Goal: Task Accomplishment & Management: Complete application form

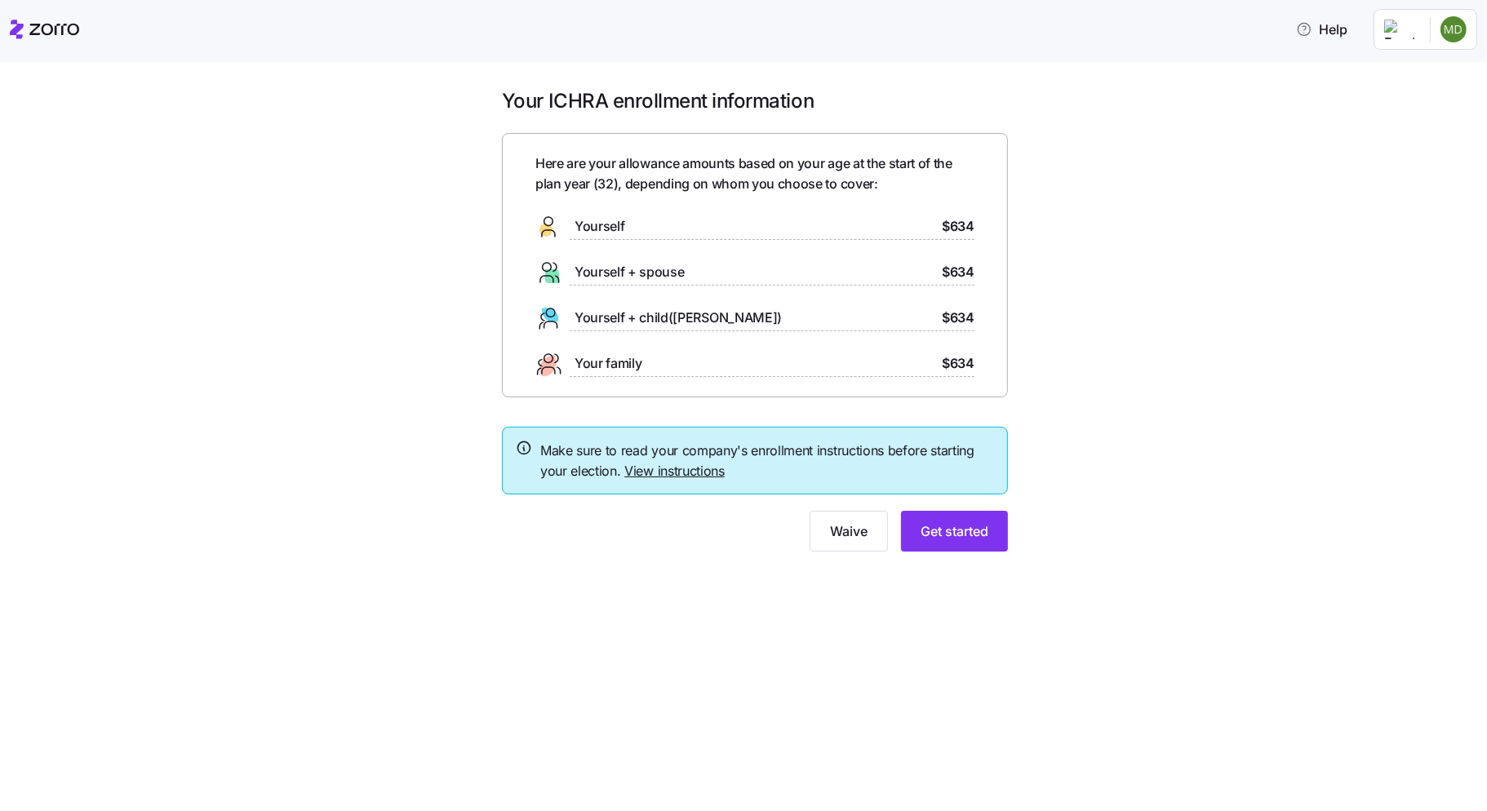
click at [522, 445] on icon at bounding box center [524, 448] width 16 height 20
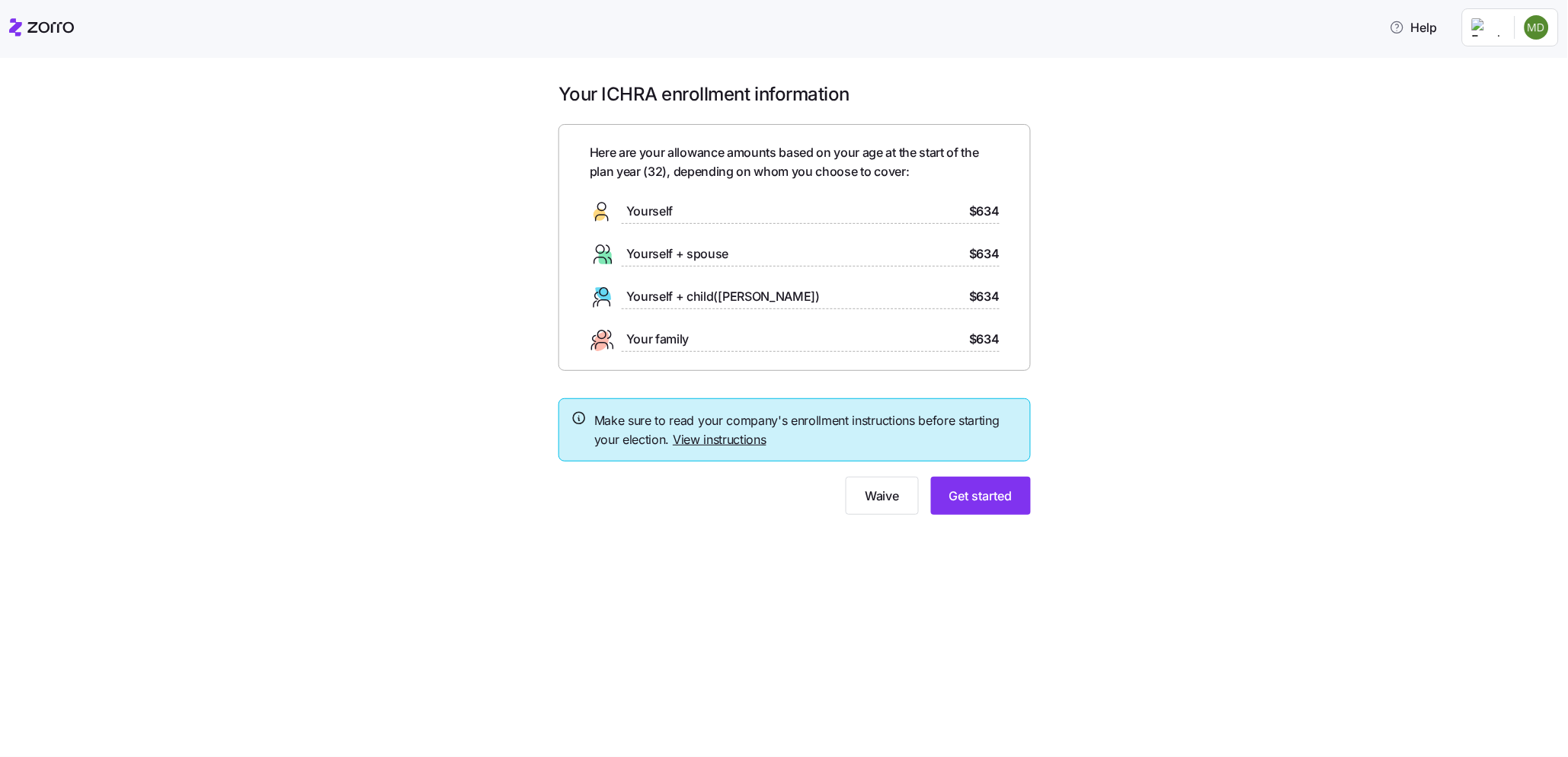
click at [896, 208] on div "Yourself $634" at bounding box center [795, 212] width 410 height 24
click at [974, 493] on span "Get started" at bounding box center [982, 496] width 64 height 19
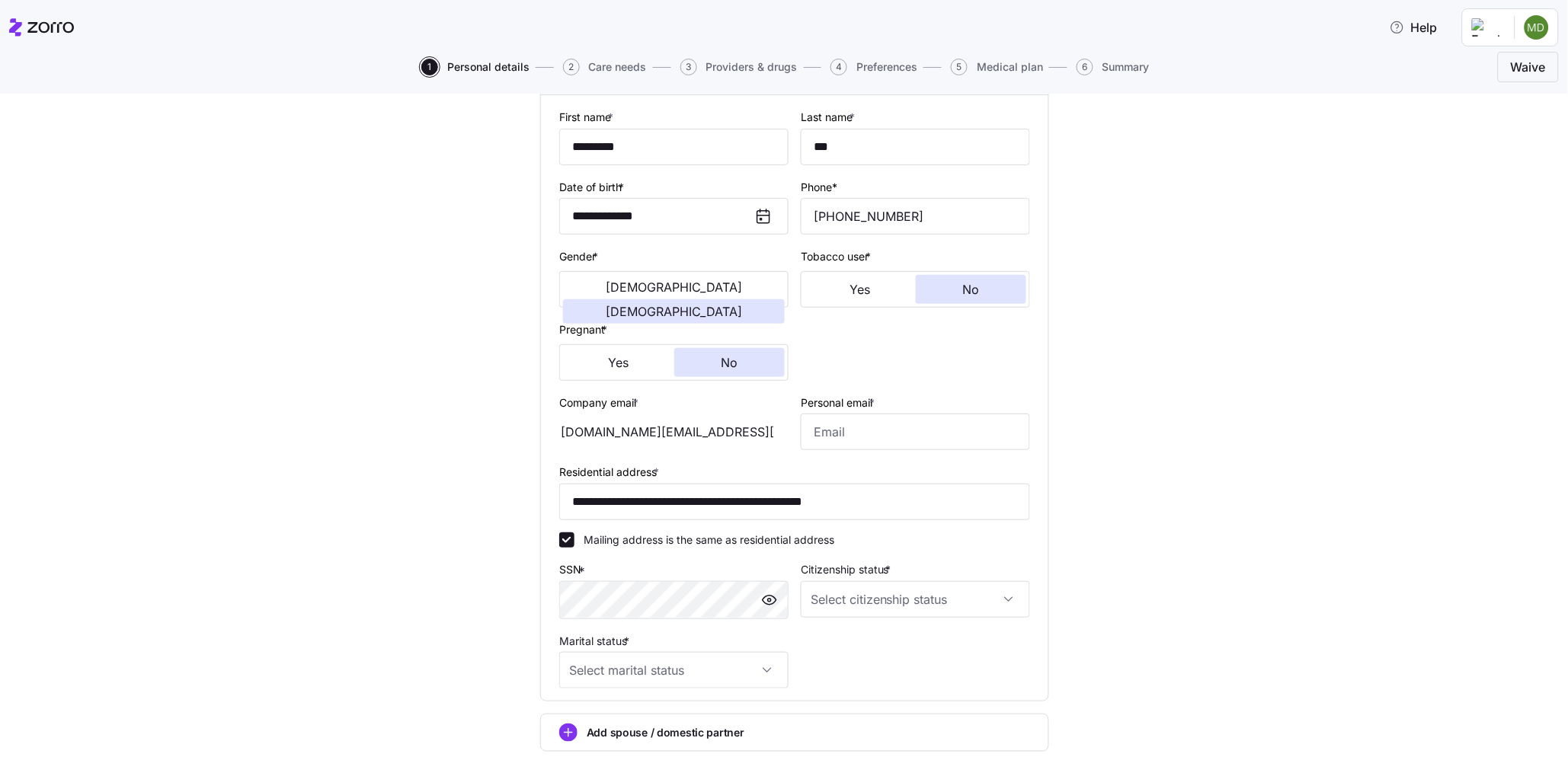
scroll to position [169, 0]
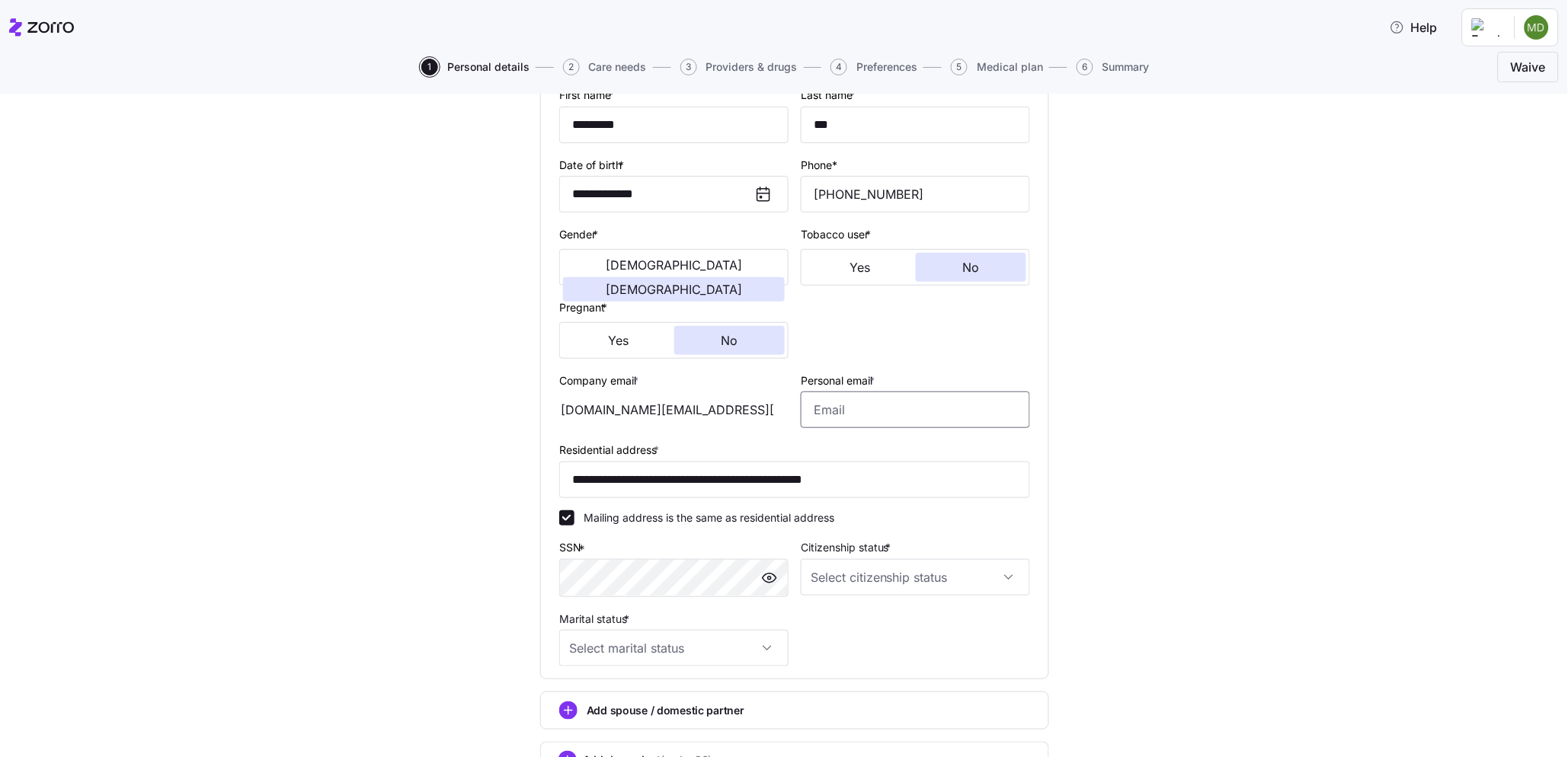
click at [855, 419] on input "Personal email *" at bounding box center [916, 409] width 230 height 36
type input "[EMAIL_ADDRESS][DOMAIN_NAME]"
click at [1196, 458] on div "**********" at bounding box center [795, 398] width 1504 height 897
click at [834, 586] on input "Citizenship status *" at bounding box center [916, 577] width 230 height 36
click at [837, 624] on span "[DEMOGRAPHIC_DATA] citizen" at bounding box center [891, 624] width 155 height 17
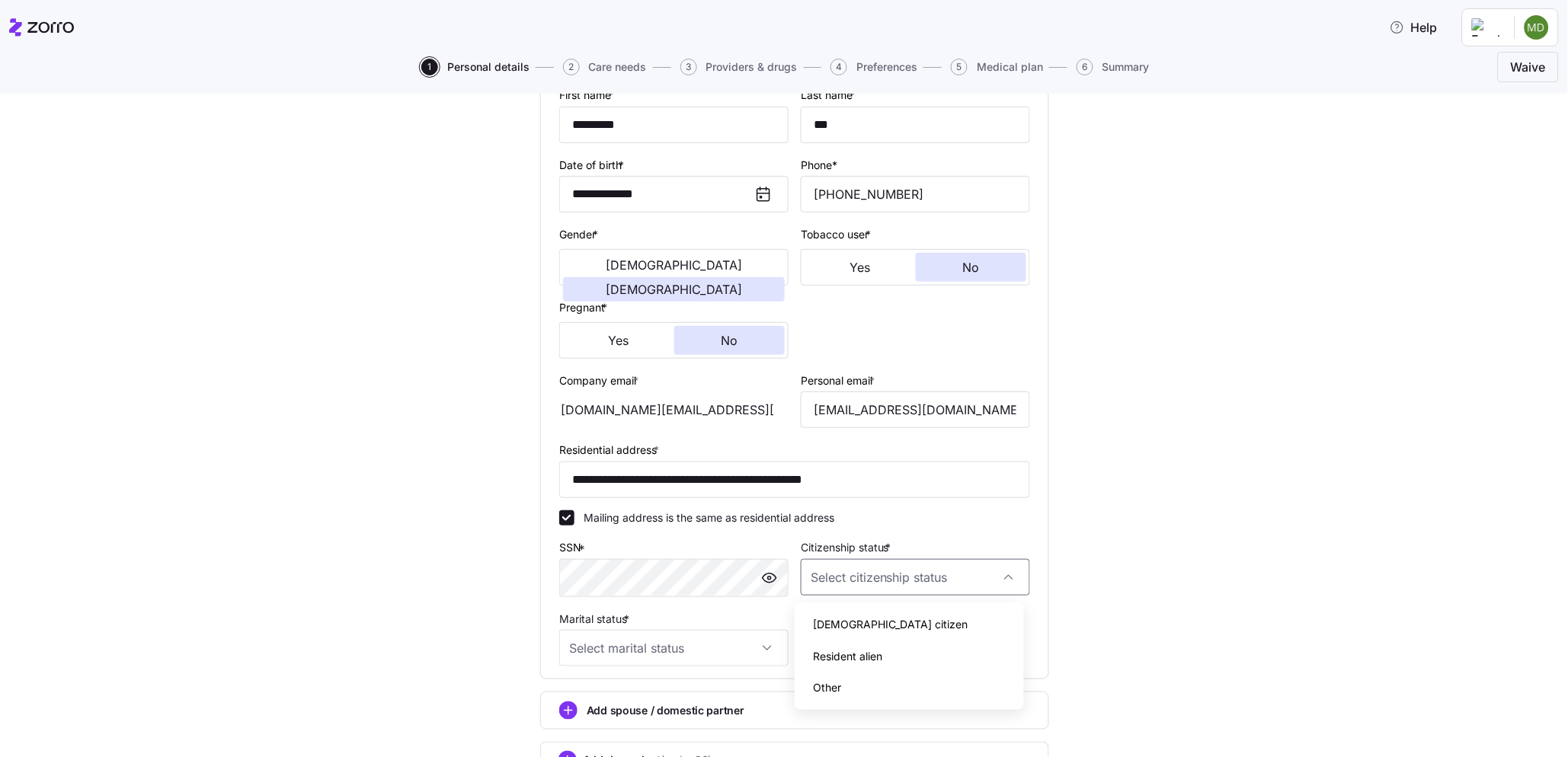
type input "[DEMOGRAPHIC_DATA] citizen"
click at [676, 648] on input "Marital status *" at bounding box center [674, 648] width 230 height 36
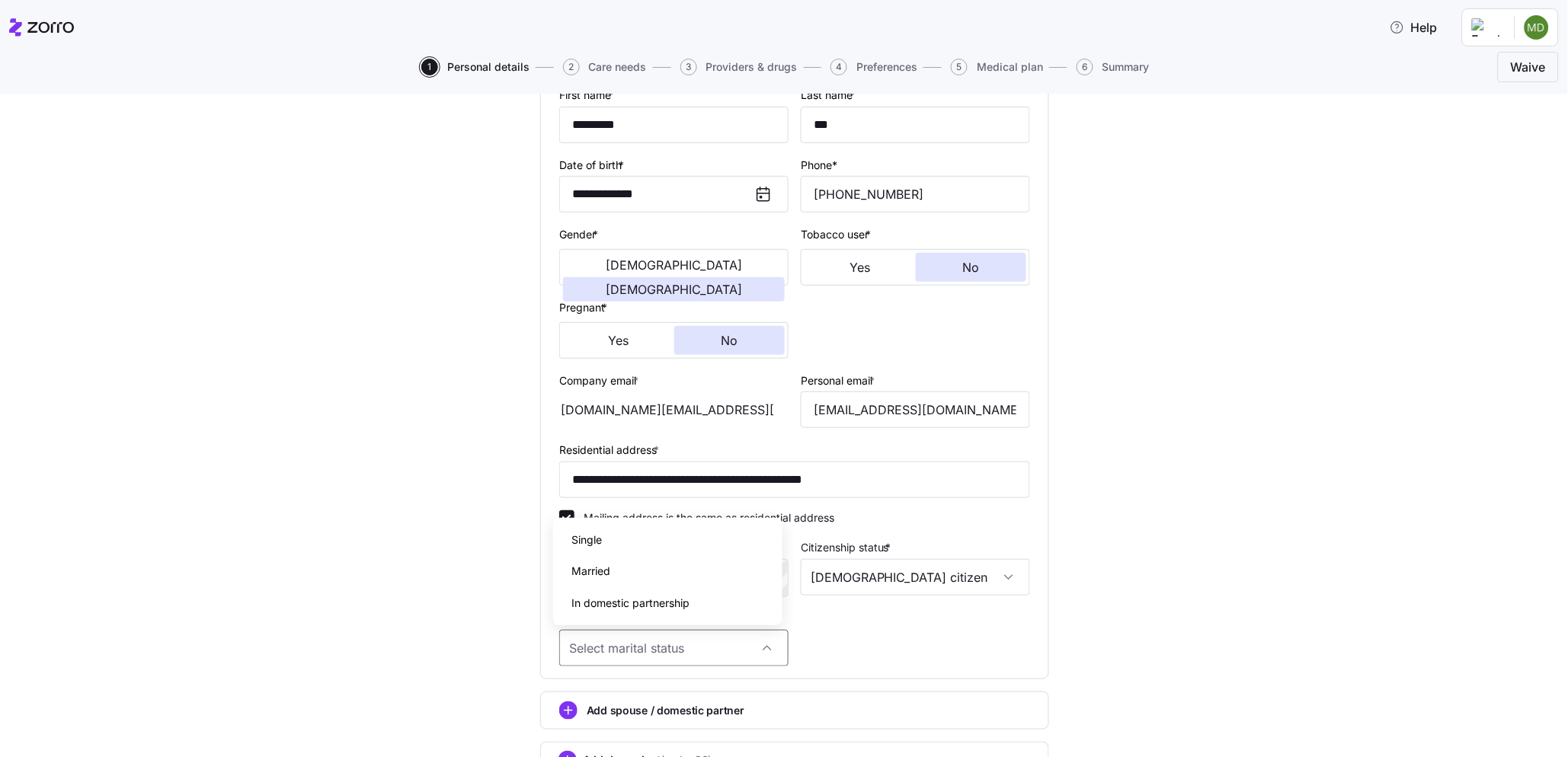
click at [635, 575] on div "Married" at bounding box center [668, 571] width 218 height 32
type input "Married"
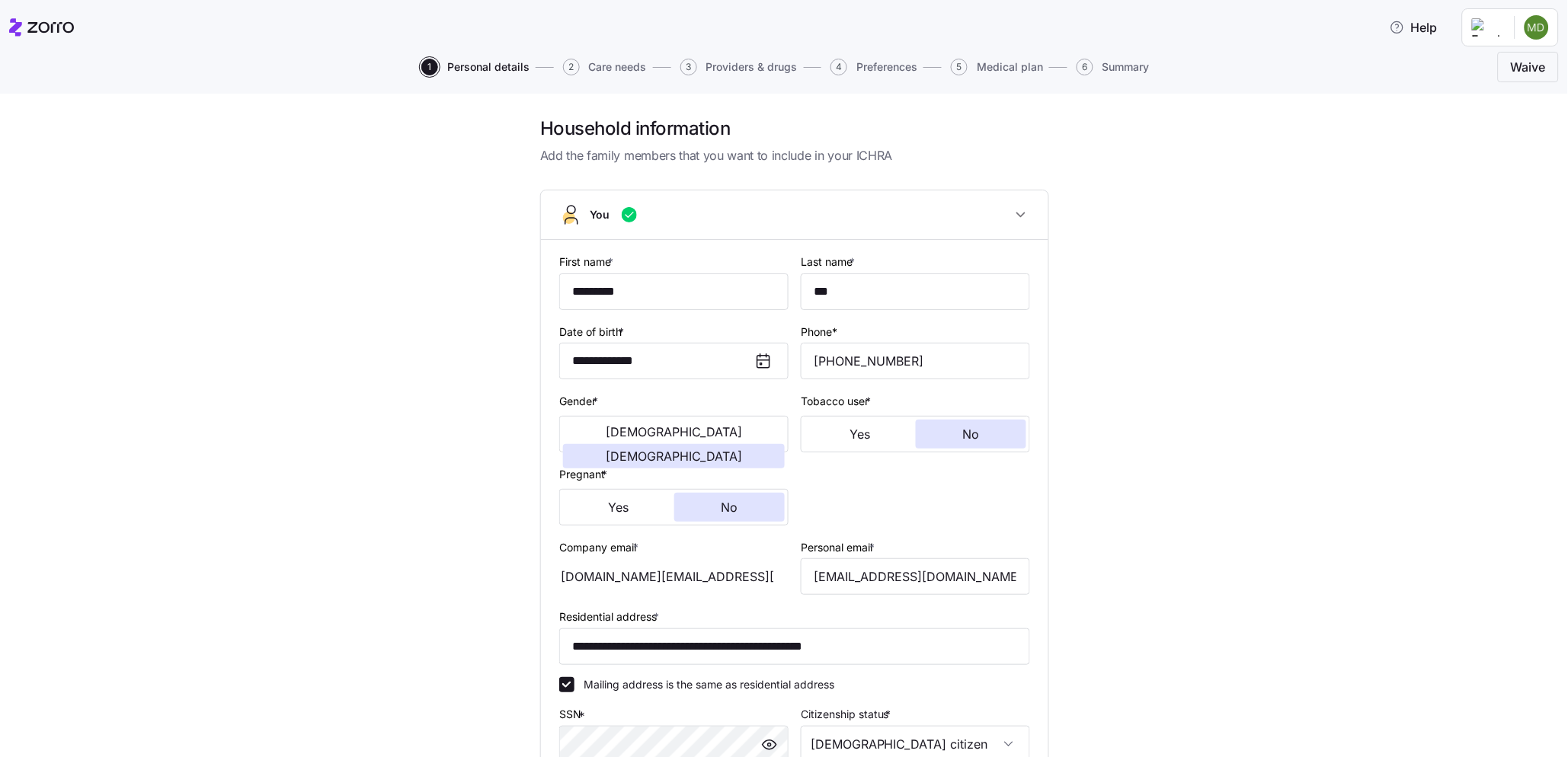
scroll to position [0, 0]
click at [806, 585] on input "[EMAIL_ADDRESS][DOMAIN_NAME]" at bounding box center [916, 579] width 230 height 36
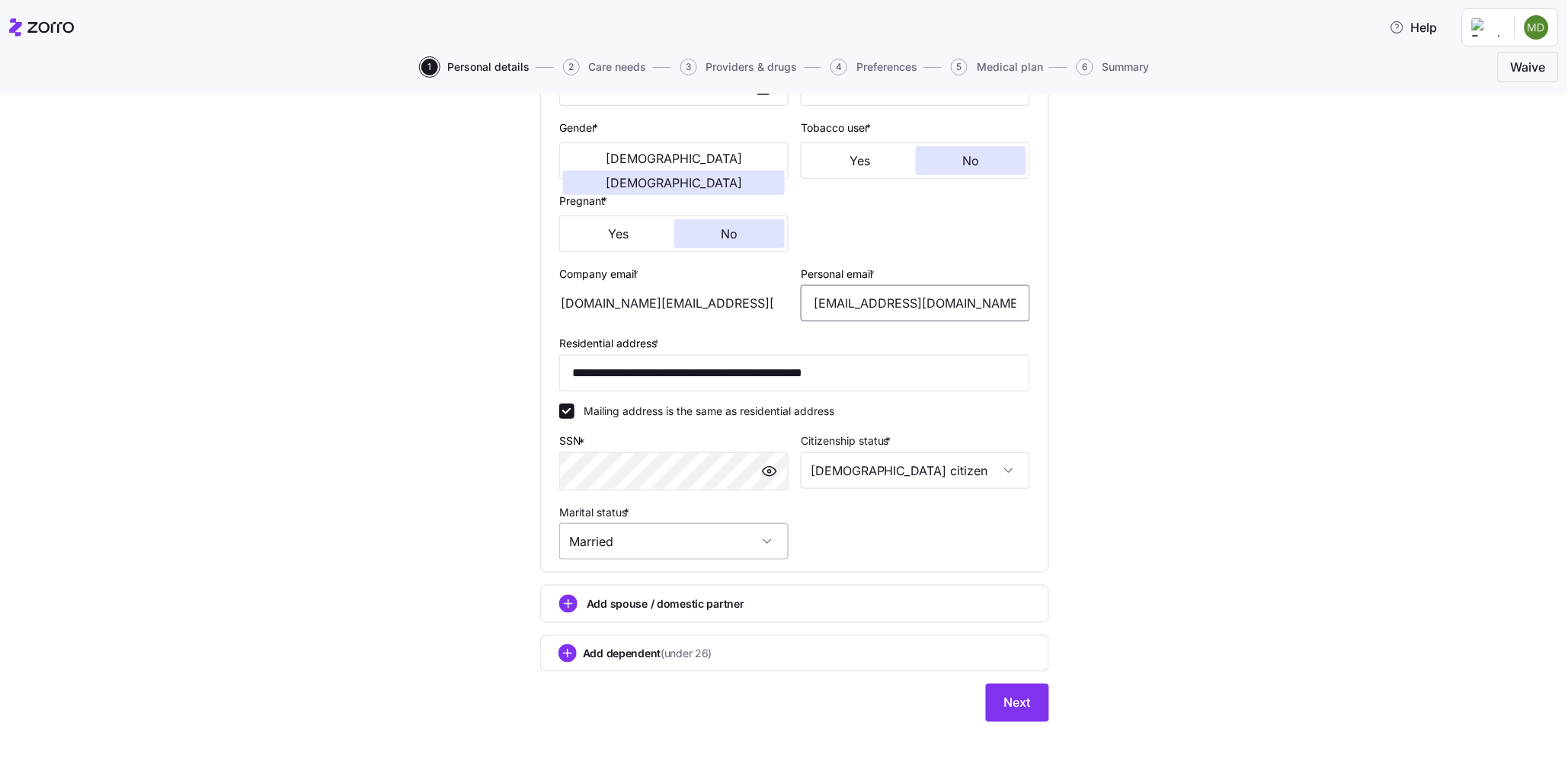
scroll to position [297, 0]
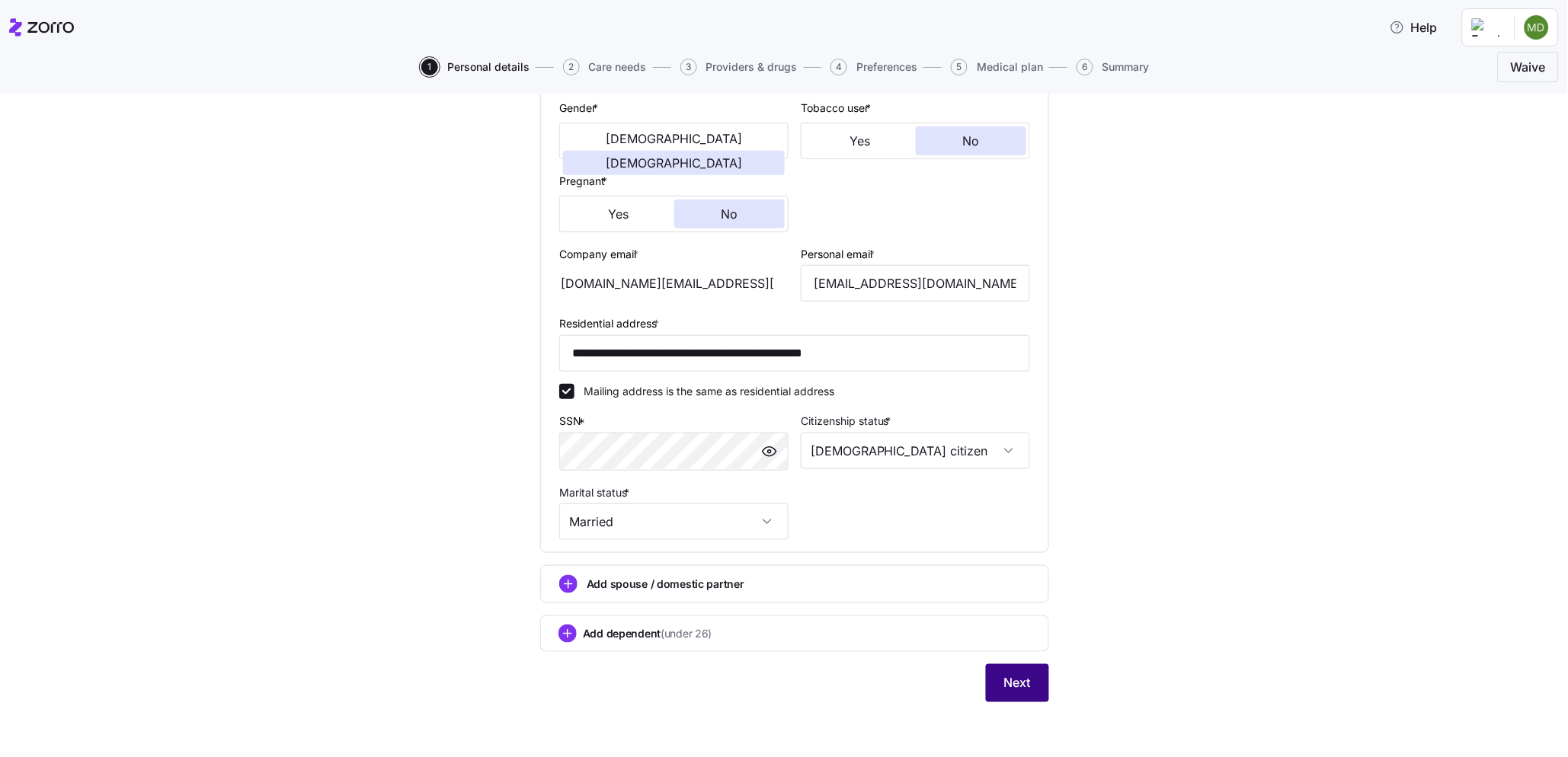
click at [994, 680] on button "Next" at bounding box center [1018, 682] width 64 height 38
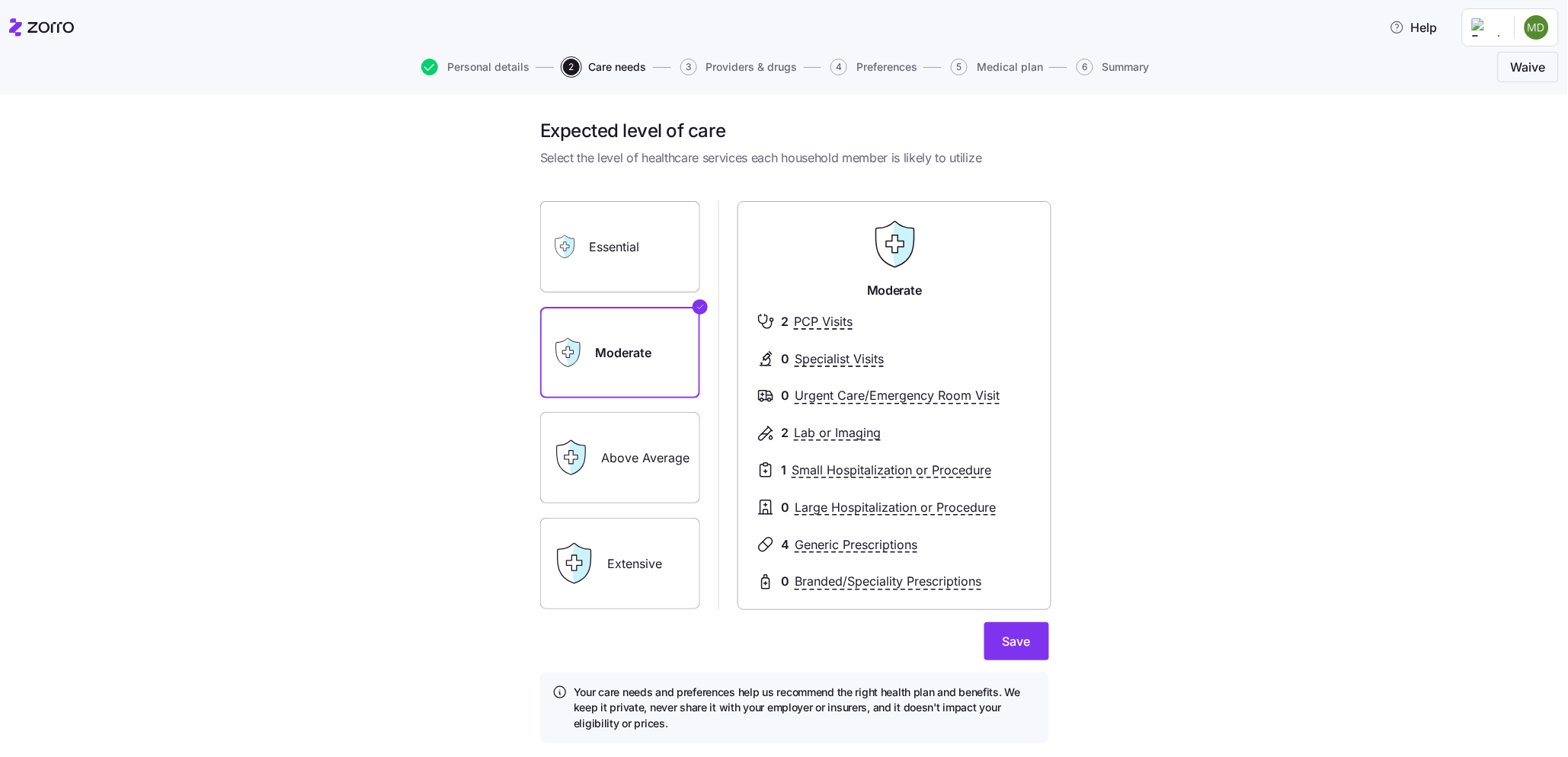
click at [588, 447] on div "Above Average" at bounding box center [619, 457] width 160 height 91
click at [643, 271] on label "Essential" at bounding box center [619, 246] width 160 height 91
click at [0, 0] on input "Essential" at bounding box center [0, 0] width 0 height 0
click at [631, 322] on label "Moderate" at bounding box center [619, 353] width 160 height 91
click at [0, 0] on input "Moderate" at bounding box center [0, 0] width 0 height 0
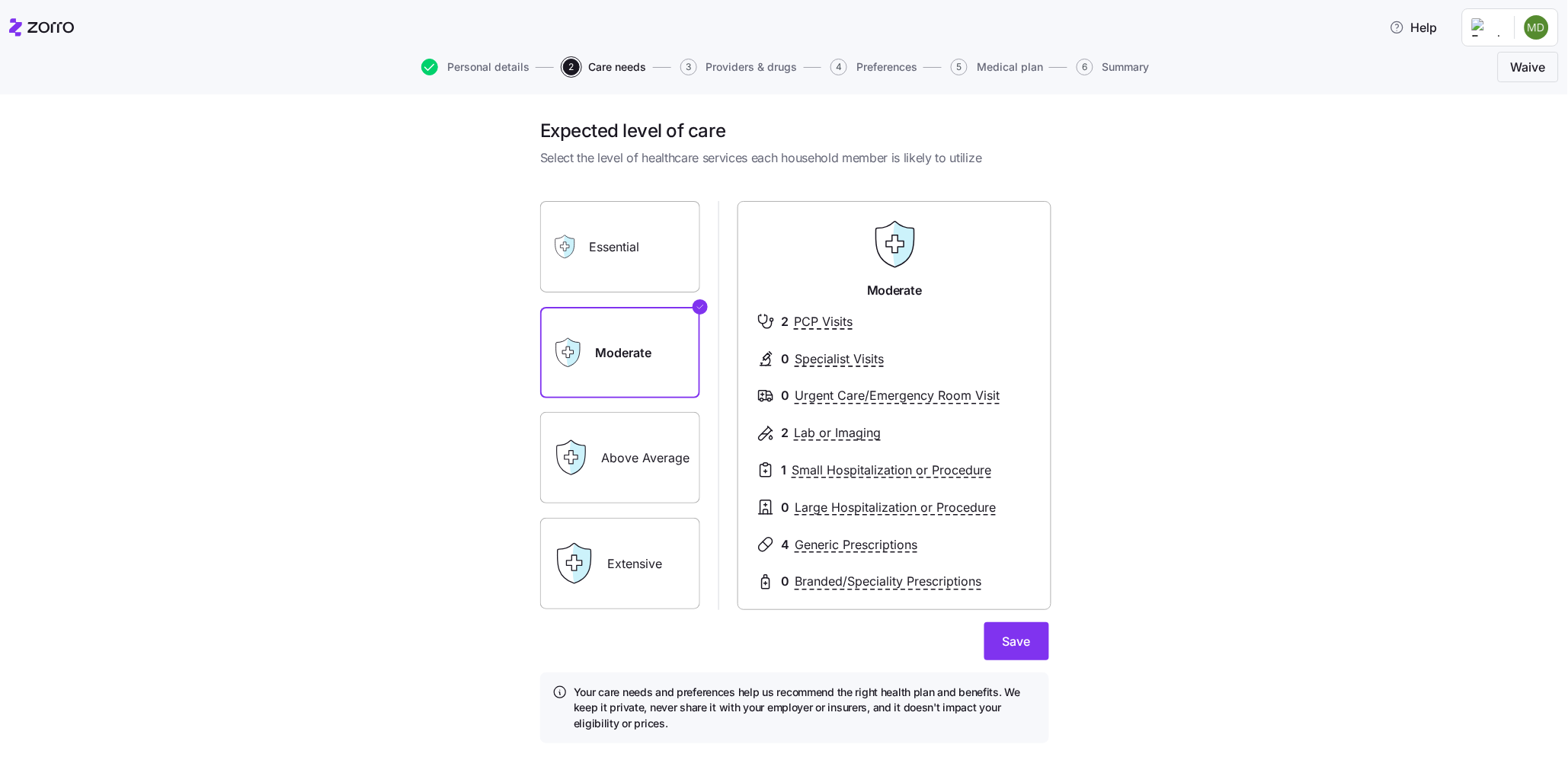
click at [642, 231] on label "Essential" at bounding box center [619, 246] width 160 height 91
click at [0, 0] on input "Essential" at bounding box center [0, 0] width 0 height 0
click at [593, 386] on label "Moderate" at bounding box center [619, 353] width 160 height 91
click at [0, 0] on input "Moderate" at bounding box center [0, 0] width 0 height 0
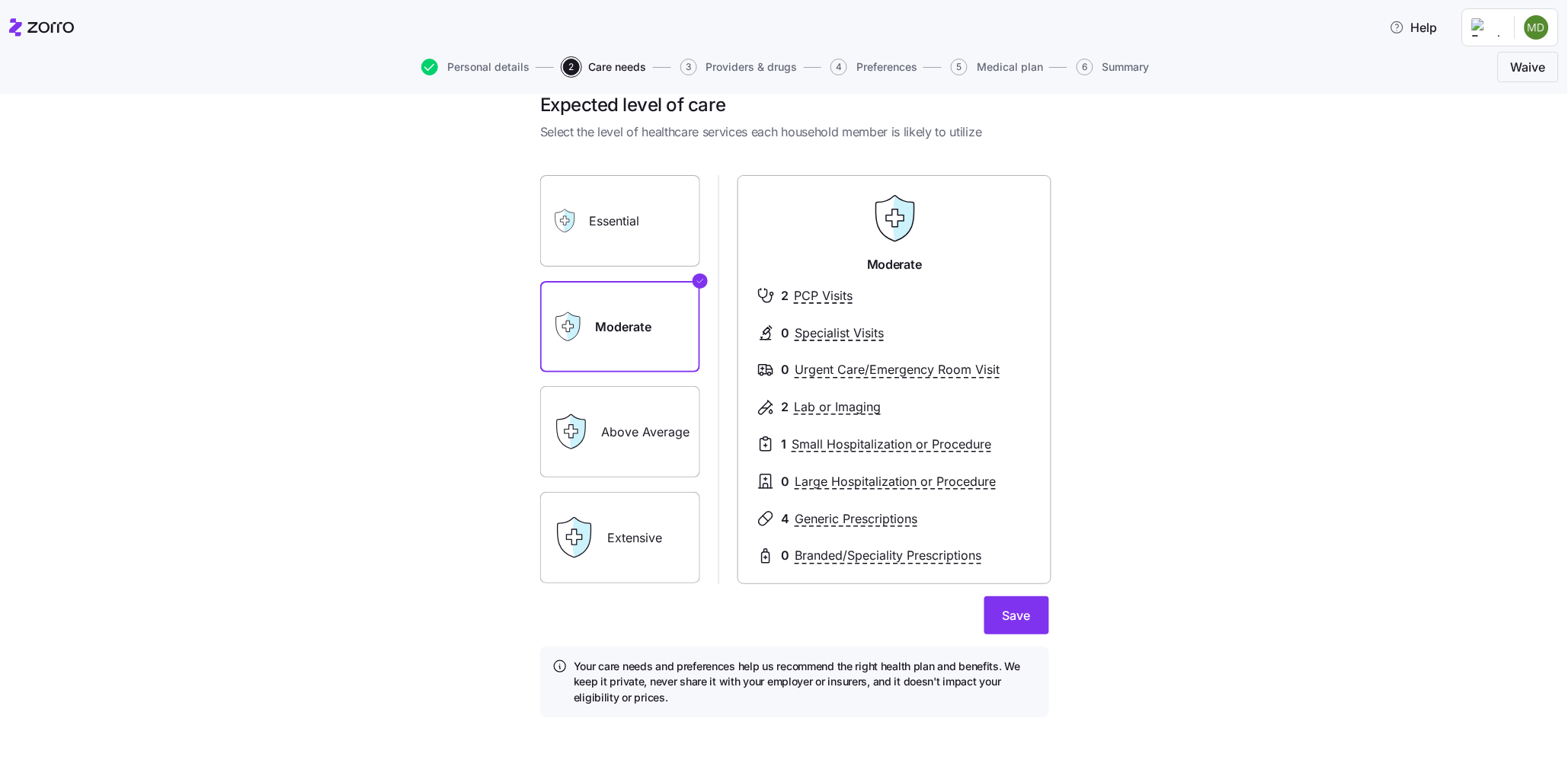
scroll to position [40, 0]
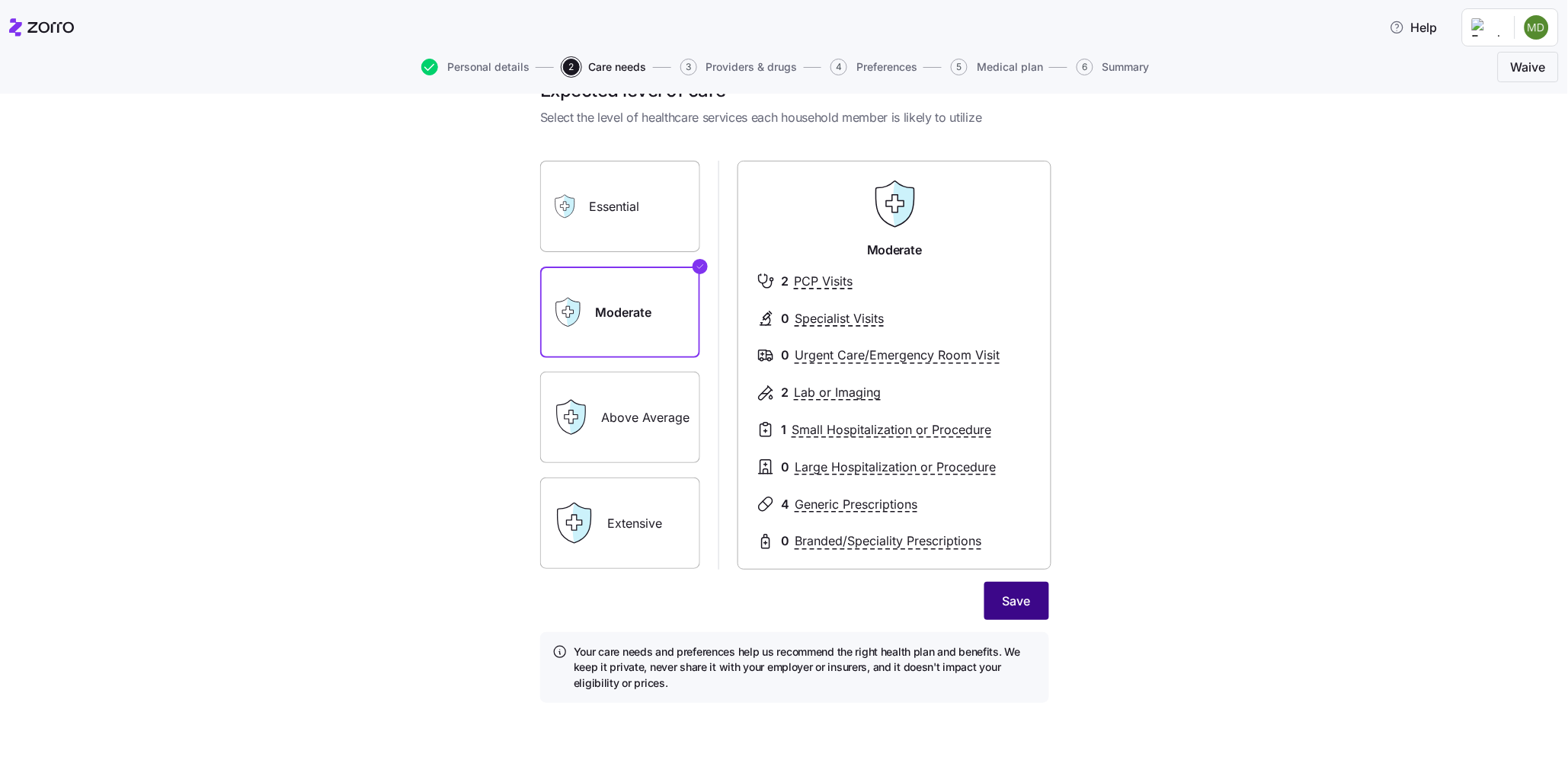
click at [1009, 611] on button "Save" at bounding box center [1016, 600] width 64 height 38
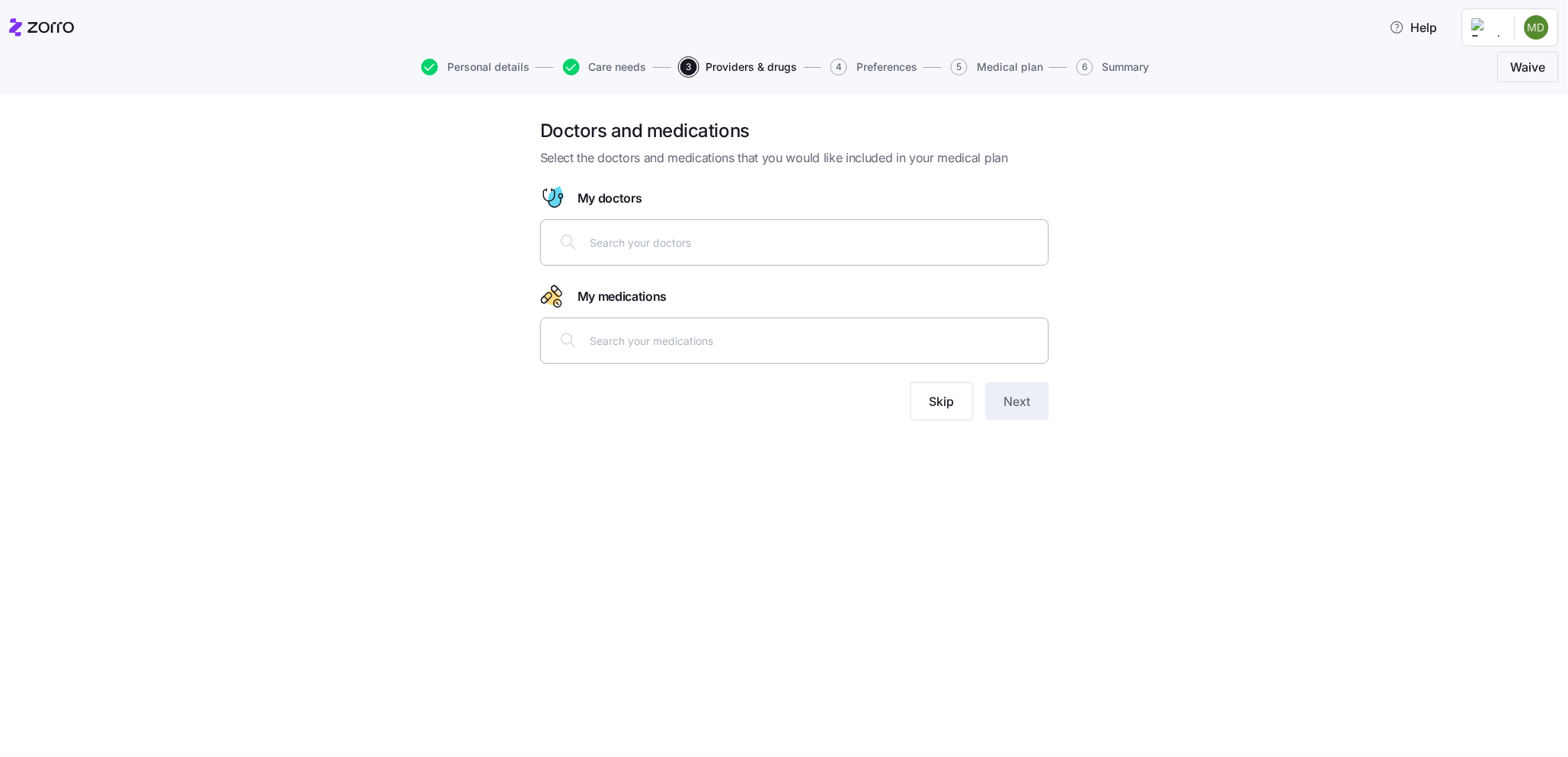
click at [667, 252] on div at bounding box center [795, 242] width 489 height 36
type input "[PERSON_NAME]"
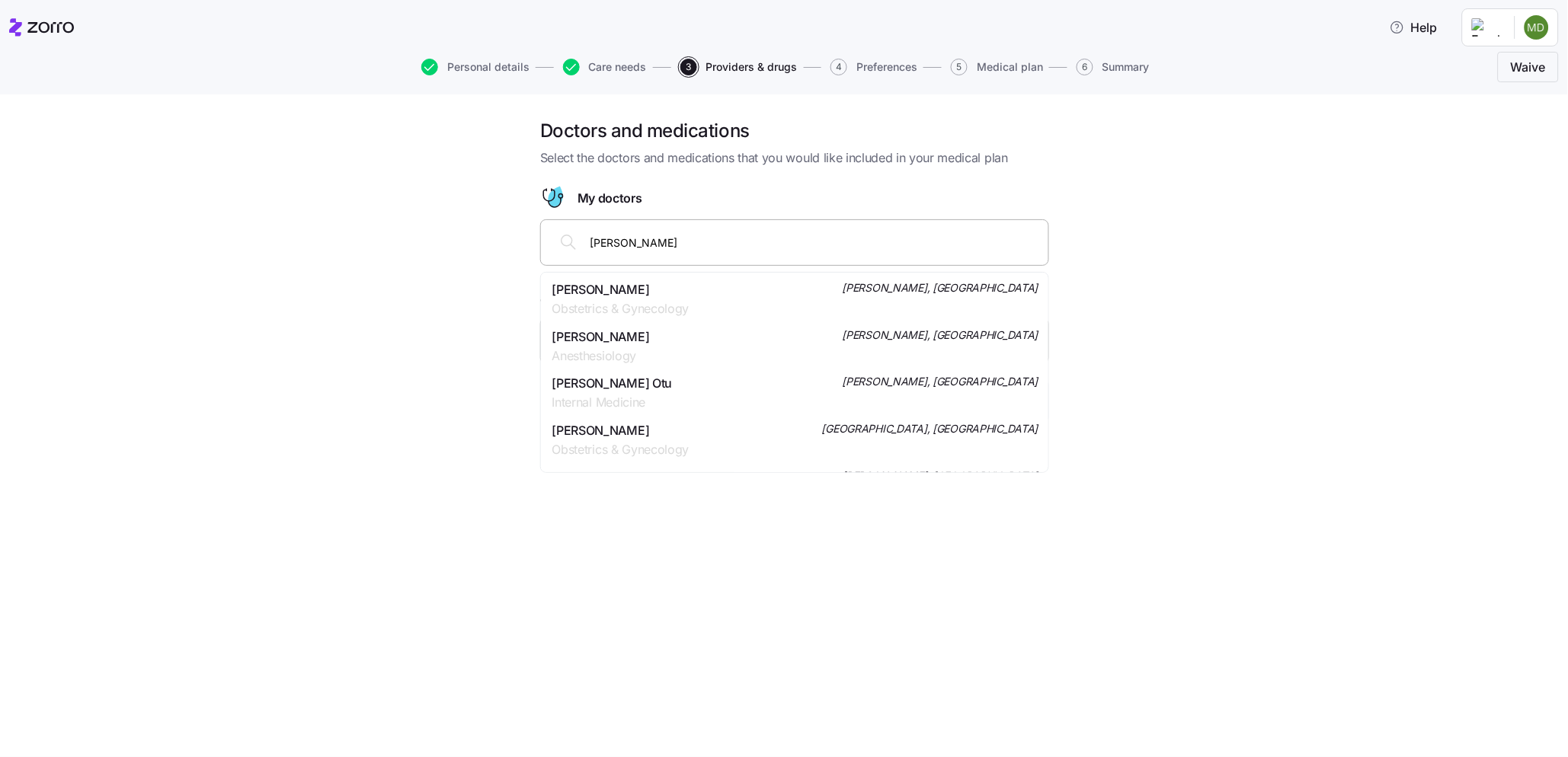
click at [687, 303] on span "Obstetrics & Gynecology" at bounding box center [620, 309] width 137 height 19
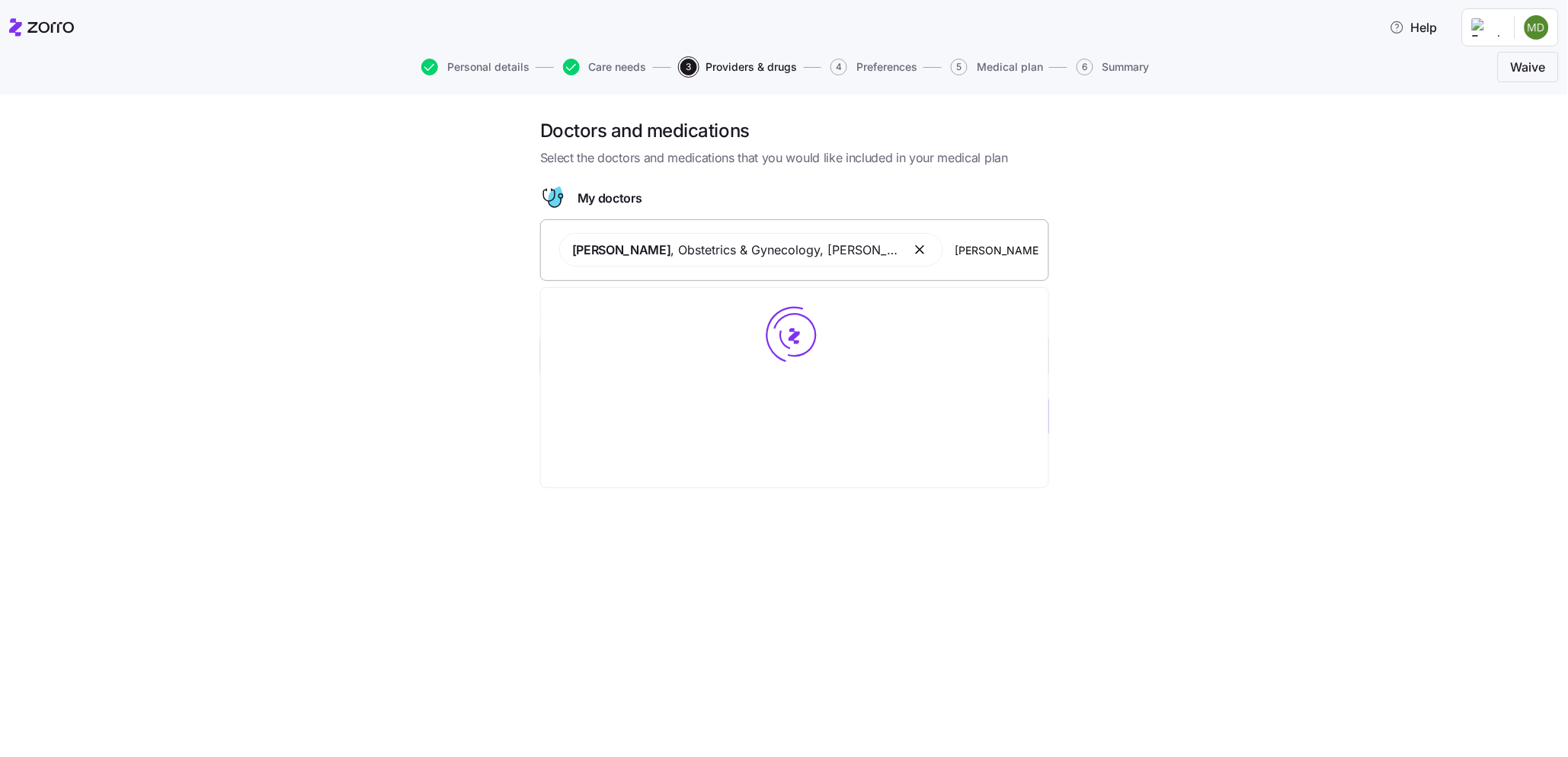
type input "[PERSON_NAME]"
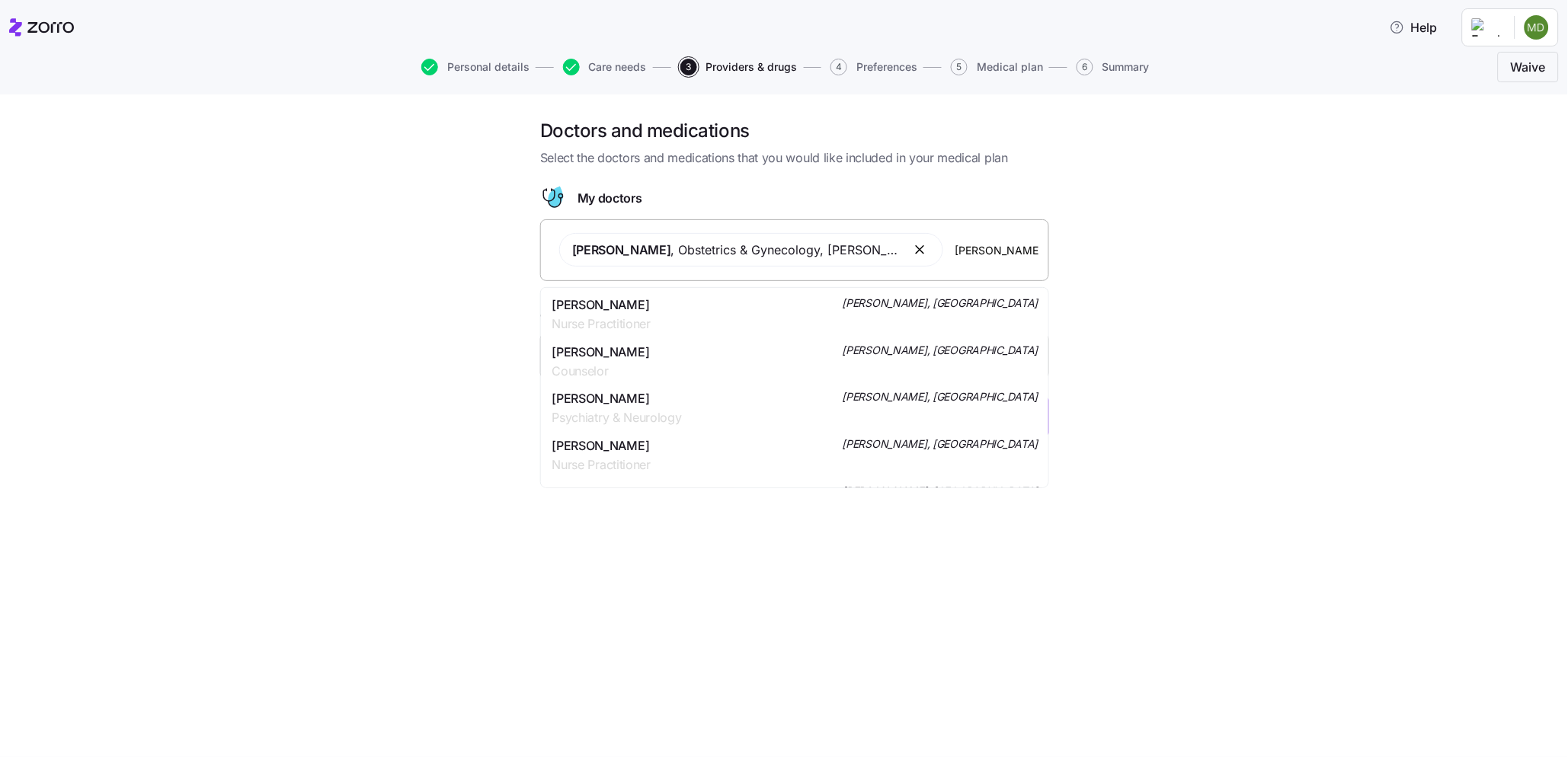
click at [801, 322] on div "[PERSON_NAME] Nurse Practitioner [PERSON_NAME], [GEOGRAPHIC_DATA]" at bounding box center [795, 315] width 487 height 38
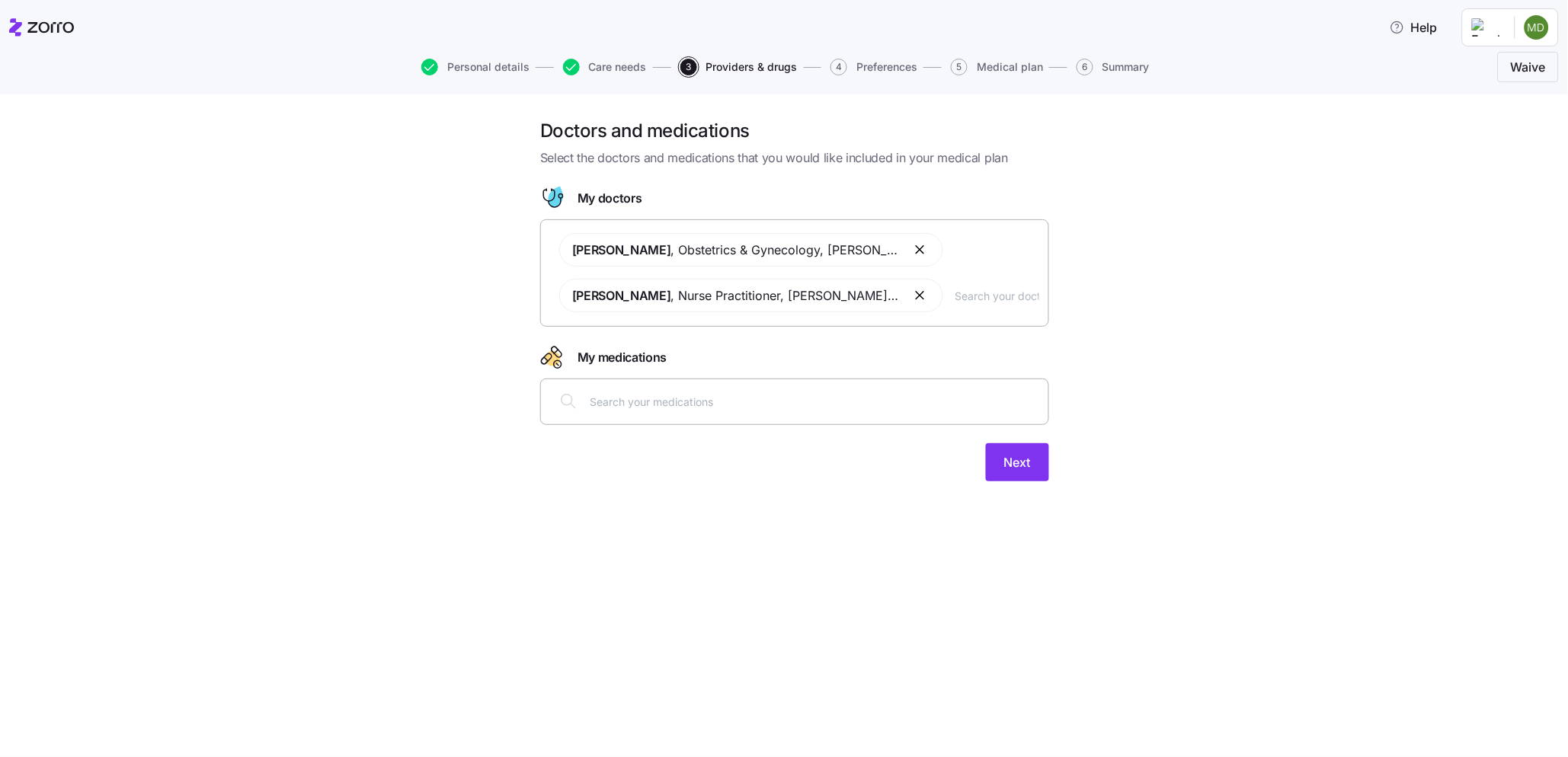
click at [697, 412] on div at bounding box center [795, 400] width 489 height 36
type input "cabergoli"
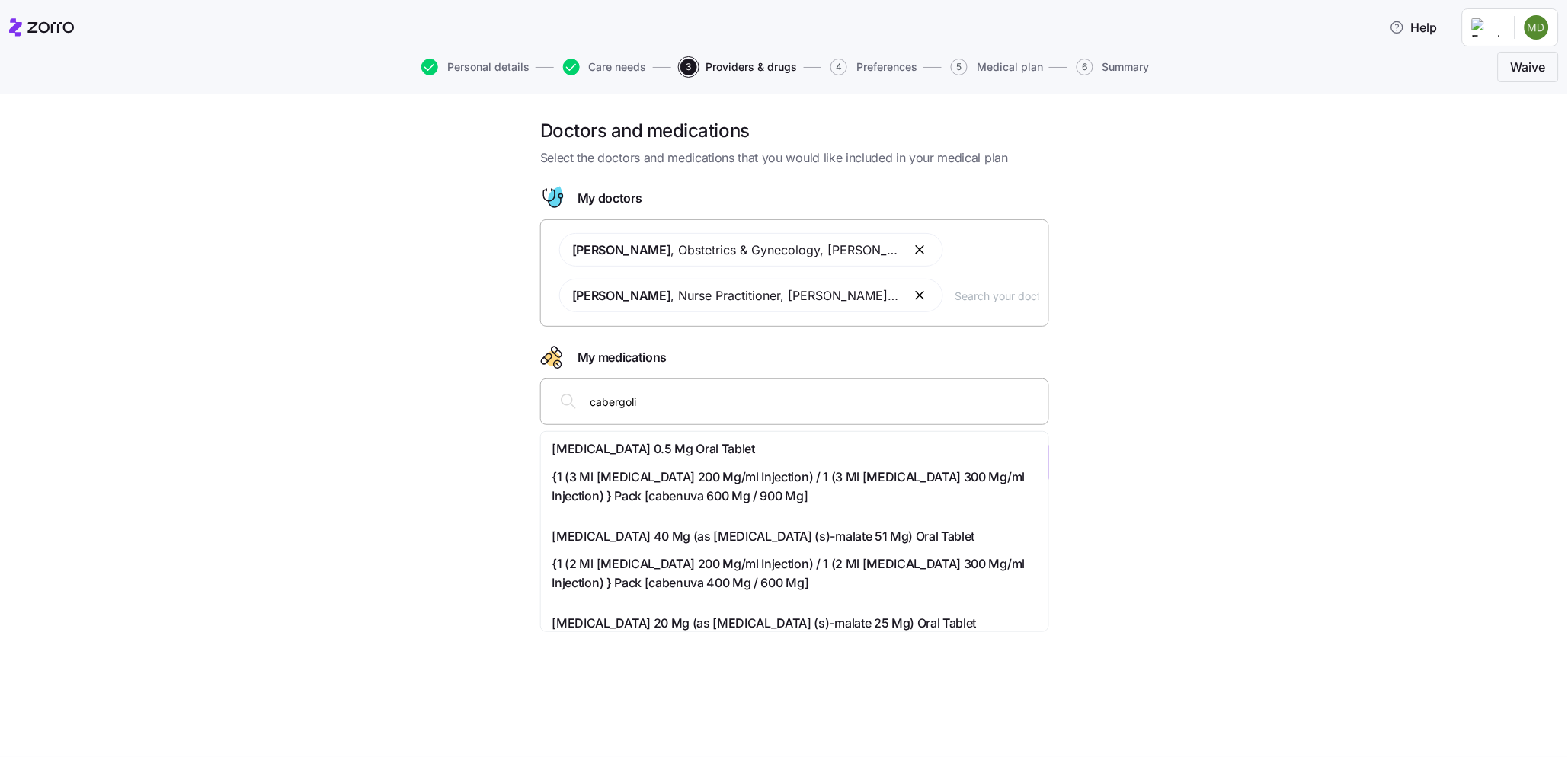
click at [682, 440] on span "[MEDICAL_DATA] 0.5 Mg Oral Tablet" at bounding box center [653, 449] width 203 height 19
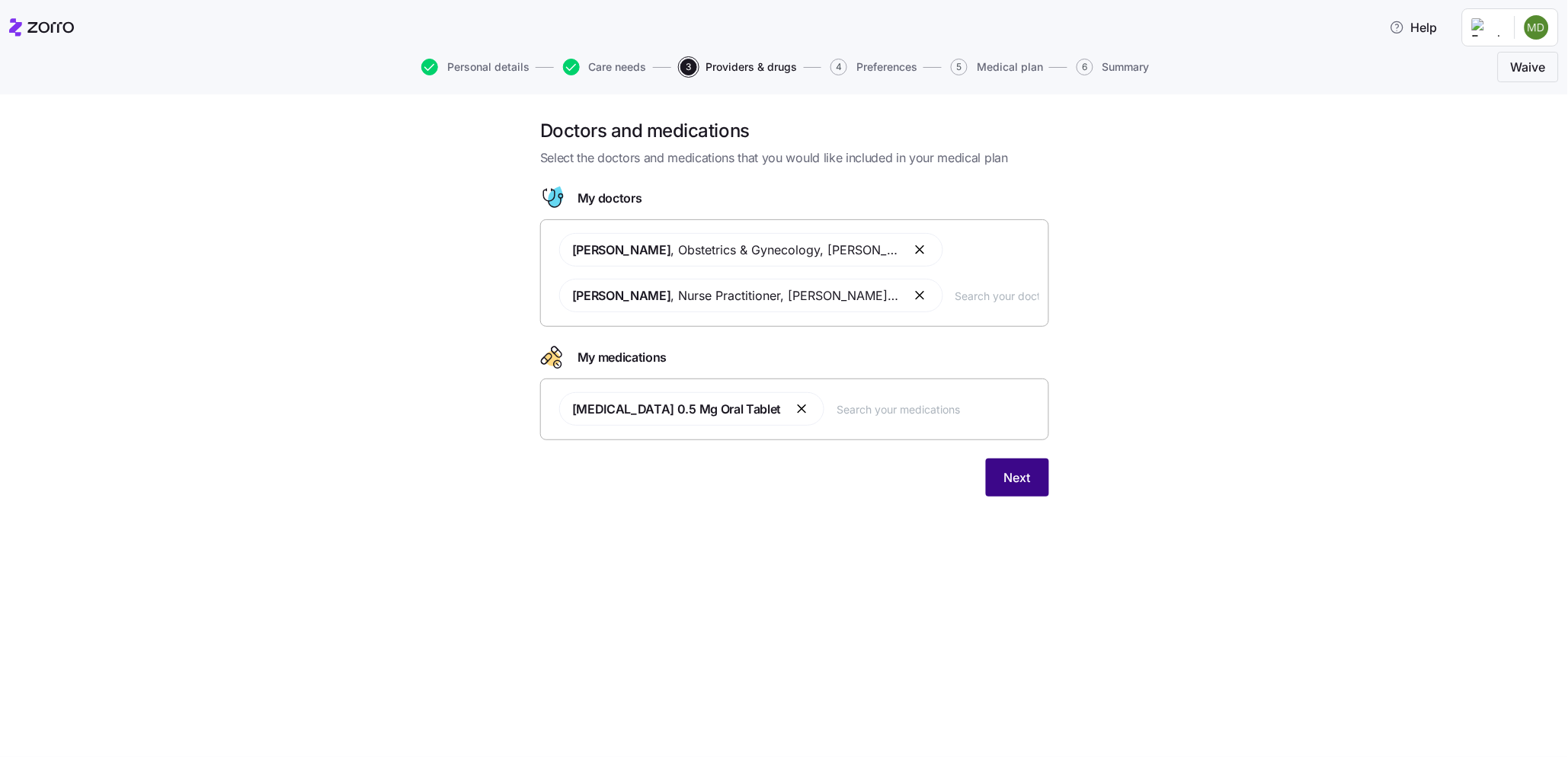
click at [1024, 490] on button "Next" at bounding box center [1018, 477] width 64 height 38
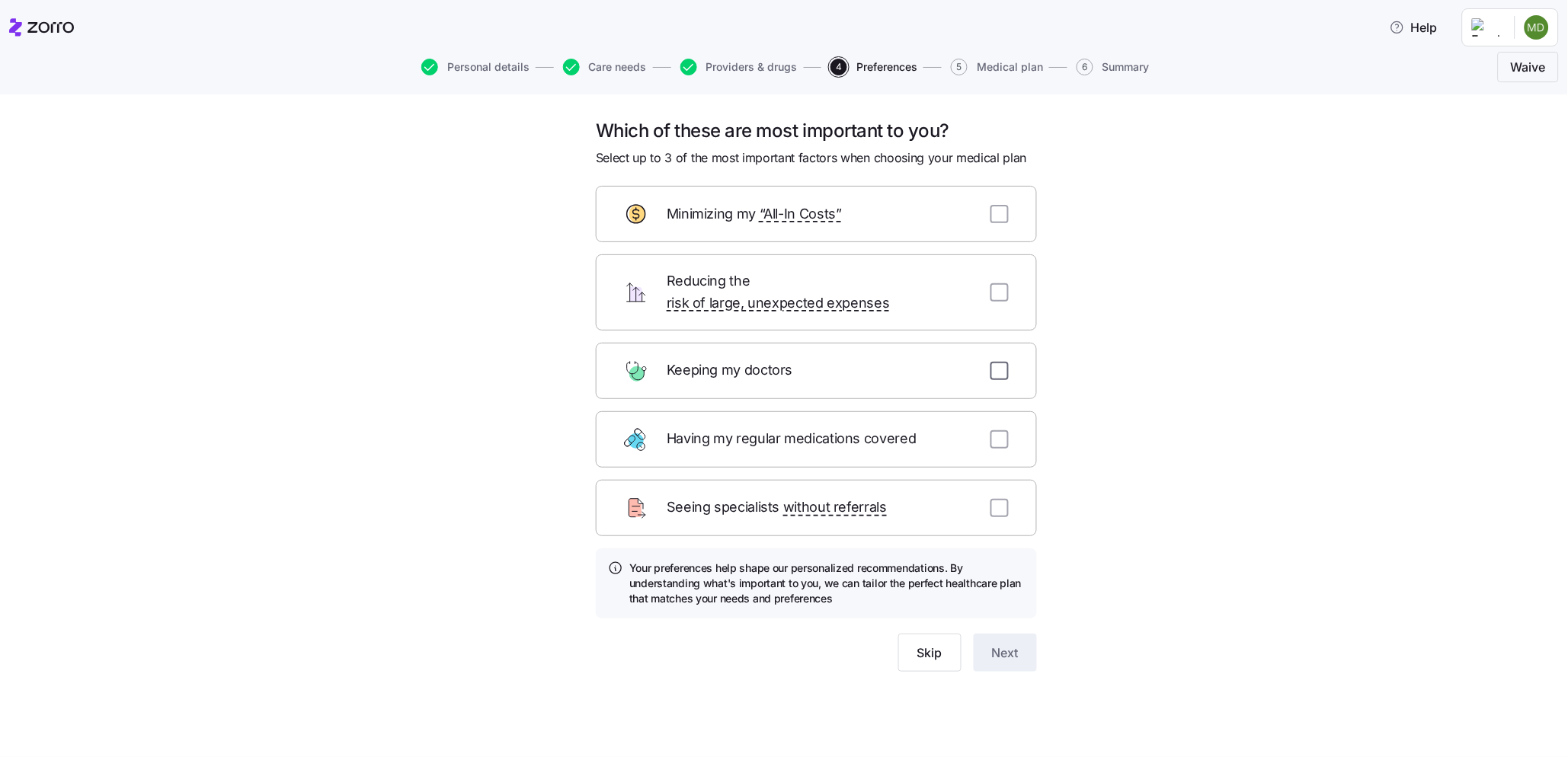
click at [1006, 362] on input "checkbox" at bounding box center [1000, 371] width 19 height 19
checkbox input "true"
click at [993, 284] on input "checkbox" at bounding box center [1000, 293] width 19 height 19
checkbox input "true"
click at [1004, 217] on input "checkbox" at bounding box center [1000, 214] width 19 height 19
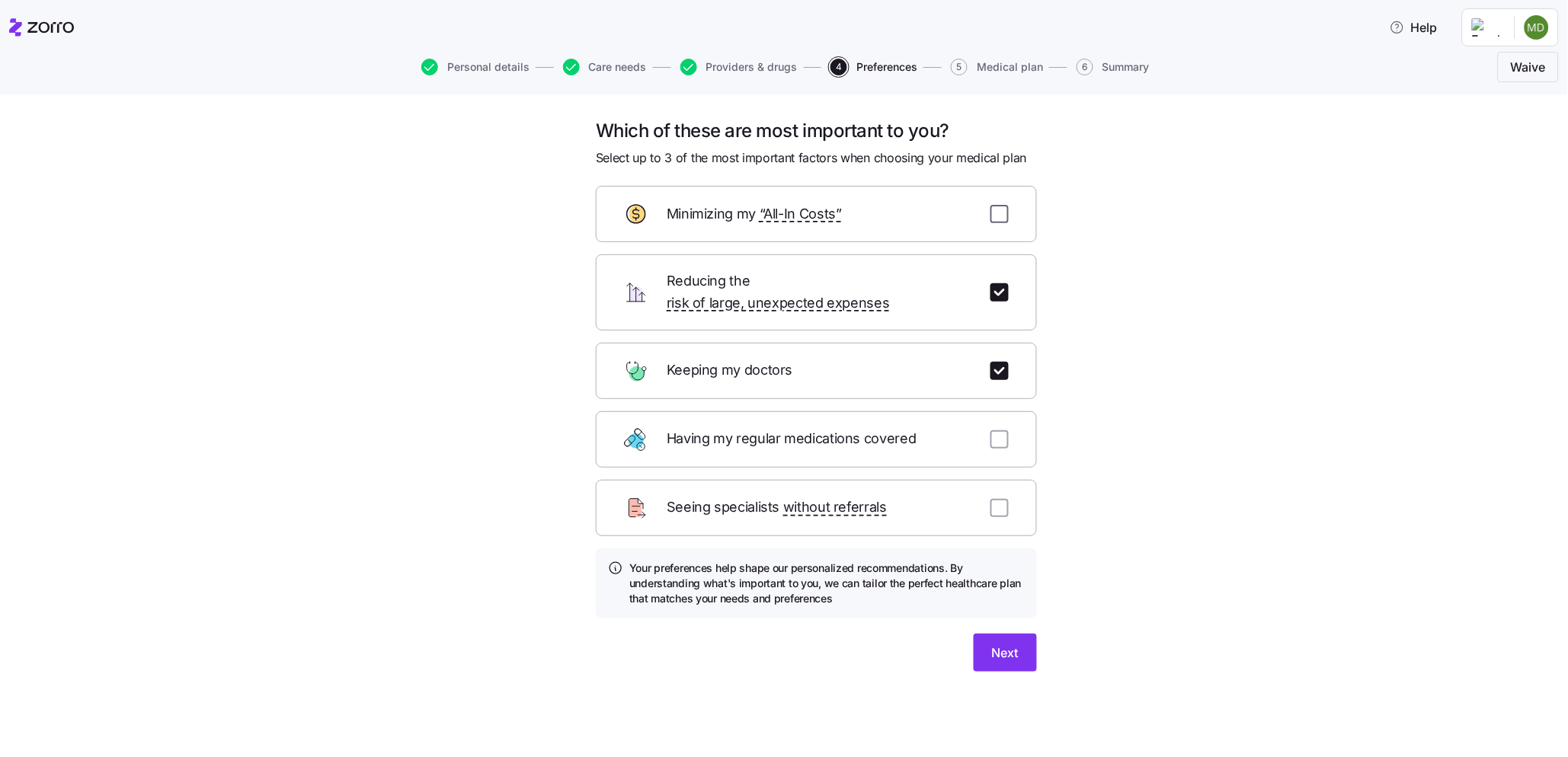
checkbox input "true"
click at [1006, 643] on span "Next" at bounding box center [1005, 652] width 27 height 19
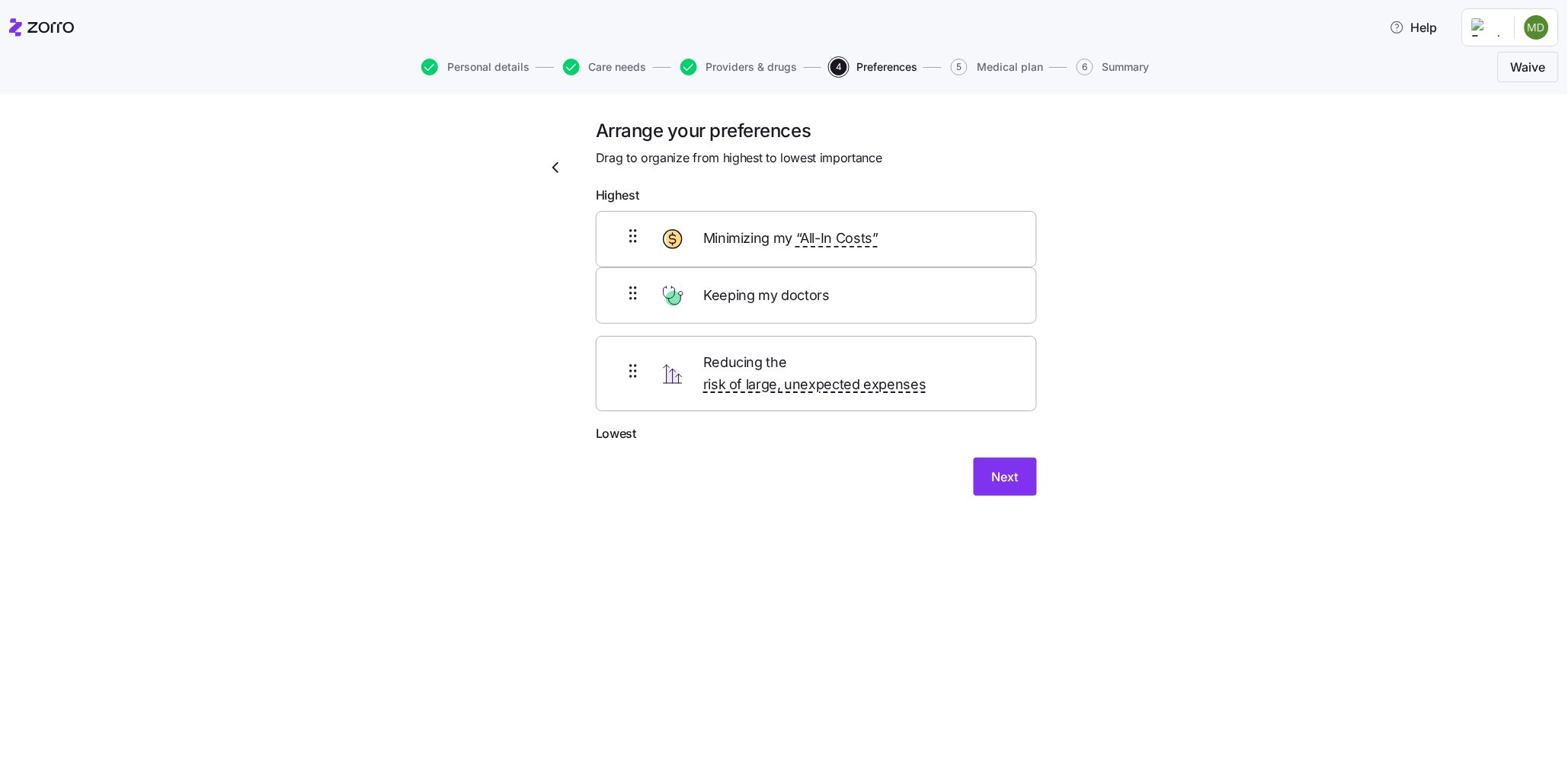
drag, startPoint x: 897, startPoint y: 385, endPoint x: 899, endPoint y: 297, distance: 88.0
click at [899, 297] on div "Minimizing my “All-In Costs” Reducing the risk of large, unexpected expenses Ke…" at bounding box center [816, 317] width 441 height 213
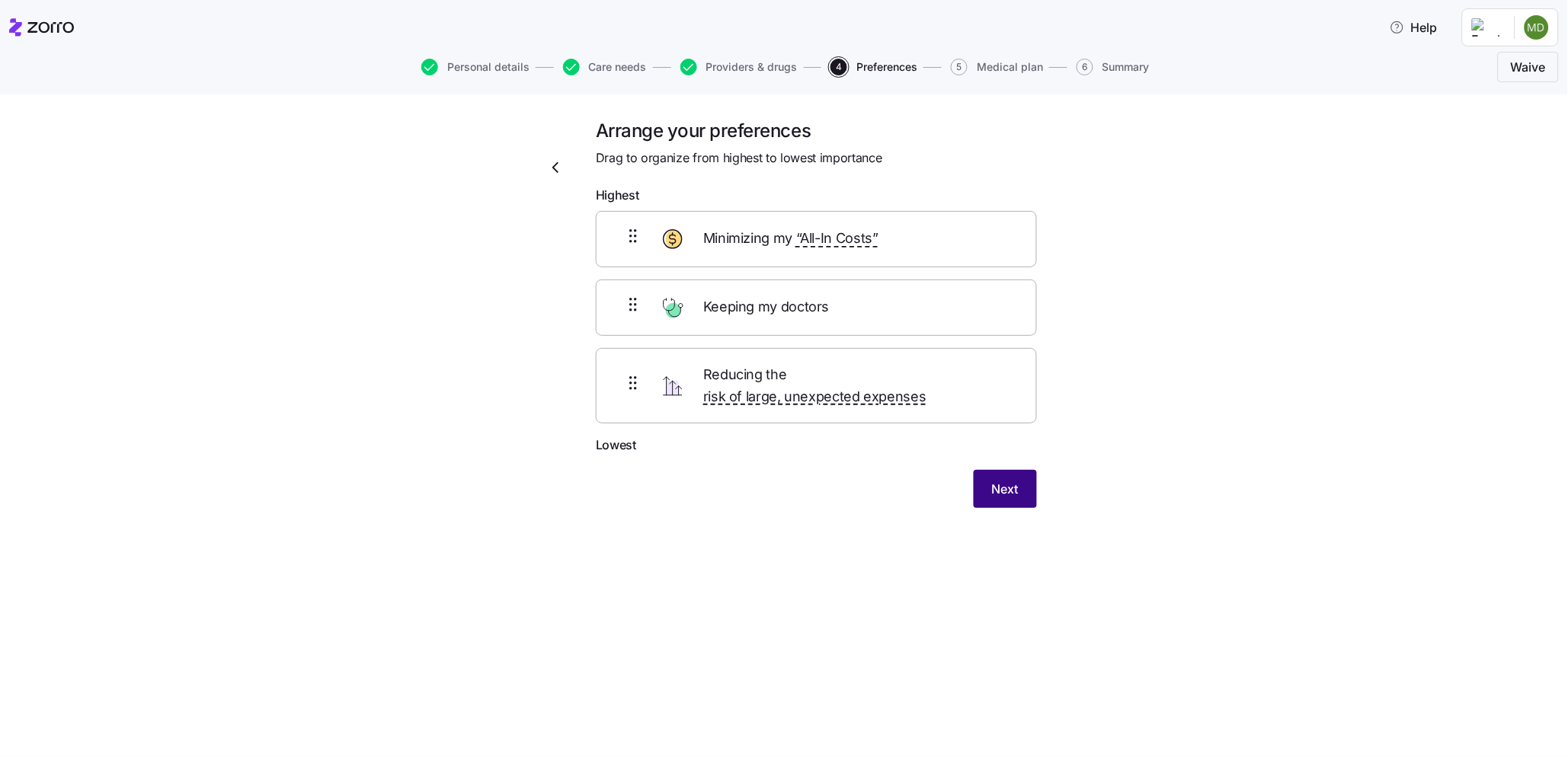
click at [1009, 480] on span "Next" at bounding box center [1005, 489] width 27 height 19
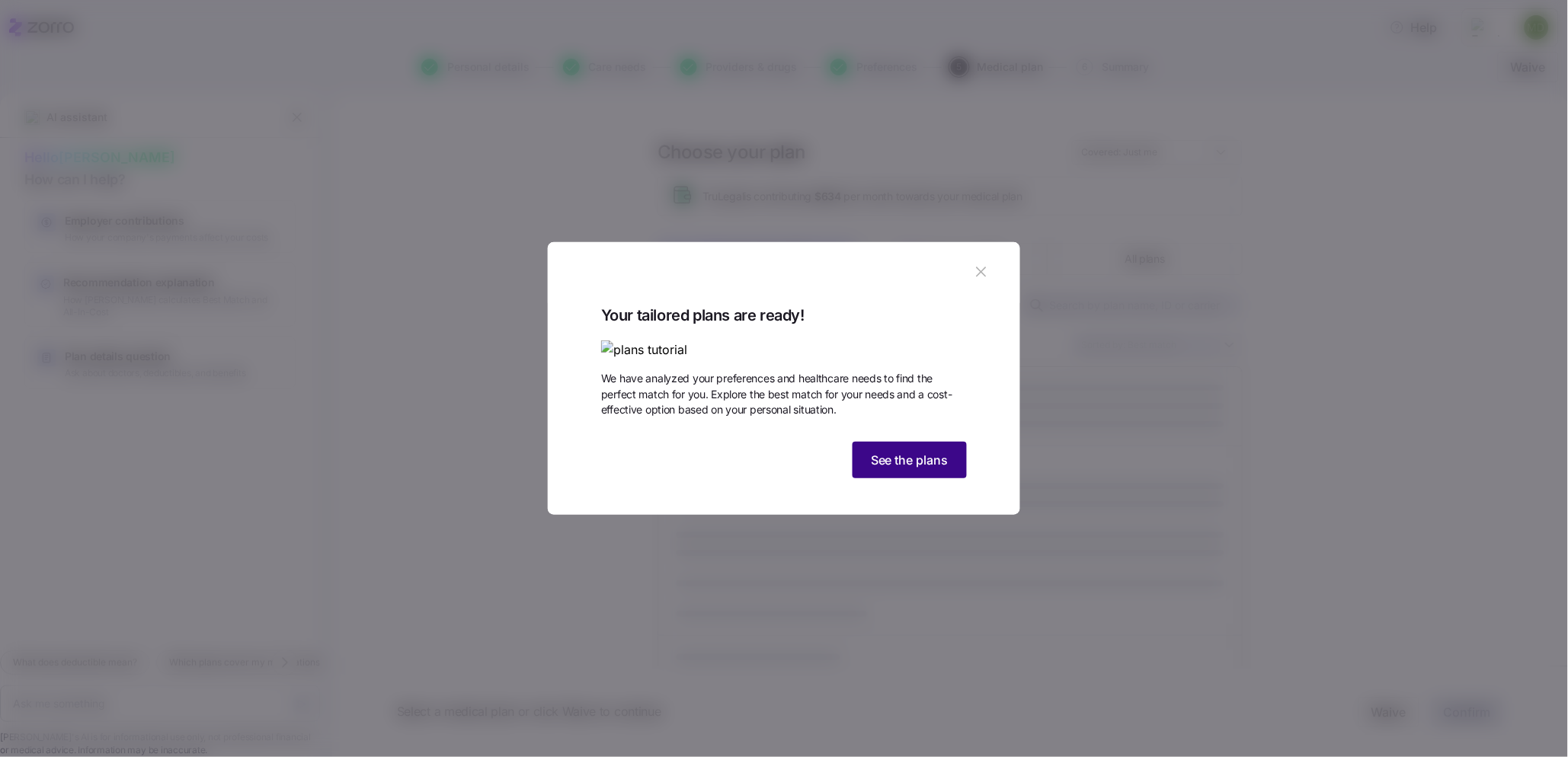
click at [881, 470] on span "See the plans" at bounding box center [910, 460] width 78 height 19
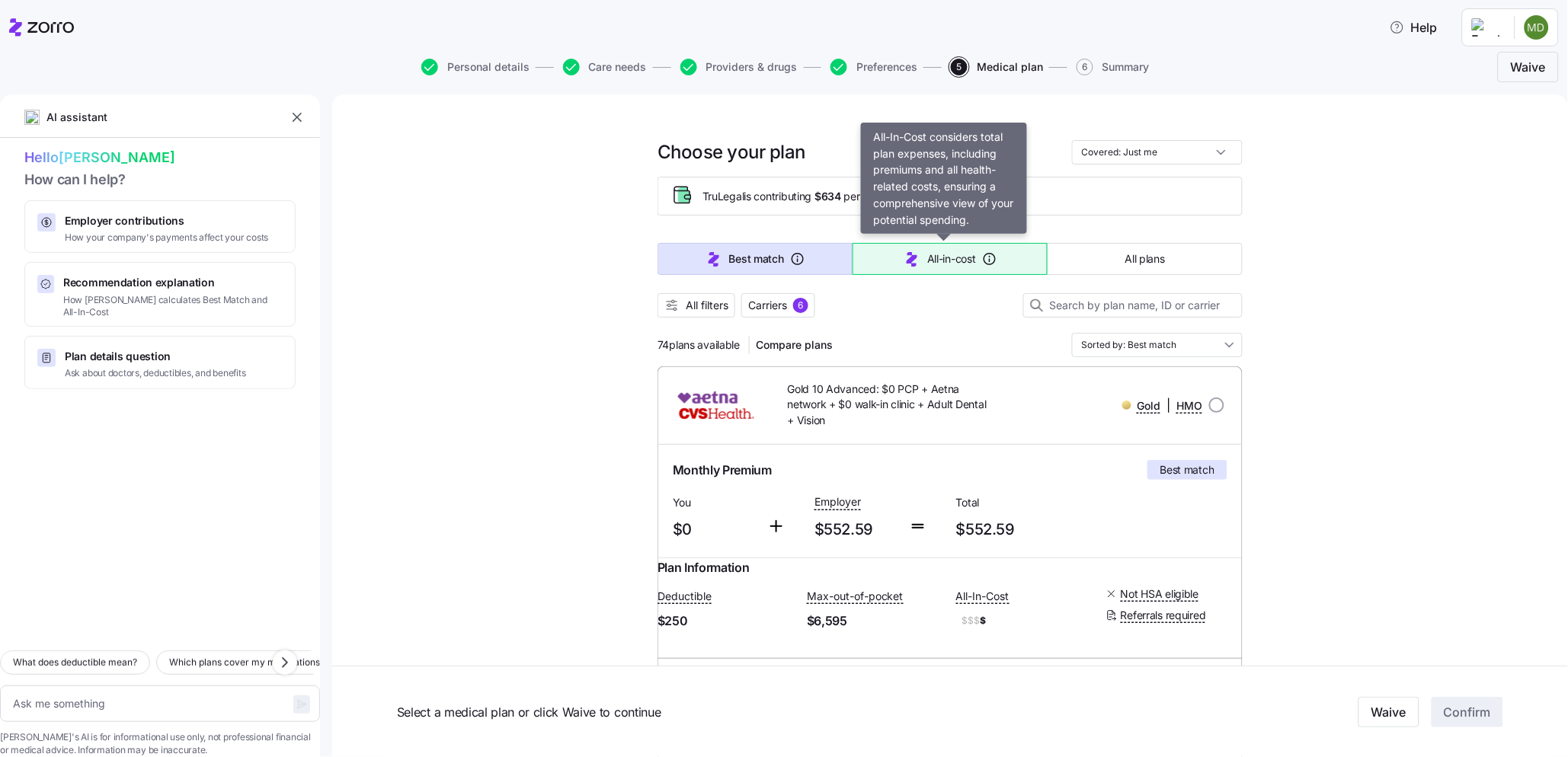
click at [895, 262] on button "All-in-cost" at bounding box center [950, 259] width 195 height 32
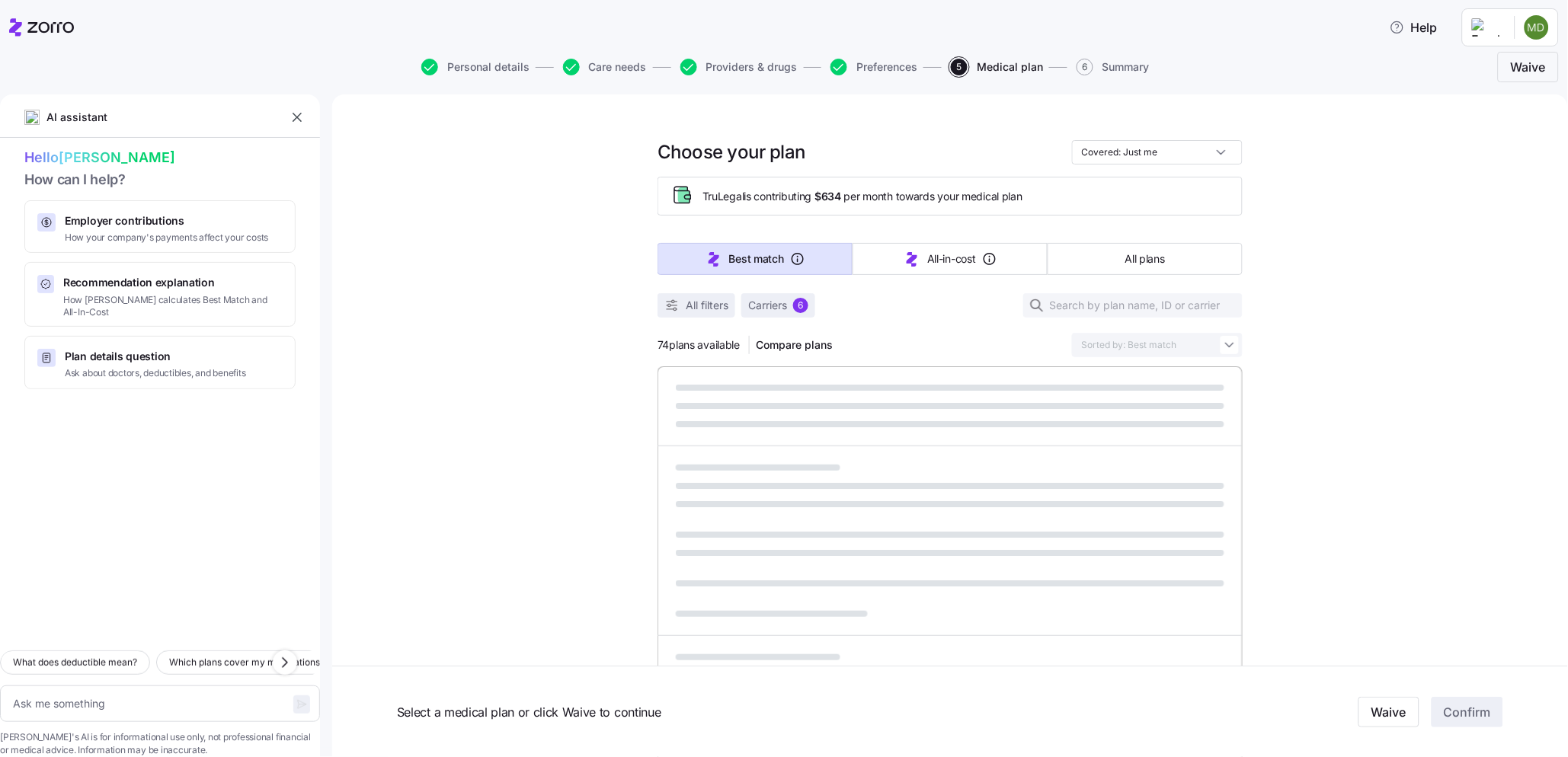
type textarea "x"
type input "Sorted by: All-in-cost"
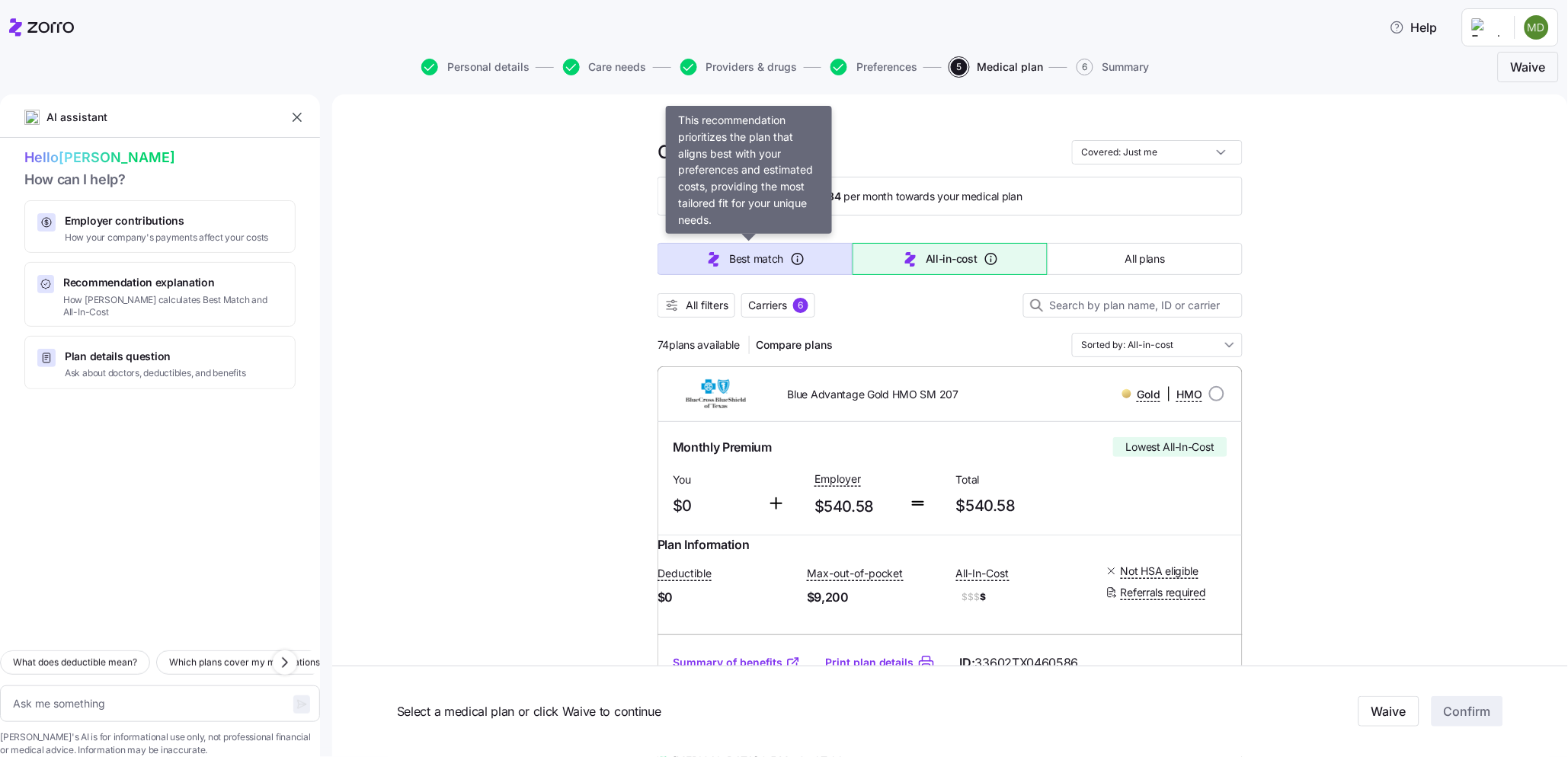
click at [736, 261] on span "Best match" at bounding box center [756, 259] width 54 height 15
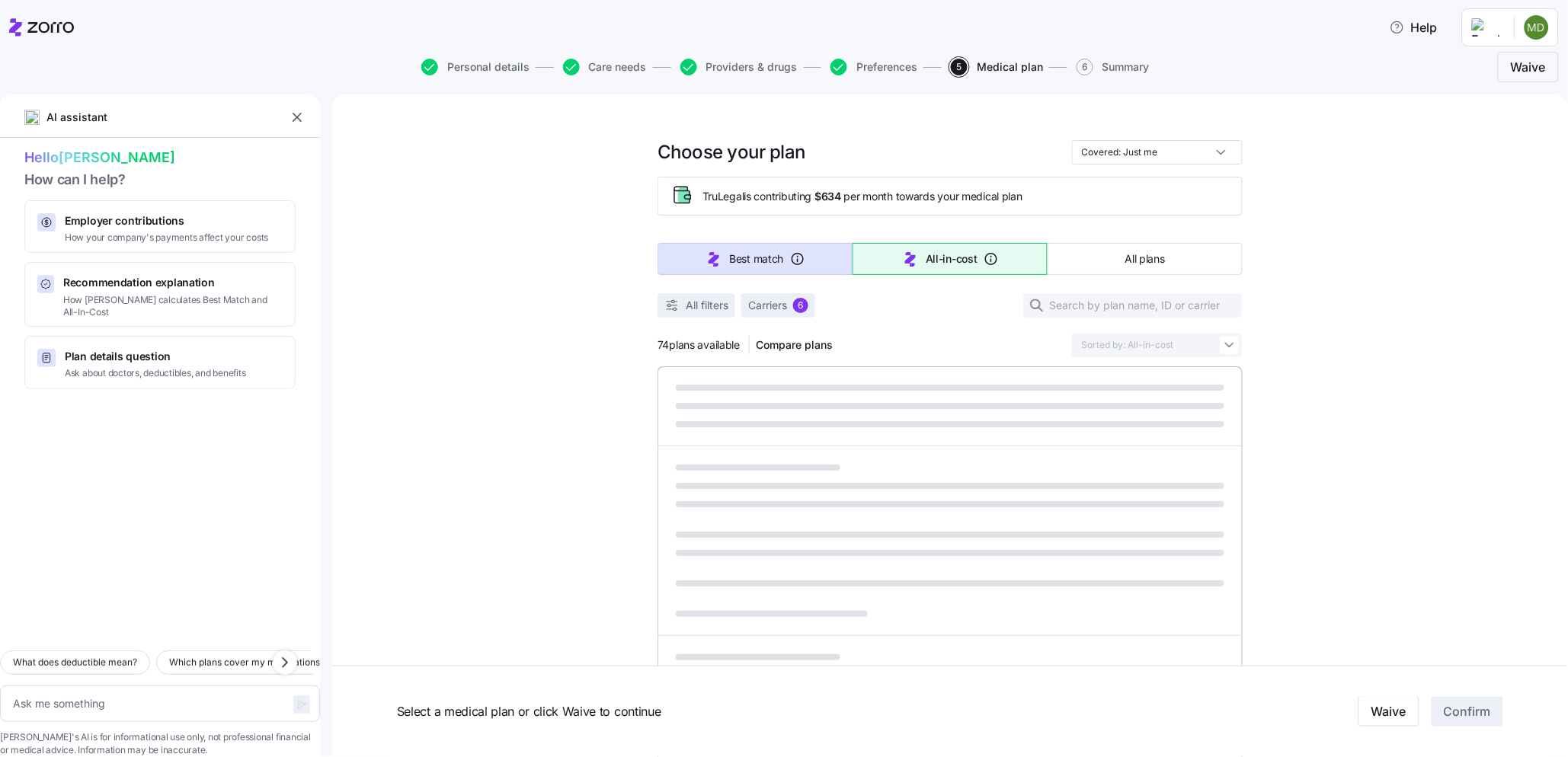
type textarea "x"
type input "Sorted by: Best match"
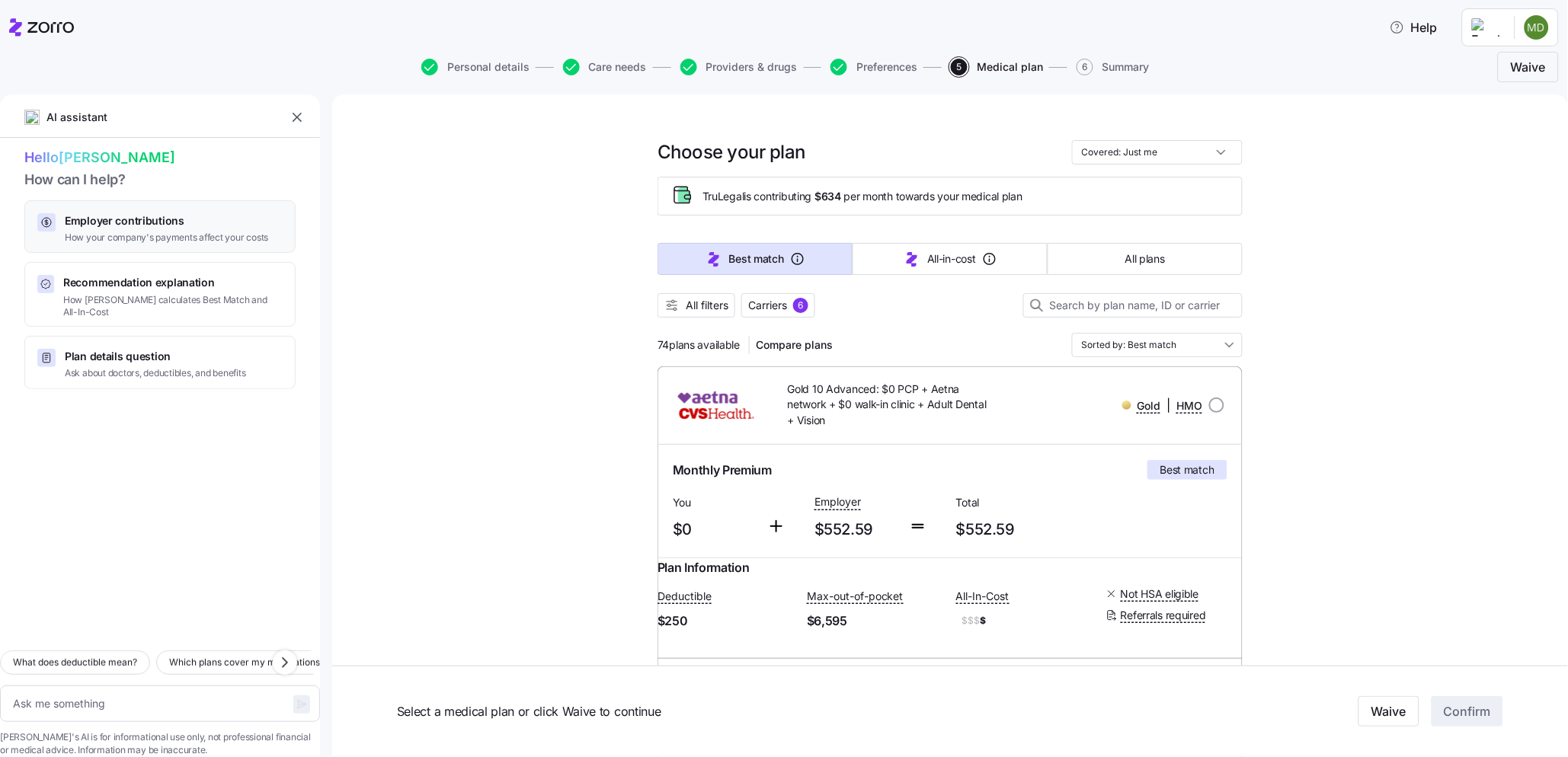
click at [161, 239] on span "How your company's payments affect your costs" at bounding box center [166, 238] width 204 height 13
type textarea "x"
type textarea "Can you explain how my employer contributions work and how they affect my month…"
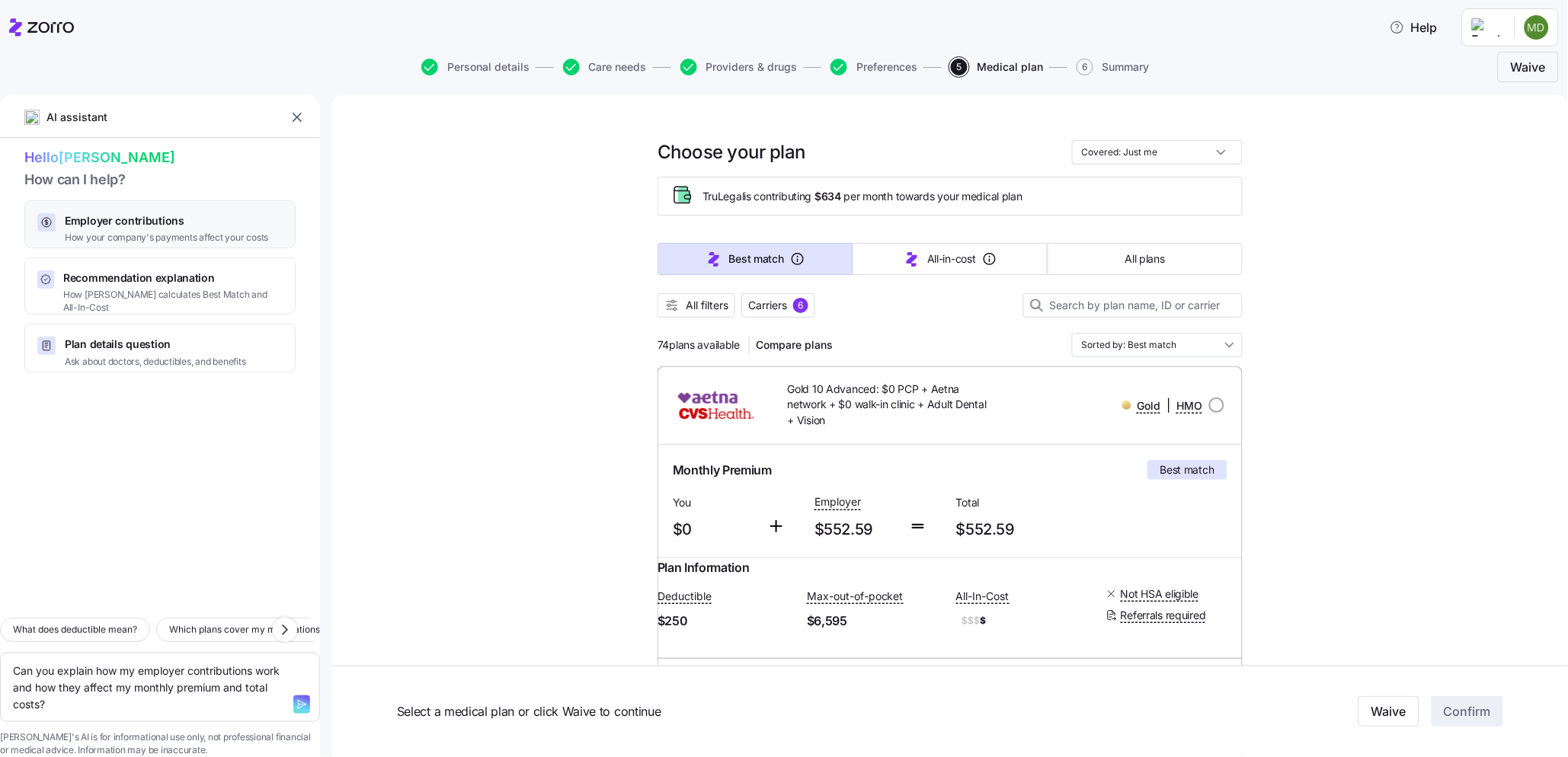
click at [58, 225] on div "Employer contributions How your company's payments affect your costs" at bounding box center [160, 228] width 246 height 31
click at [296, 698] on icon "button" at bounding box center [302, 704] width 12 height 12
type textarea "x"
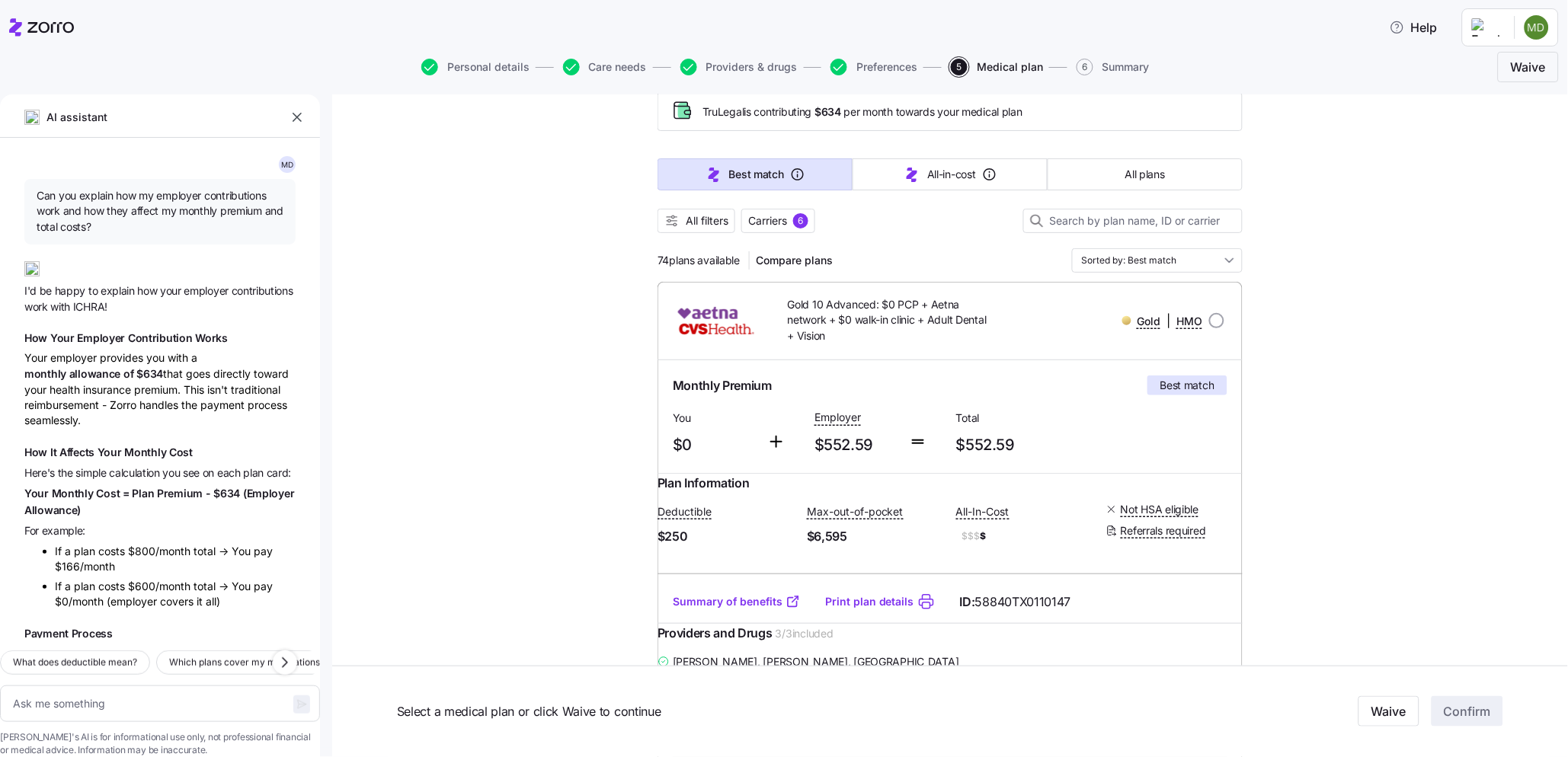
click at [290, 119] on icon "button" at bounding box center [297, 117] width 15 height 15
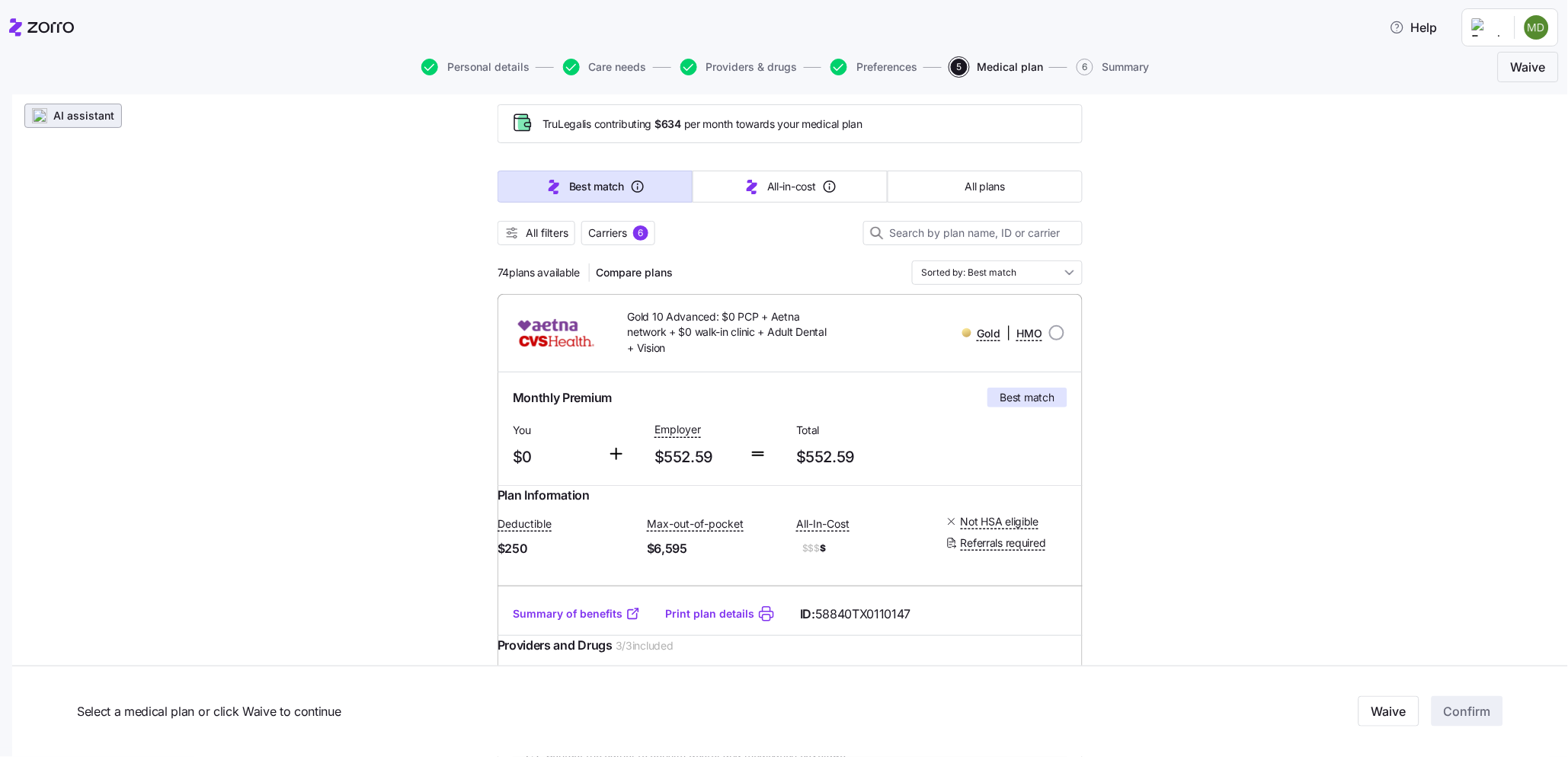
click at [89, 119] on span "AI assistant" at bounding box center [83, 116] width 61 height 15
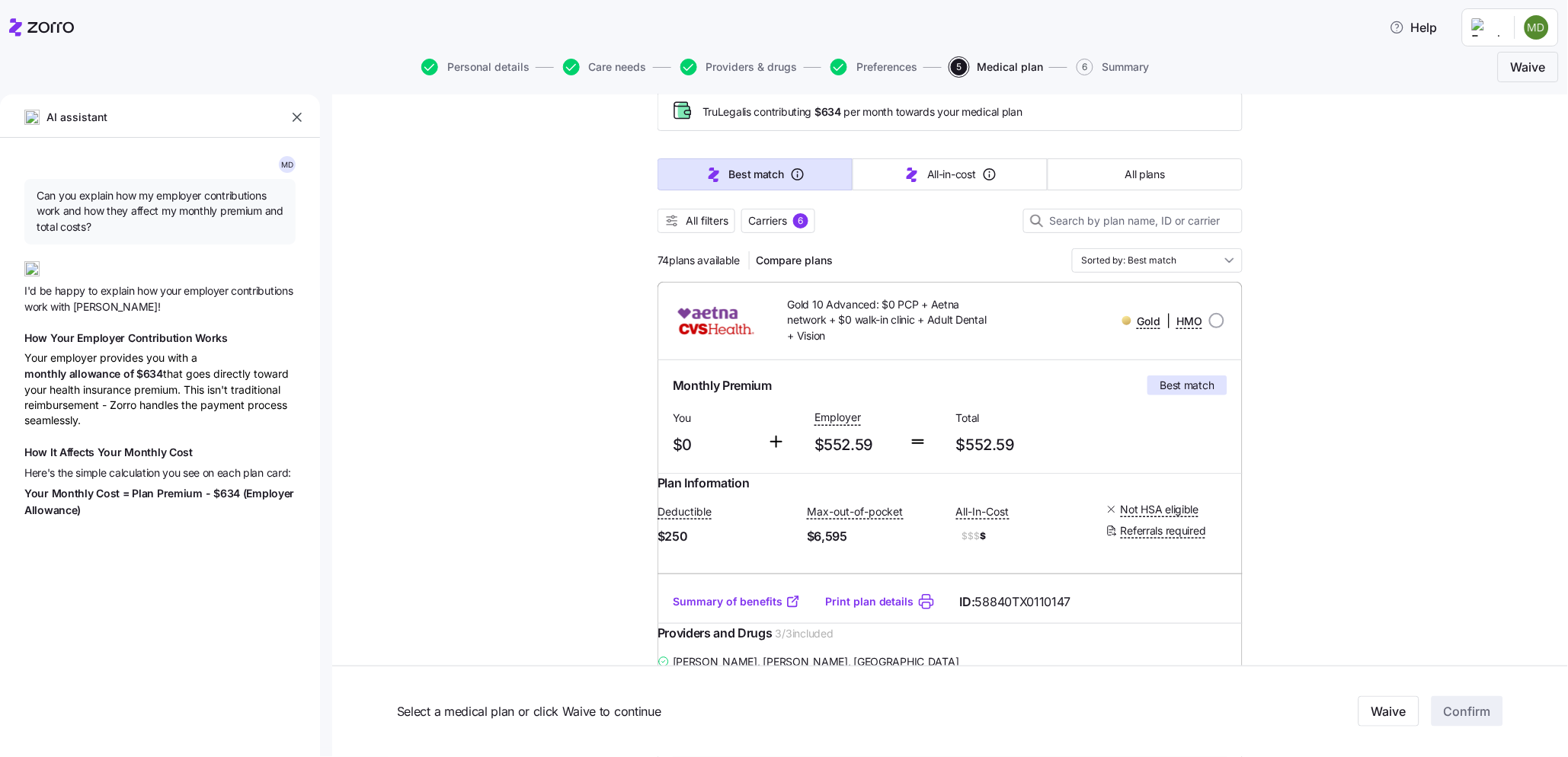
type textarea "x"
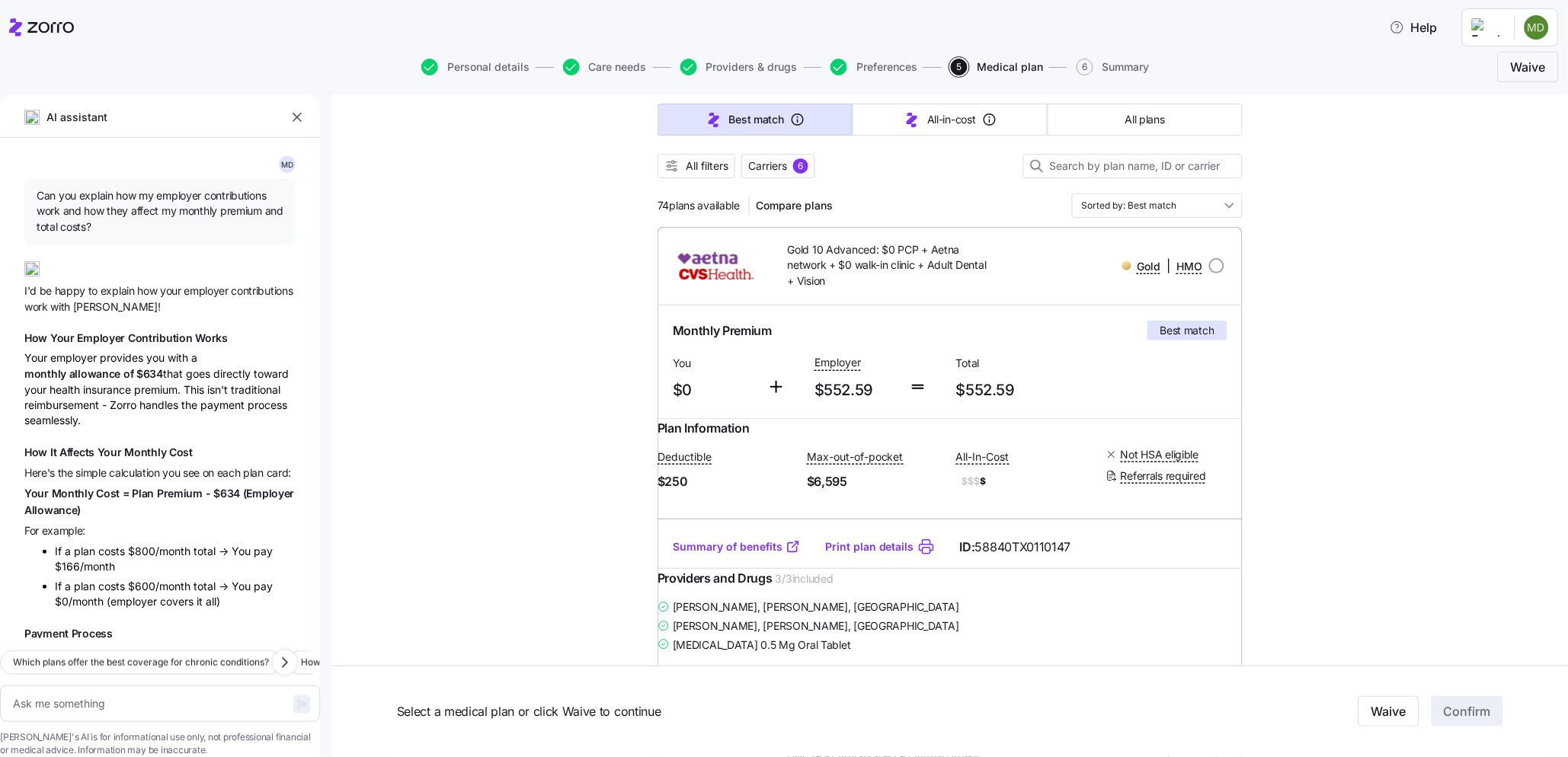
scroll to position [169, 0]
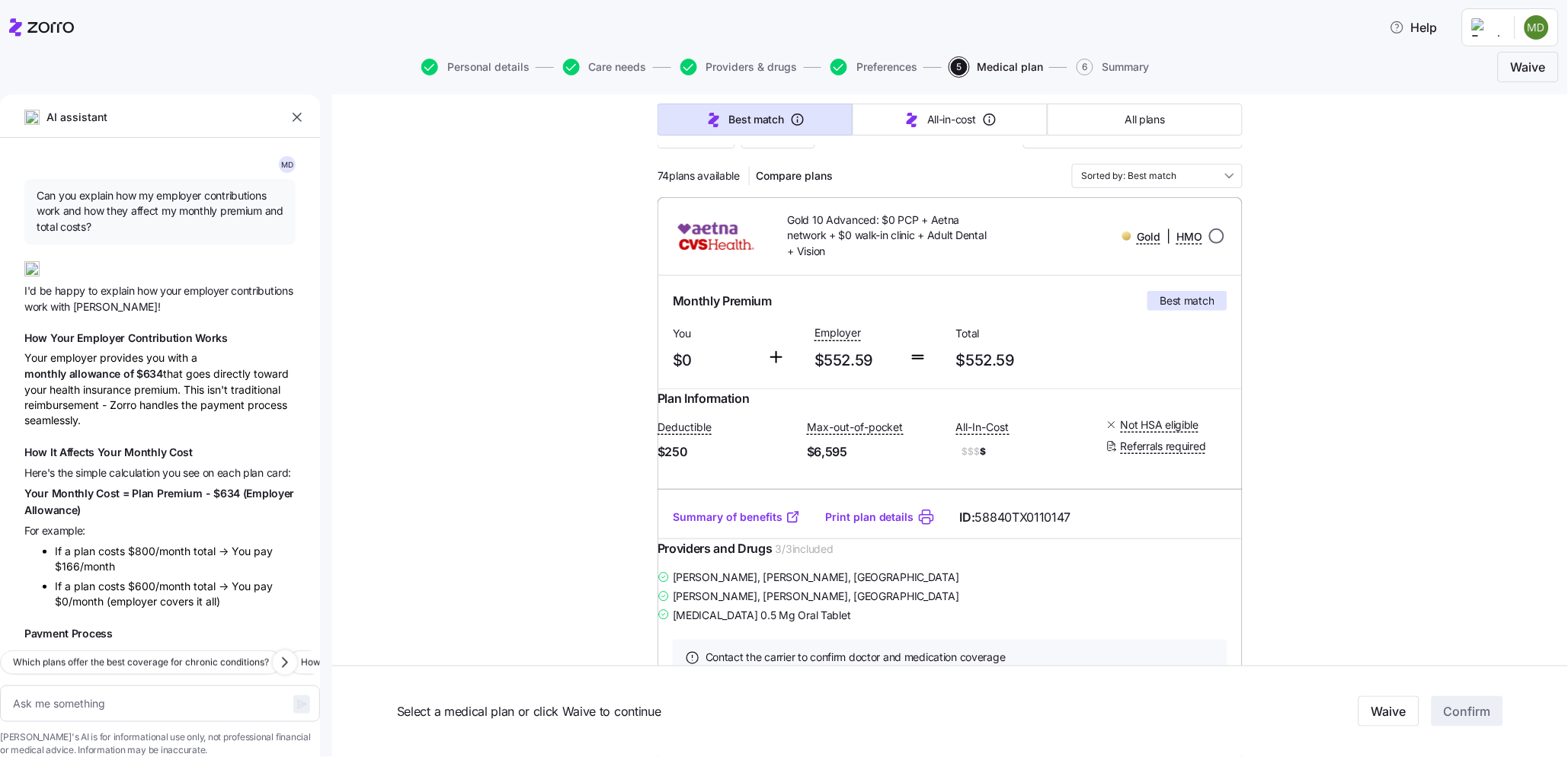
click at [1211, 238] on input "radio" at bounding box center [1217, 236] width 15 height 15
radio input "true"
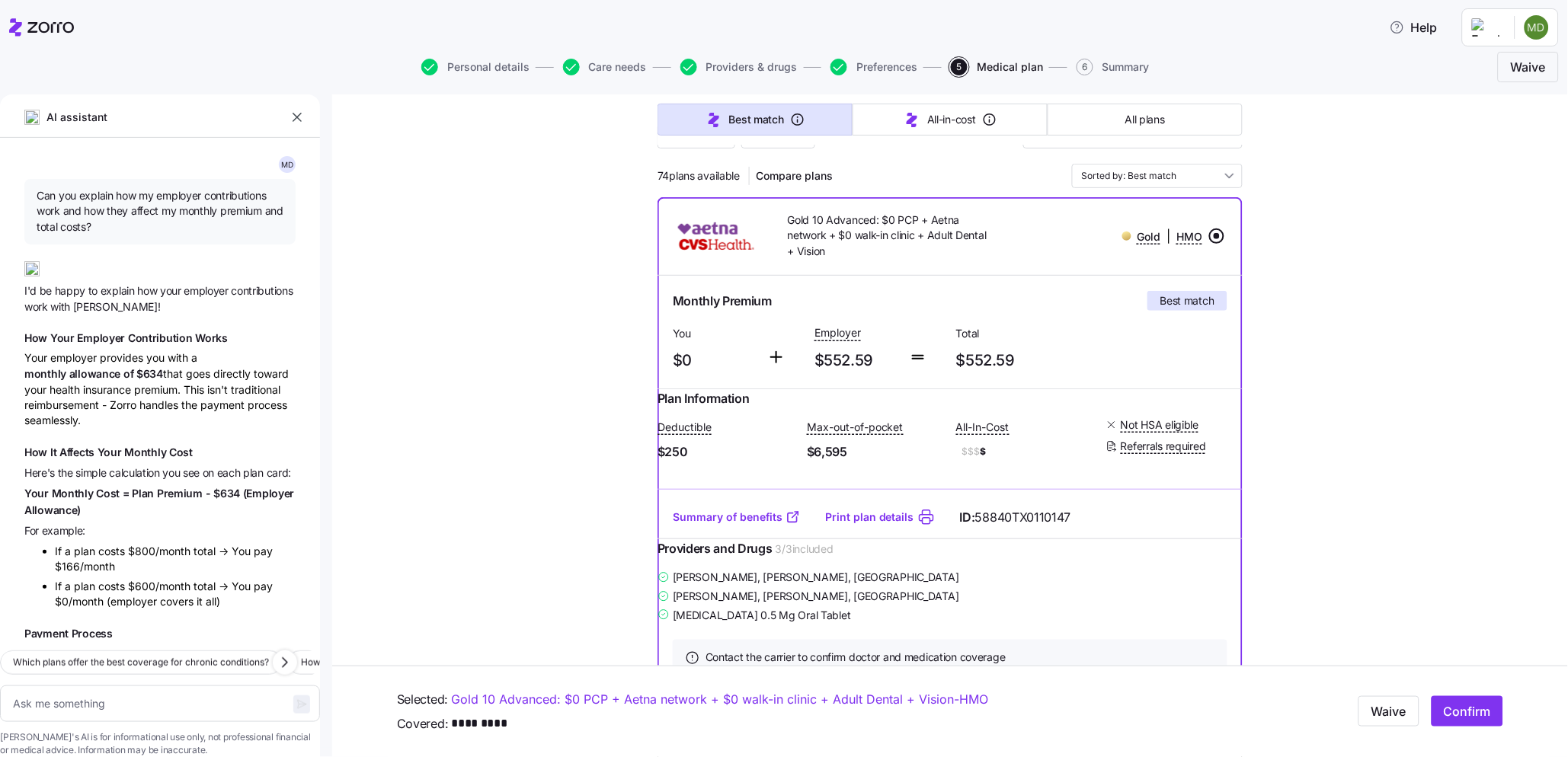
click at [1211, 238] on input "radio" at bounding box center [1217, 236] width 15 height 15
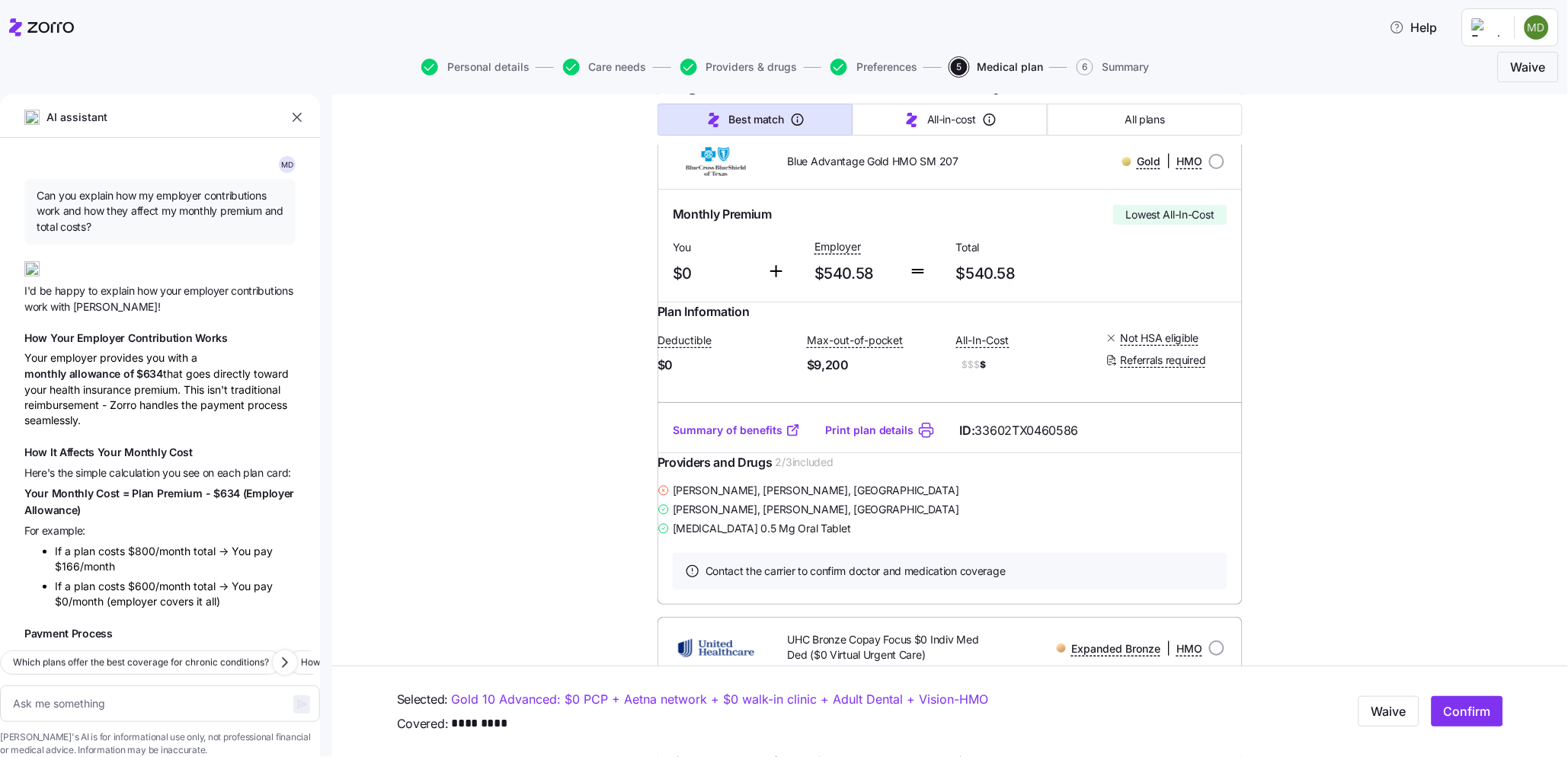
scroll to position [1777, 0]
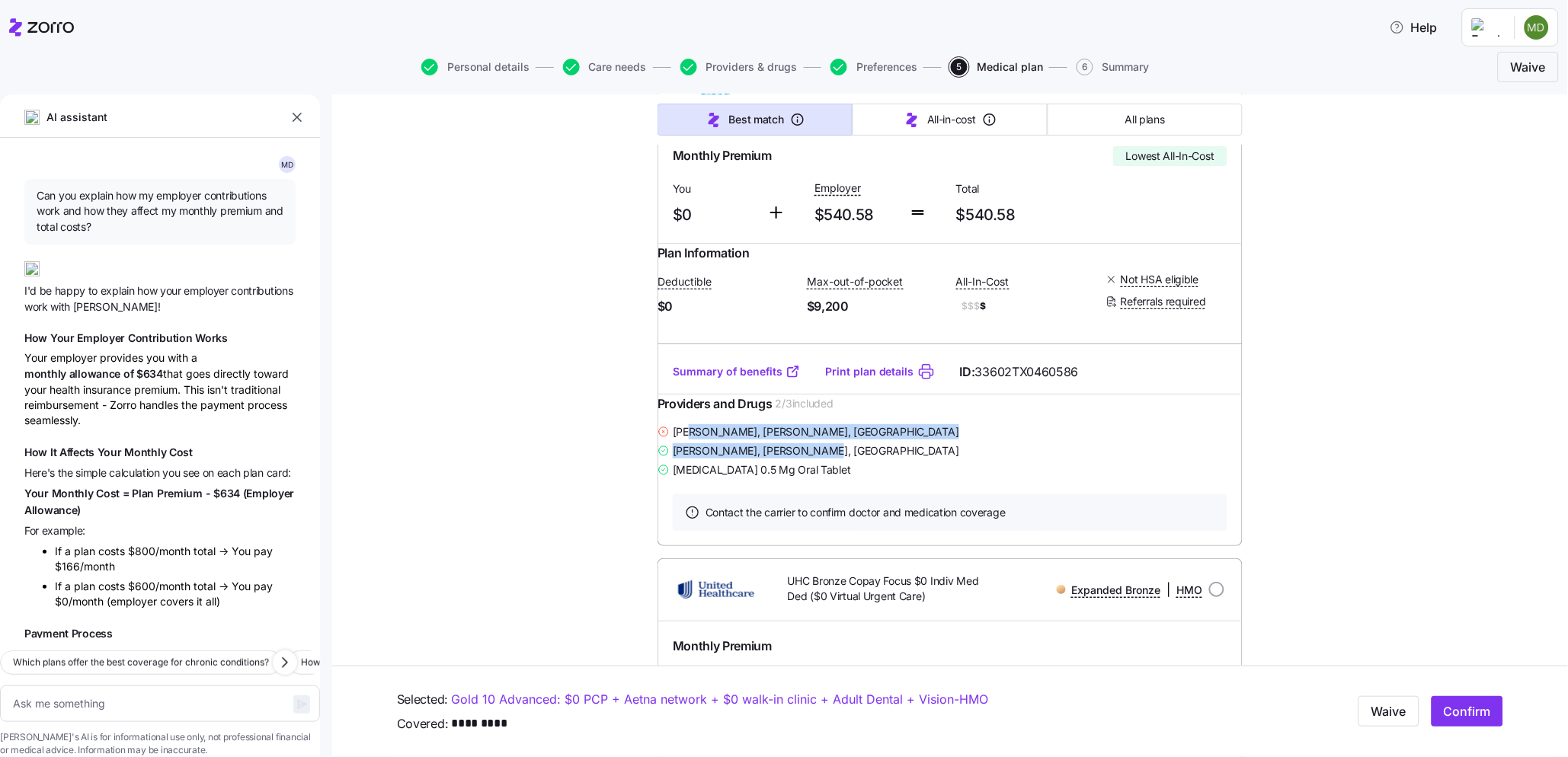
drag, startPoint x: 698, startPoint y: 605, endPoint x: 861, endPoint y: 612, distance: 163.2
click at [861, 478] on div "[PERSON_NAME] , [PERSON_NAME], [GEOGRAPHIC_DATA] [PERSON_NAME] , [PERSON_NAME],…" at bounding box center [950, 450] width 586 height 56
click at [793, 440] on span "[PERSON_NAME] , [PERSON_NAME], [GEOGRAPHIC_DATA]" at bounding box center [815, 431] width 287 height 15
click at [908, 441] on div "[PERSON_NAME] , [PERSON_NAME], [GEOGRAPHIC_DATA]" at bounding box center [950, 431] width 586 height 19
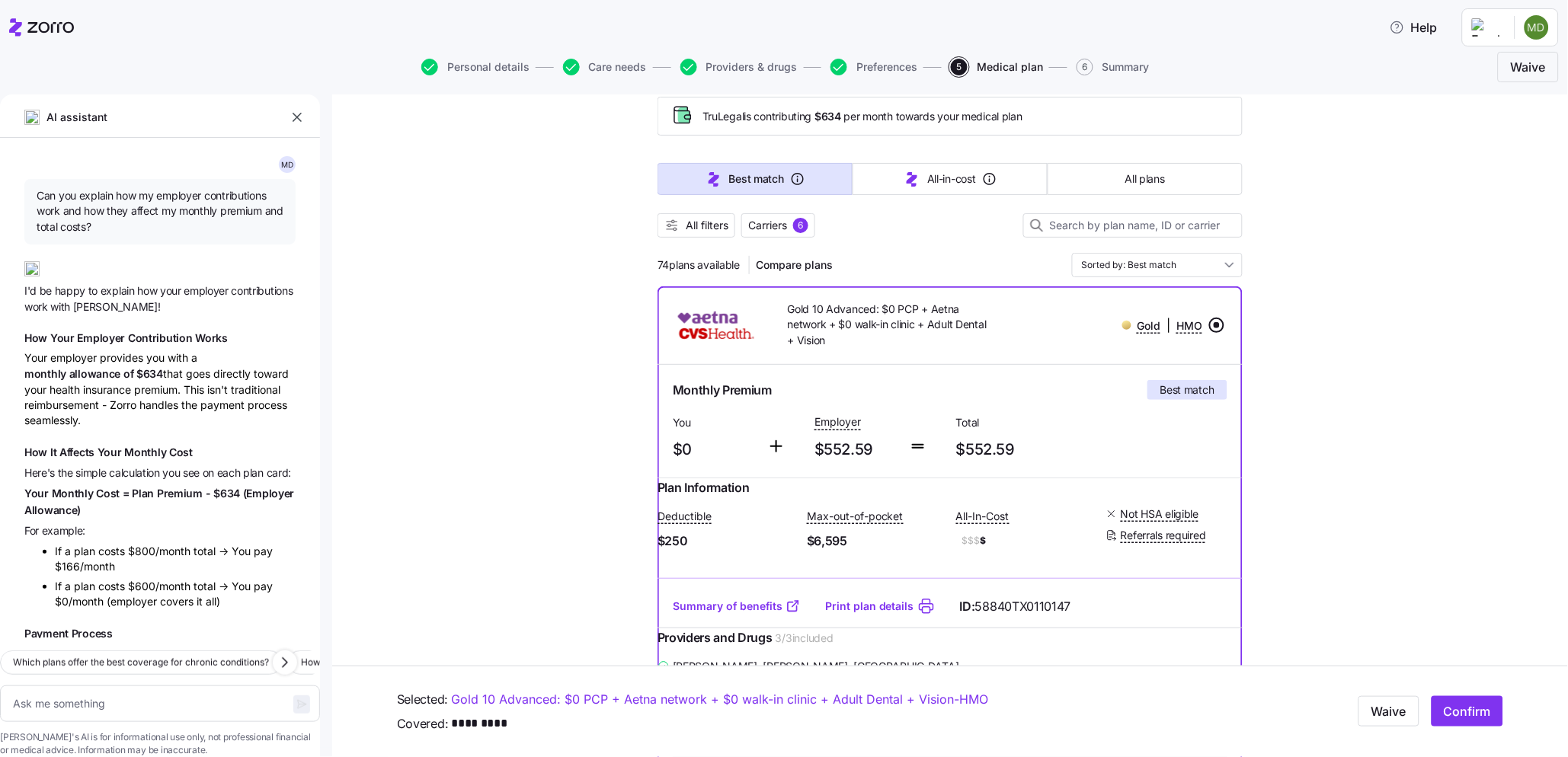
scroll to position [0, 0]
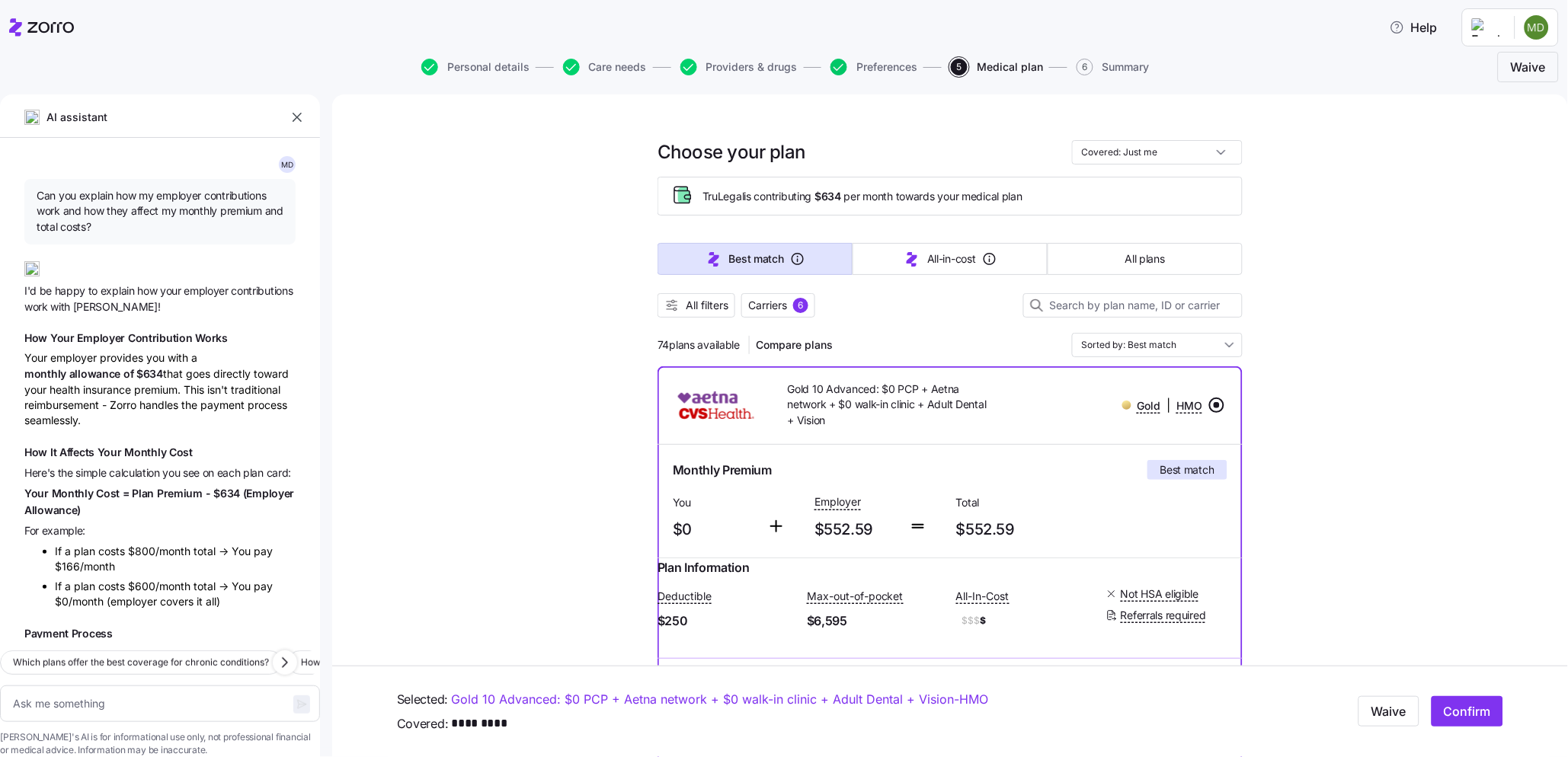
click at [834, 66] on icon "button" at bounding box center [839, 67] width 17 height 17
type textarea "x"
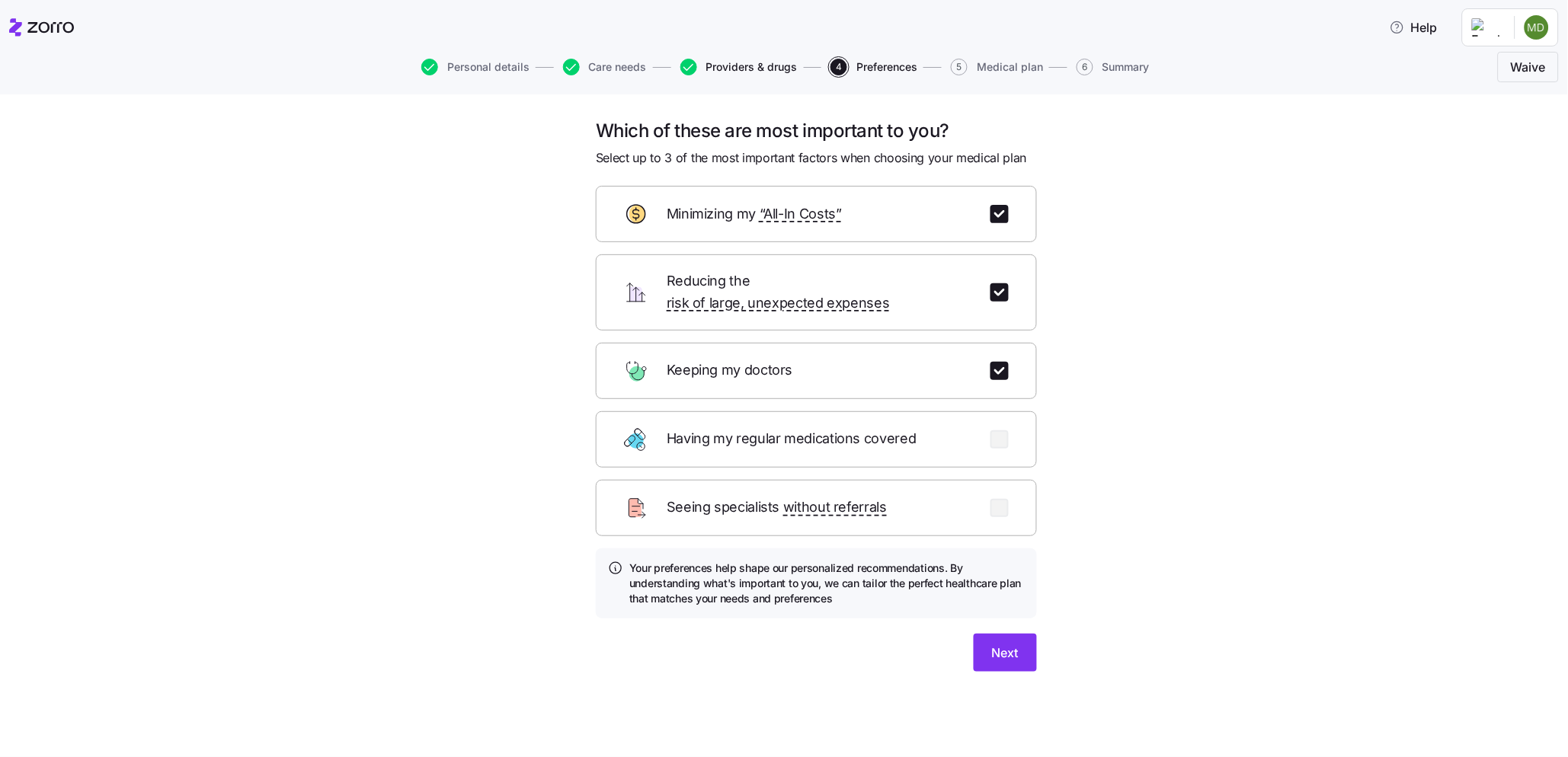
click at [719, 64] on span "Providers & drugs" at bounding box center [752, 66] width 92 height 10
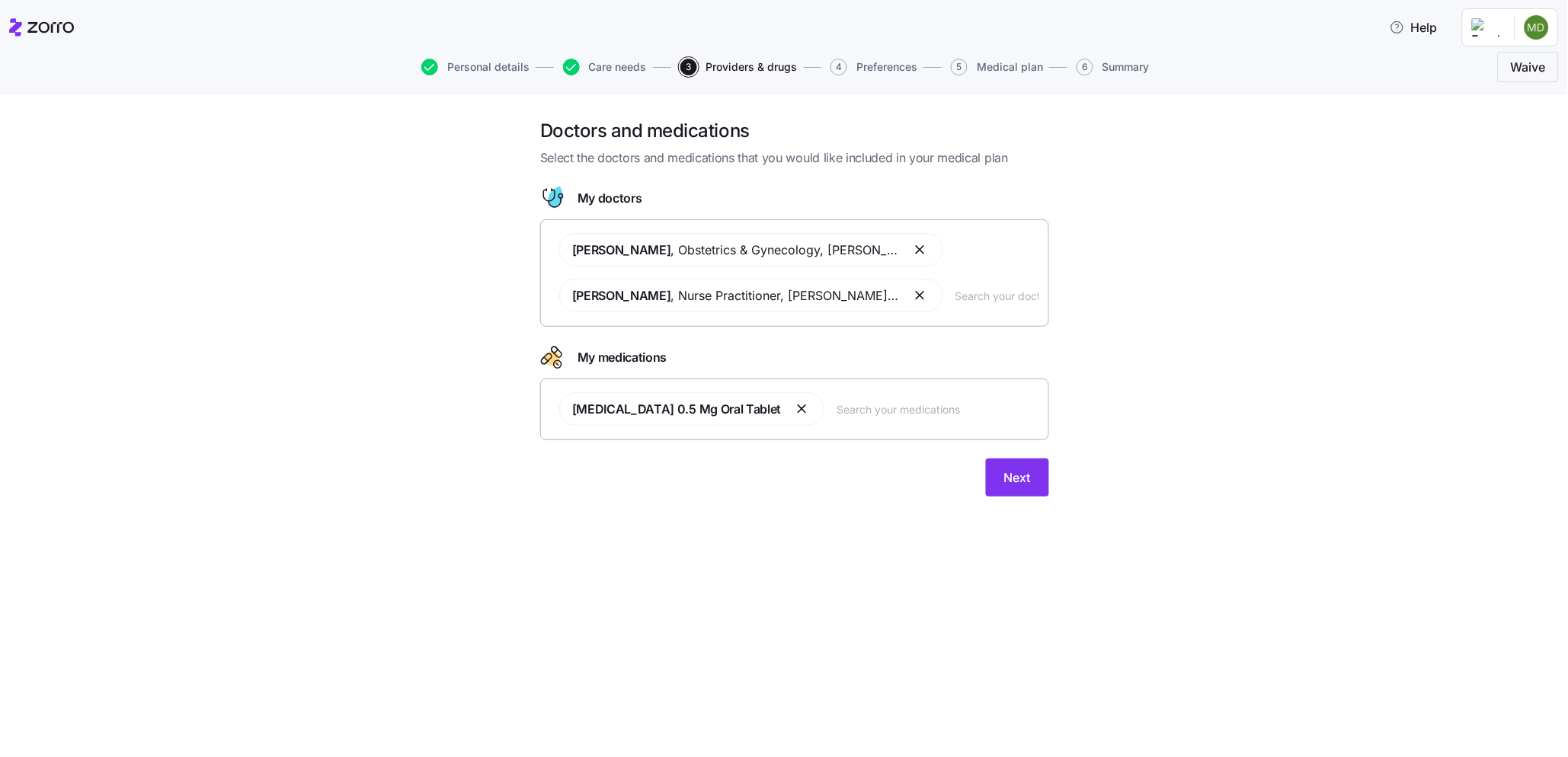
click at [883, 59] on button "4 Preferences" at bounding box center [873, 67] width 87 height 17
click at [883, 64] on span "Preferences" at bounding box center [886, 66] width 61 height 10
click at [993, 478] on button "Next" at bounding box center [1018, 477] width 64 height 38
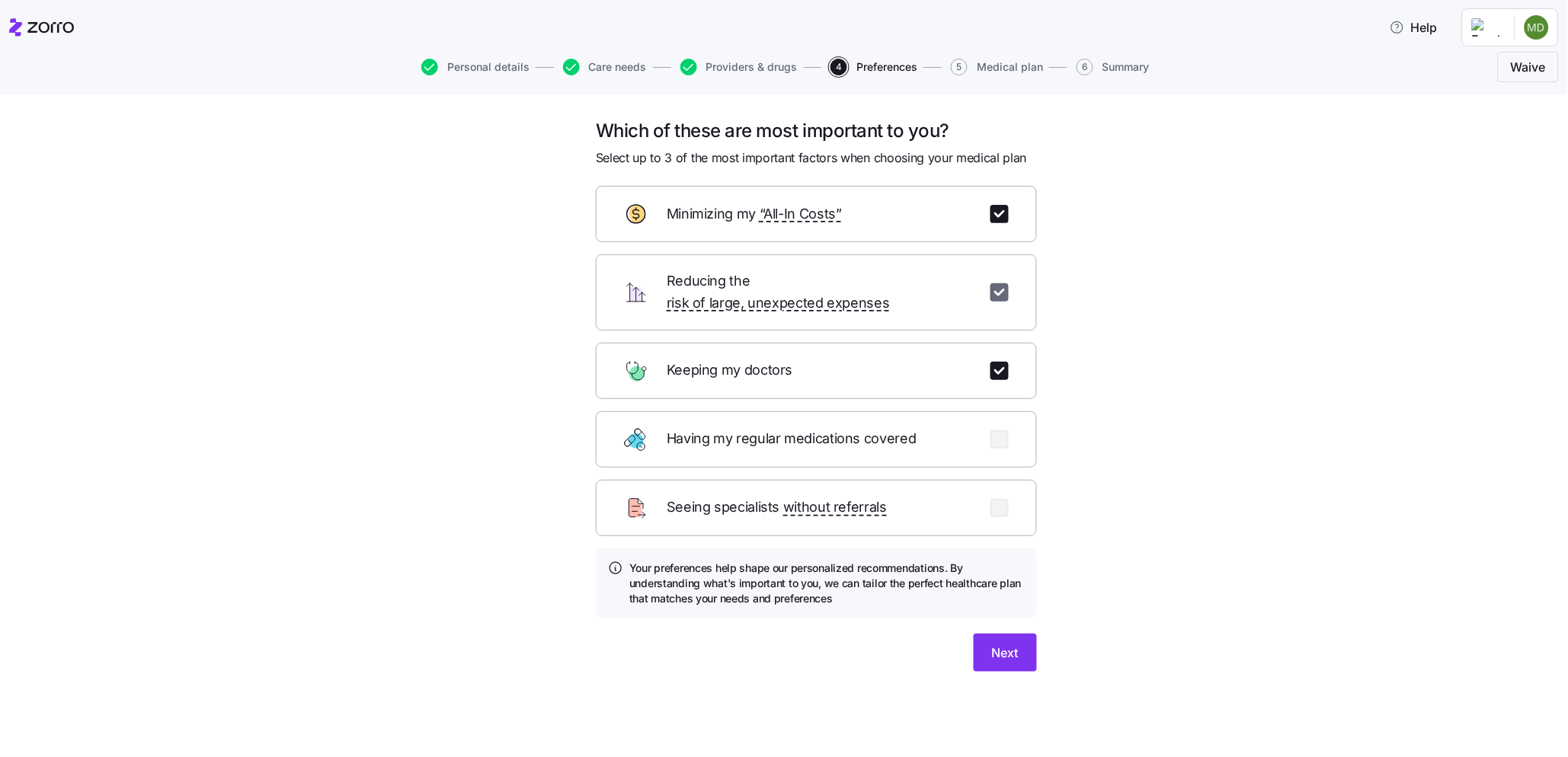
click at [996, 287] on input "checkbox" at bounding box center [1000, 293] width 19 height 19
checkbox input "false"
click at [1023, 634] on button "Next" at bounding box center [1006, 652] width 64 height 38
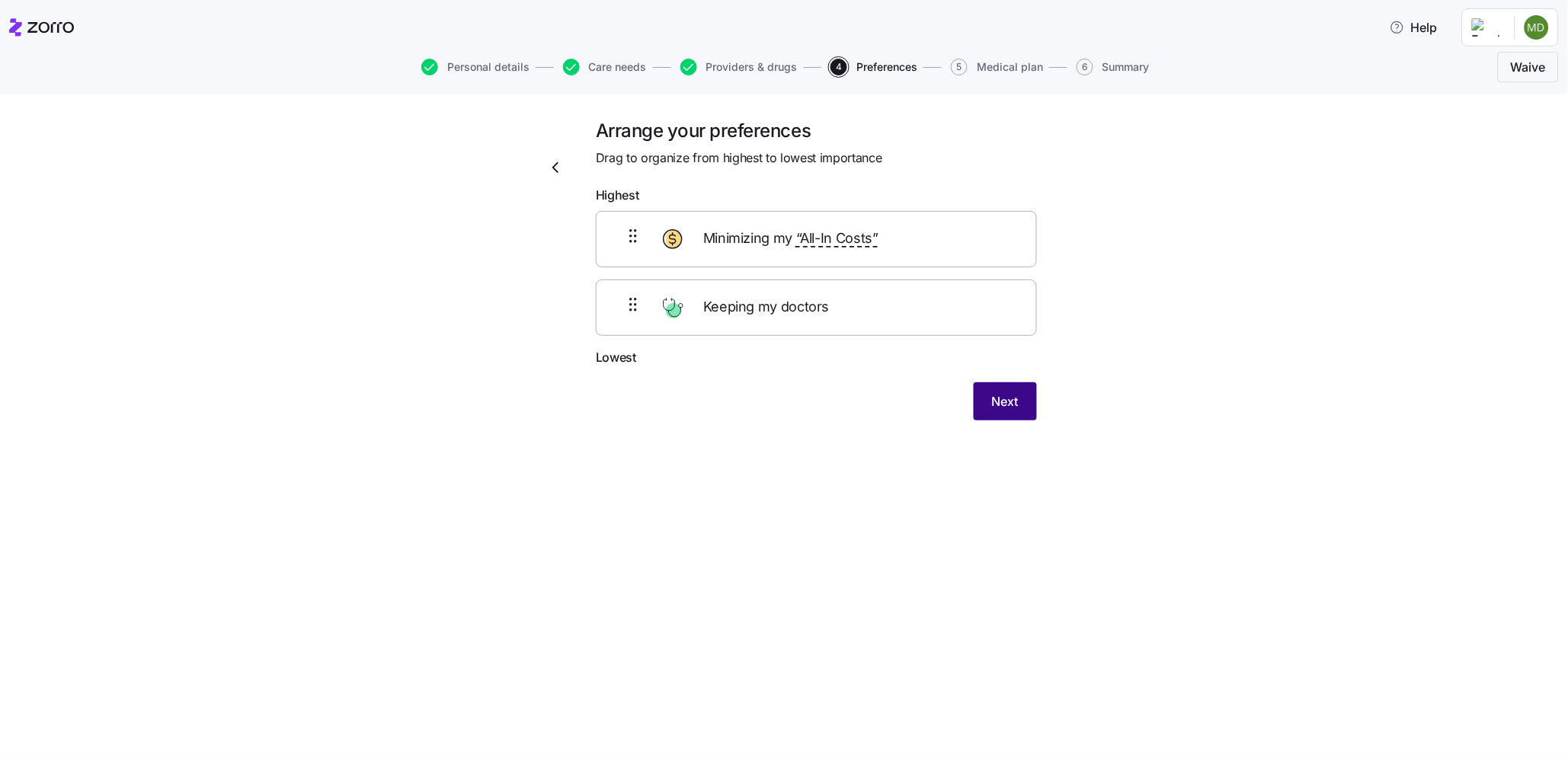
click at [1007, 402] on span "Next" at bounding box center [1005, 401] width 27 height 19
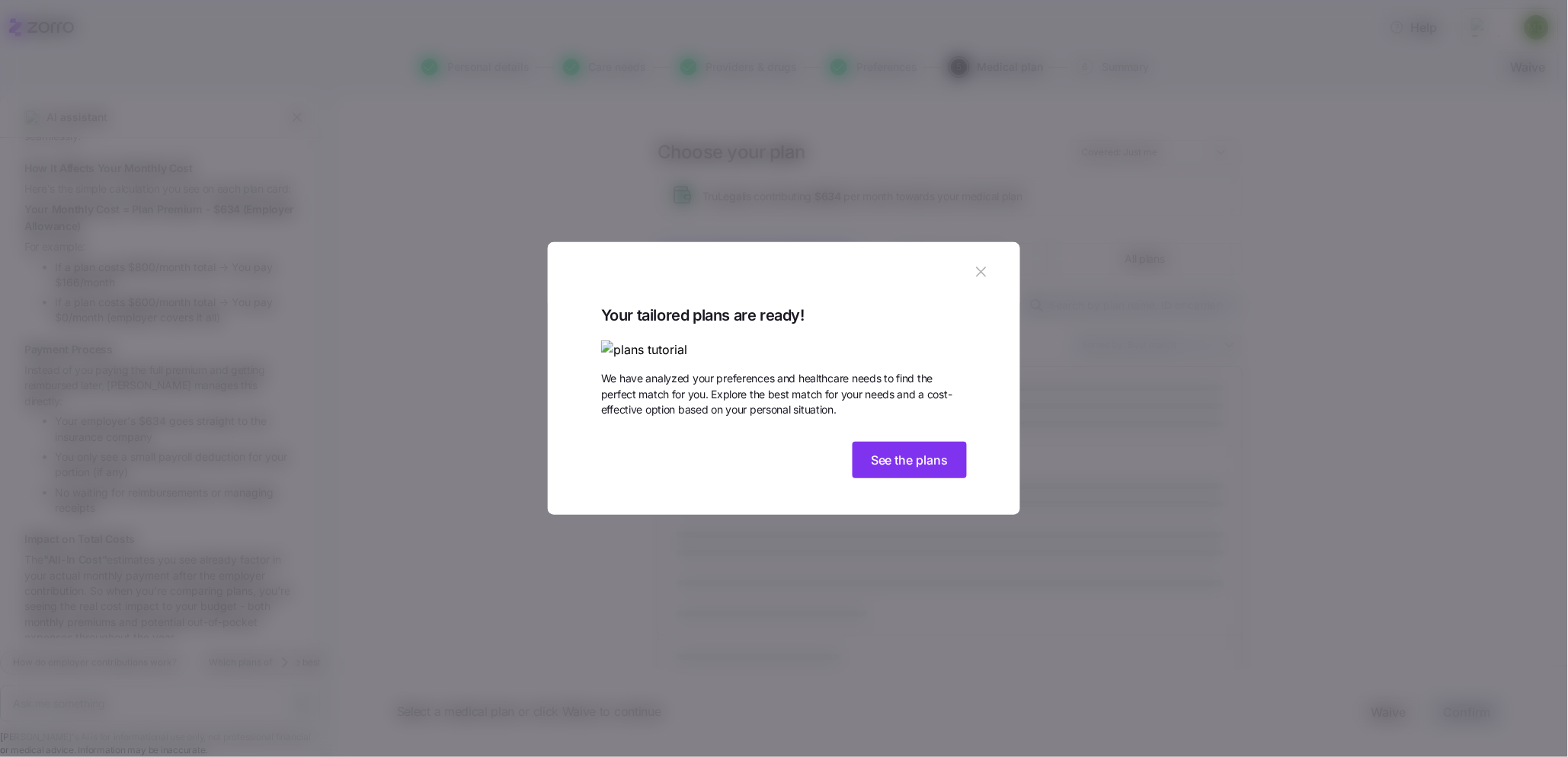
scroll to position [367, 0]
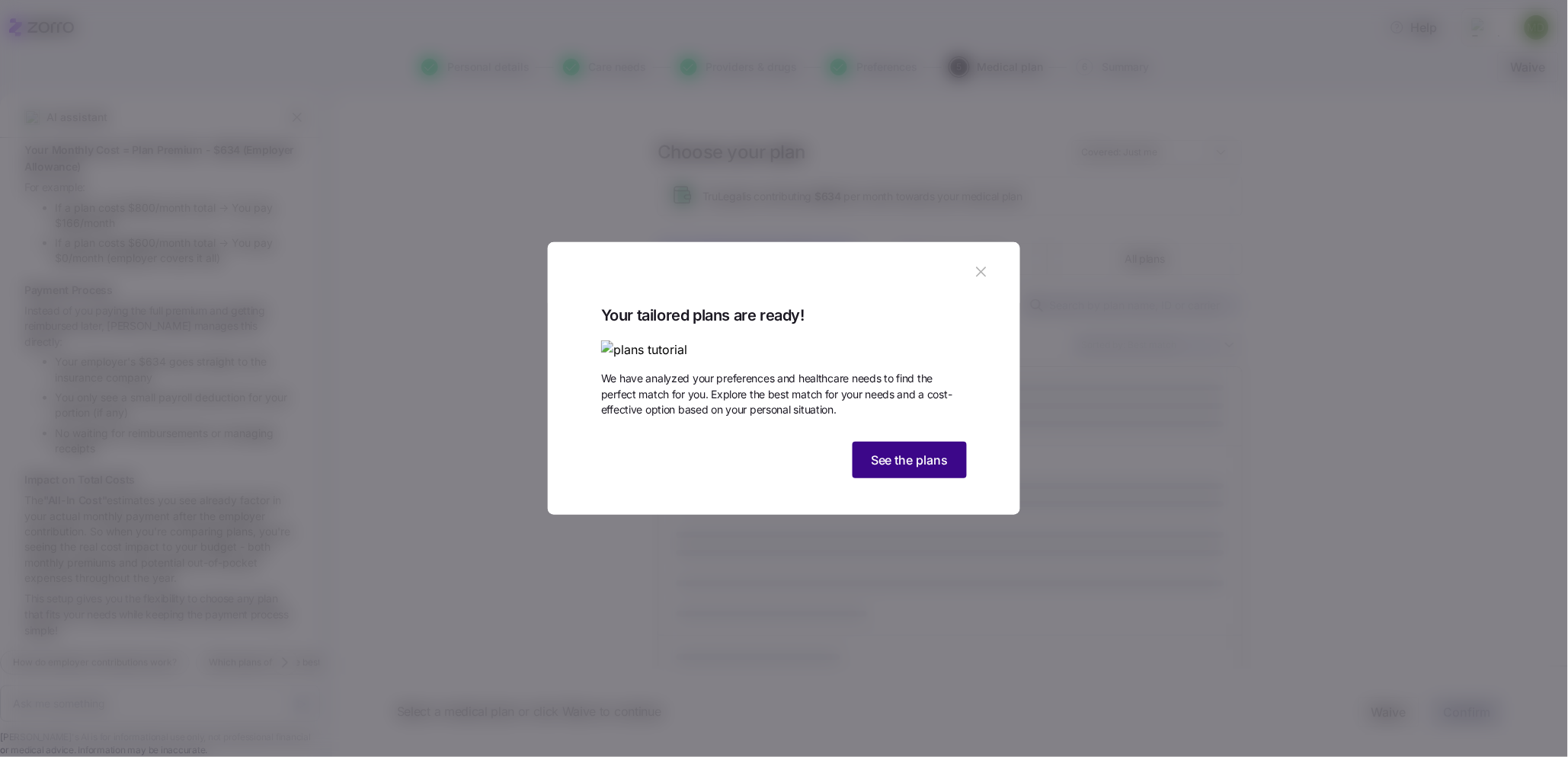
click at [874, 470] on span "See the plans" at bounding box center [910, 460] width 78 height 19
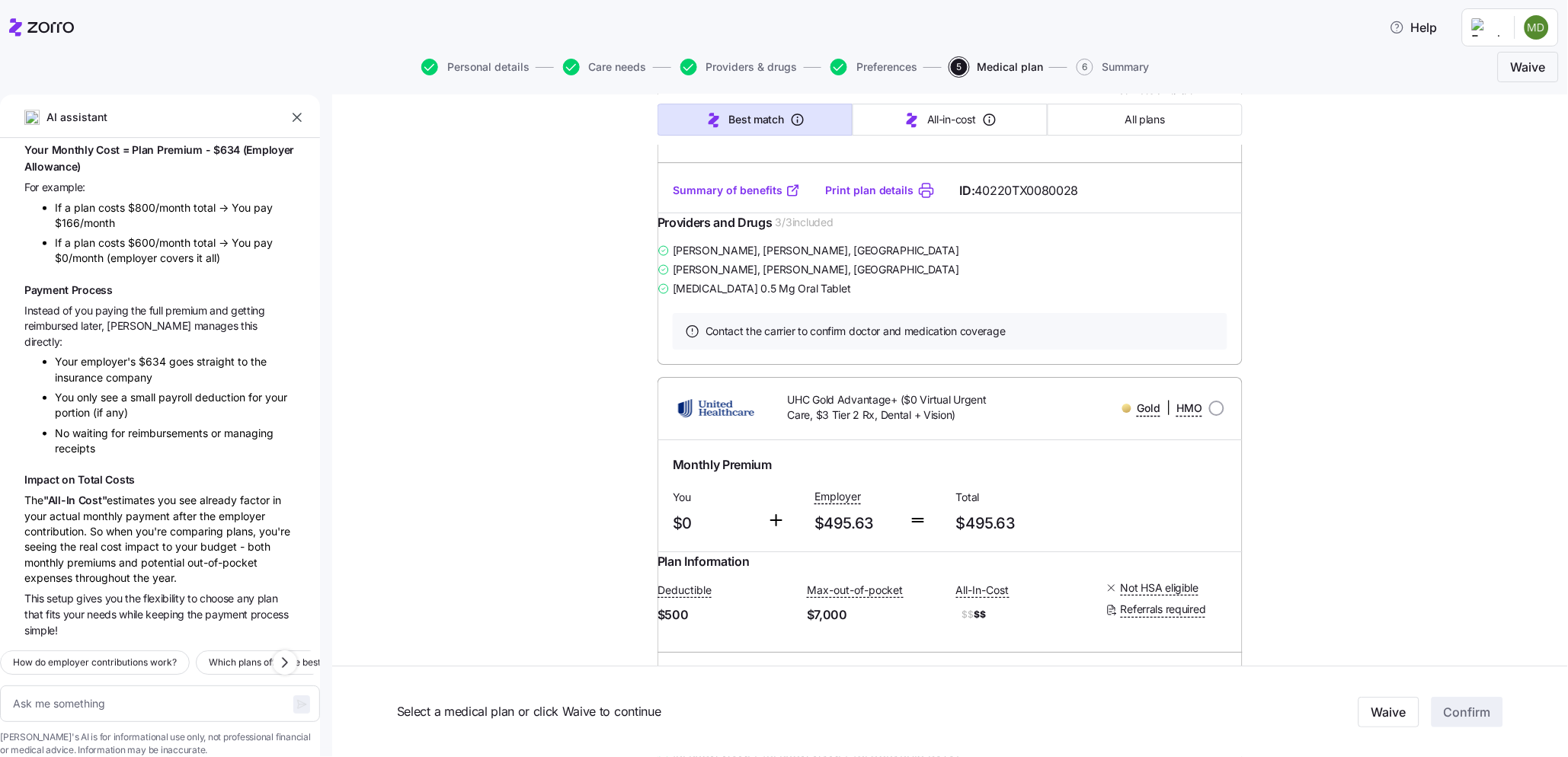
scroll to position [1437, 0]
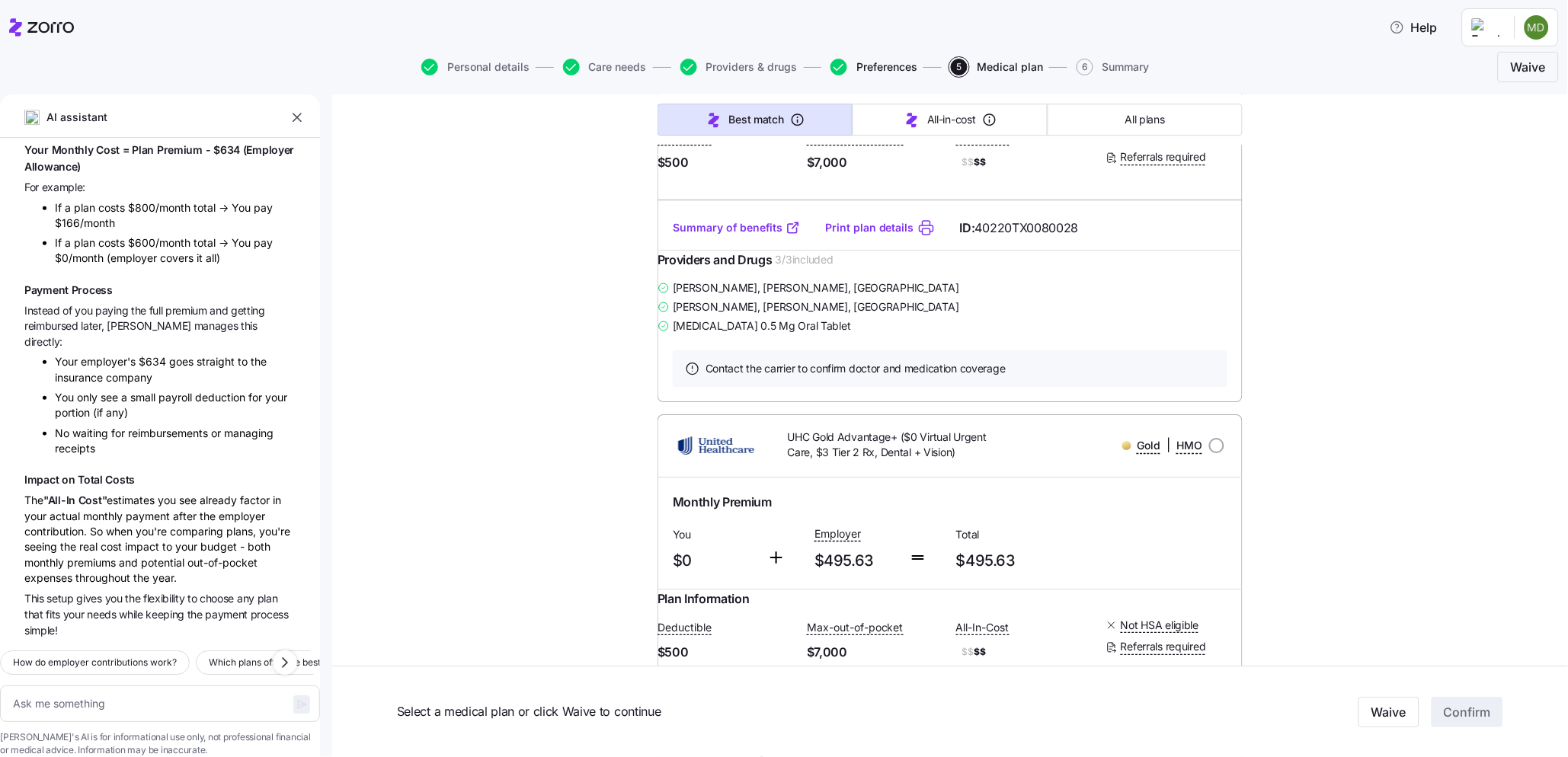
click at [882, 69] on span "Preferences" at bounding box center [886, 66] width 61 height 10
type textarea "x"
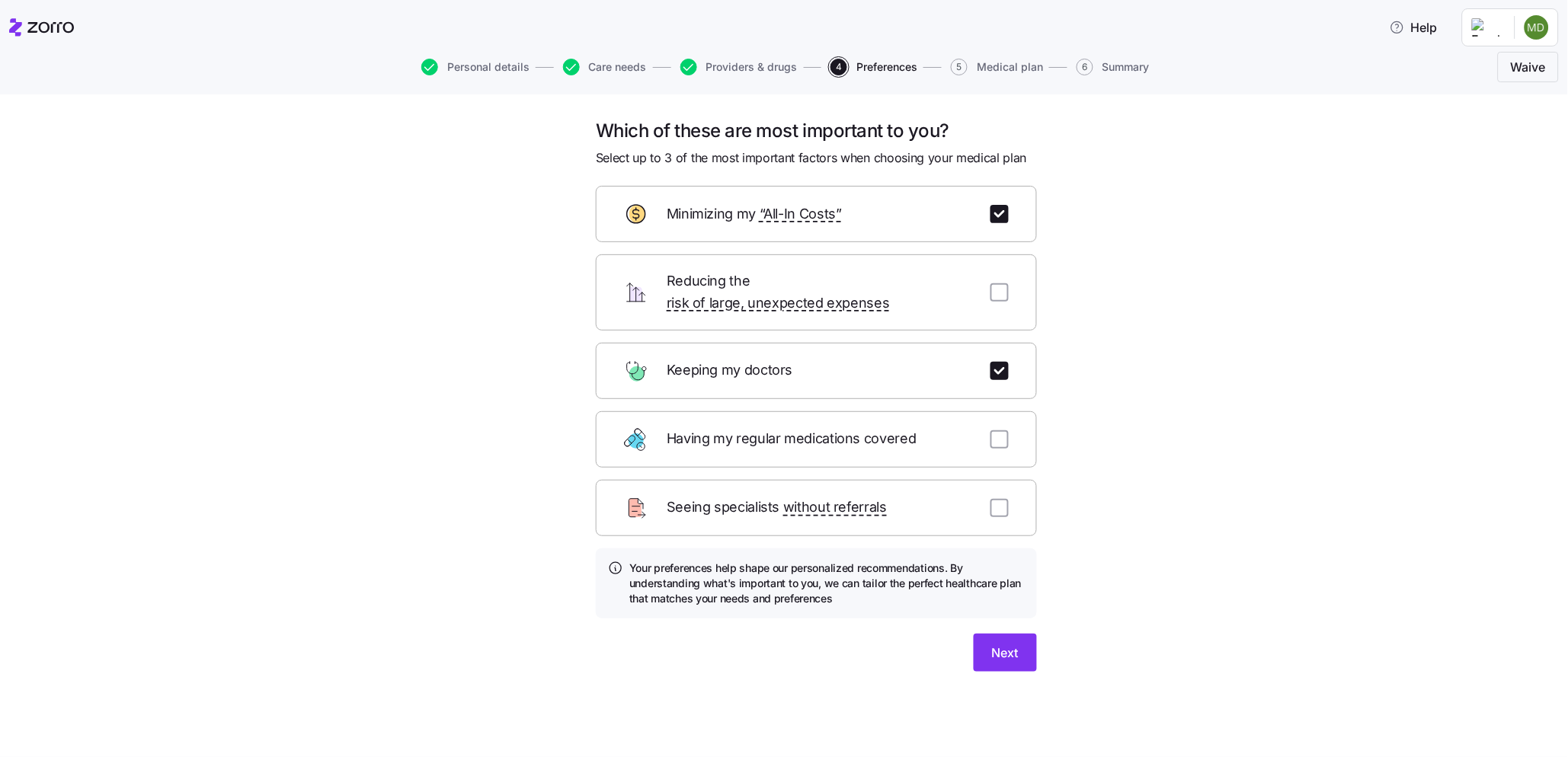
click at [1000, 291] on div "Reducing the risk of large, unexpected expenses" at bounding box center [816, 293] width 441 height 77
click at [1000, 284] on input "checkbox" at bounding box center [1000, 293] width 19 height 19
checkbox input "true"
click at [996, 643] on span "Next" at bounding box center [1005, 652] width 27 height 19
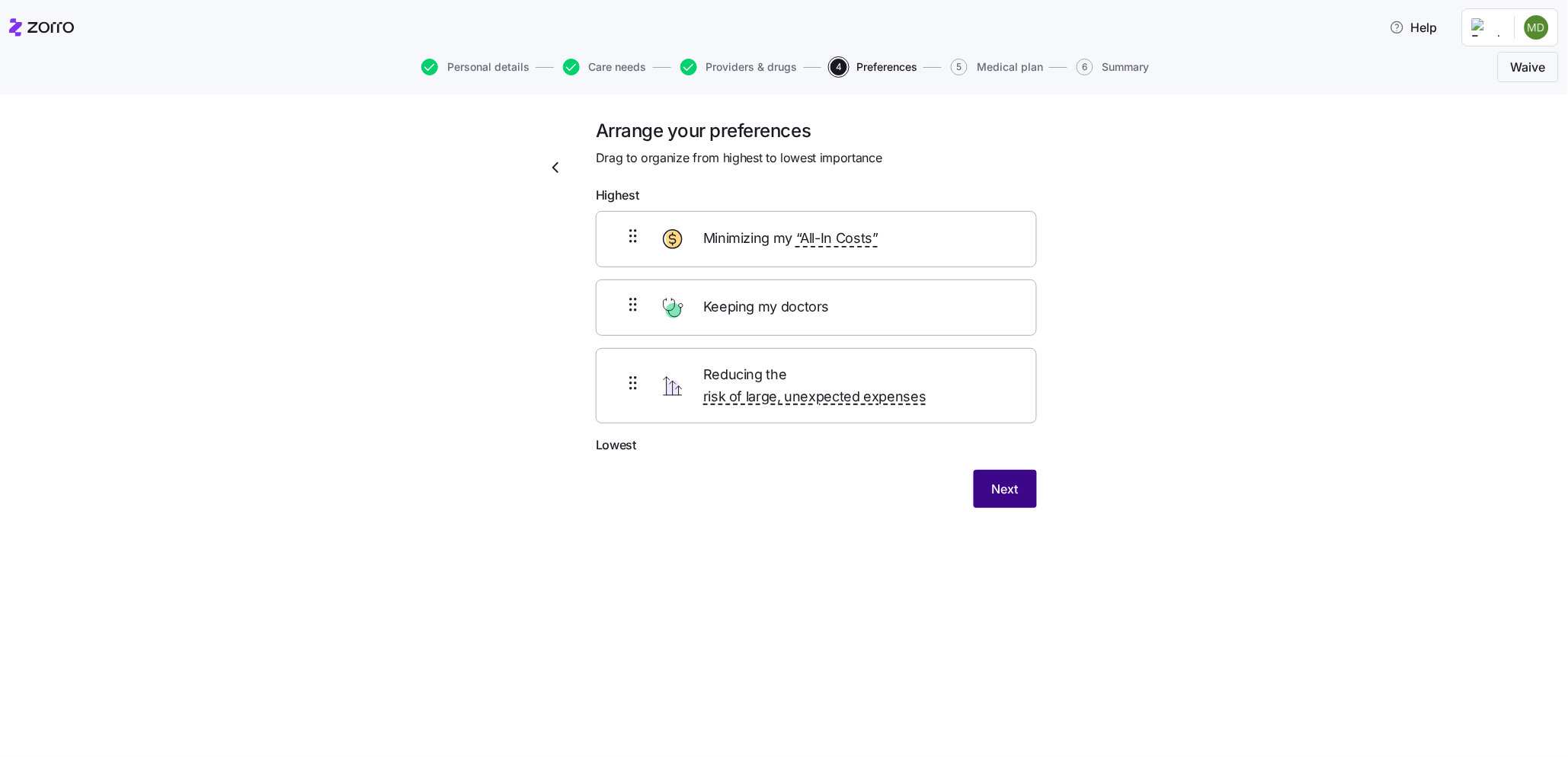
click at [1003, 480] on span "Next" at bounding box center [1005, 489] width 27 height 19
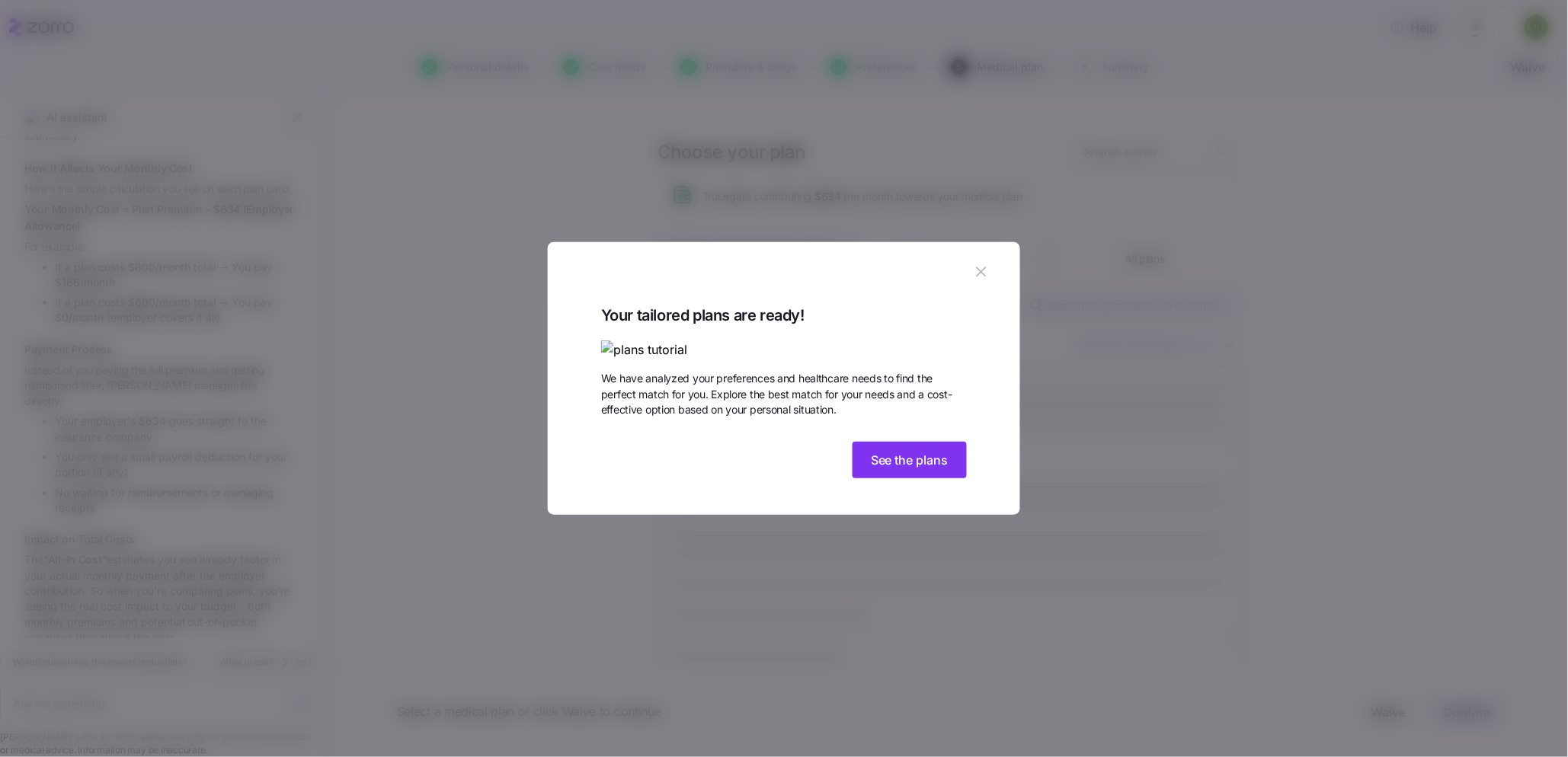
scroll to position [367, 0]
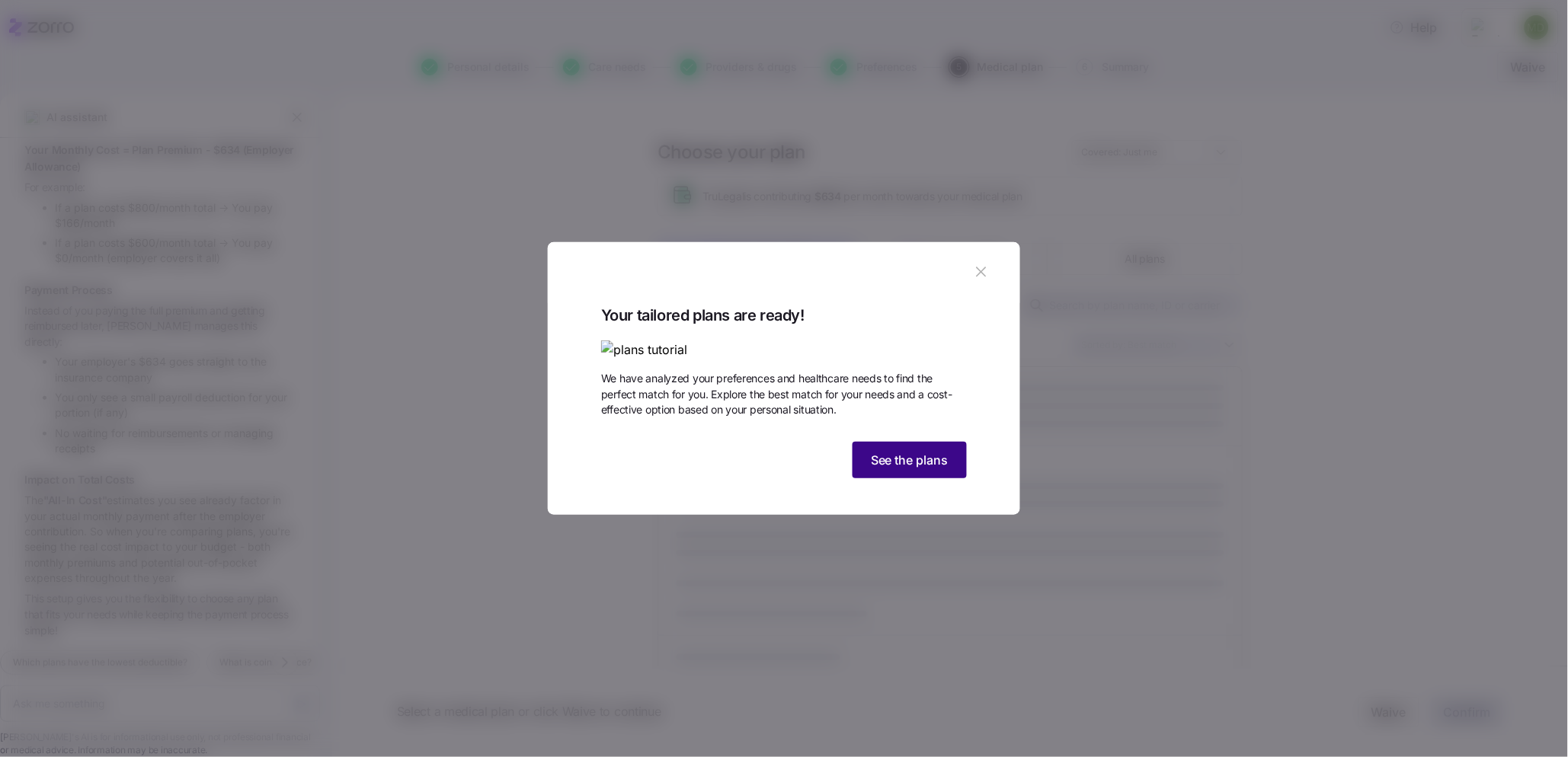
click at [883, 470] on span "See the plans" at bounding box center [910, 460] width 78 height 19
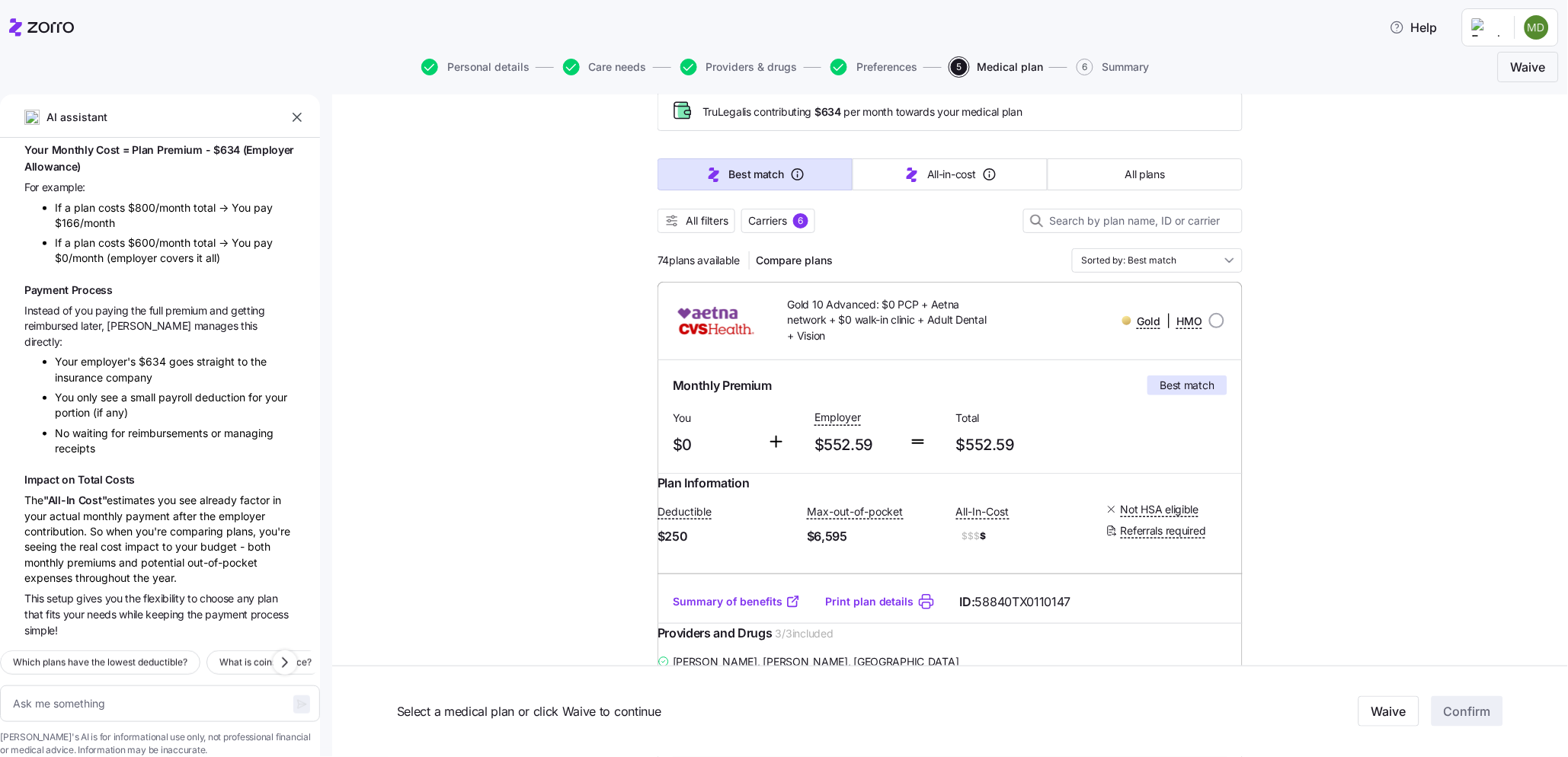
scroll to position [169, 0]
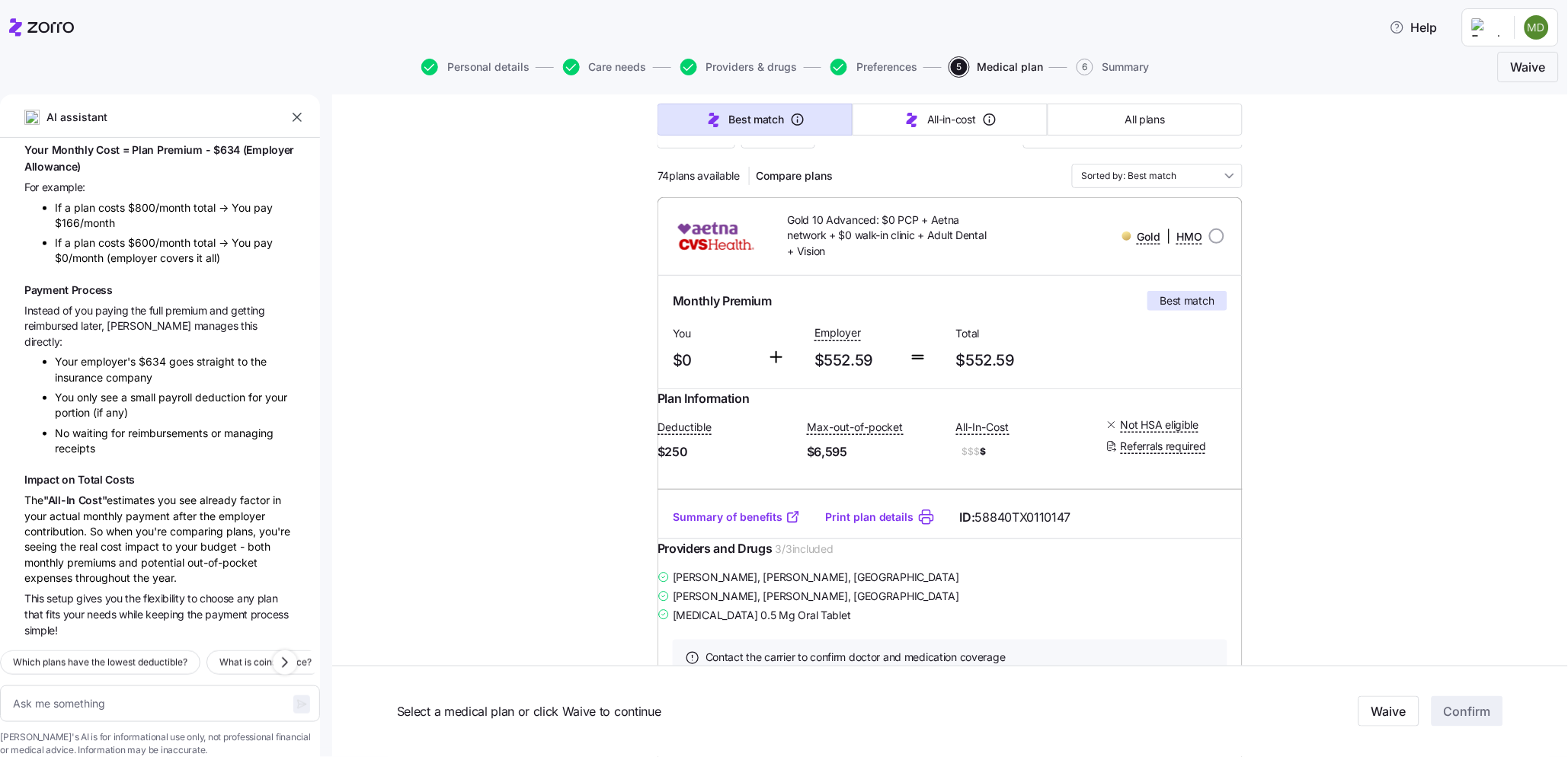
click at [737, 525] on link "Summary of benefits" at bounding box center [736, 517] width 128 height 15
click at [747, 525] on link "Summary of benefits" at bounding box center [736, 517] width 128 height 15
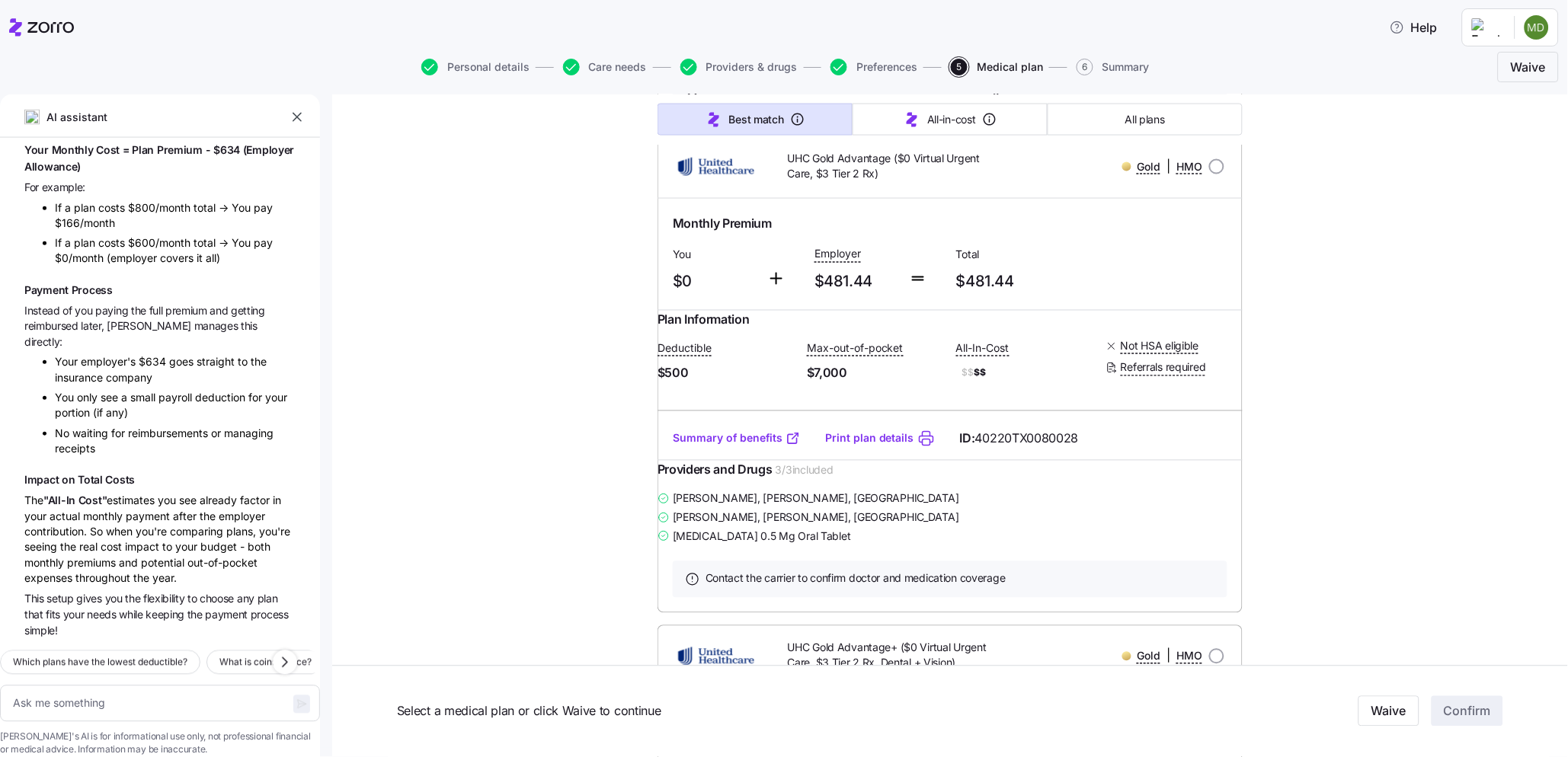
scroll to position [762, 0]
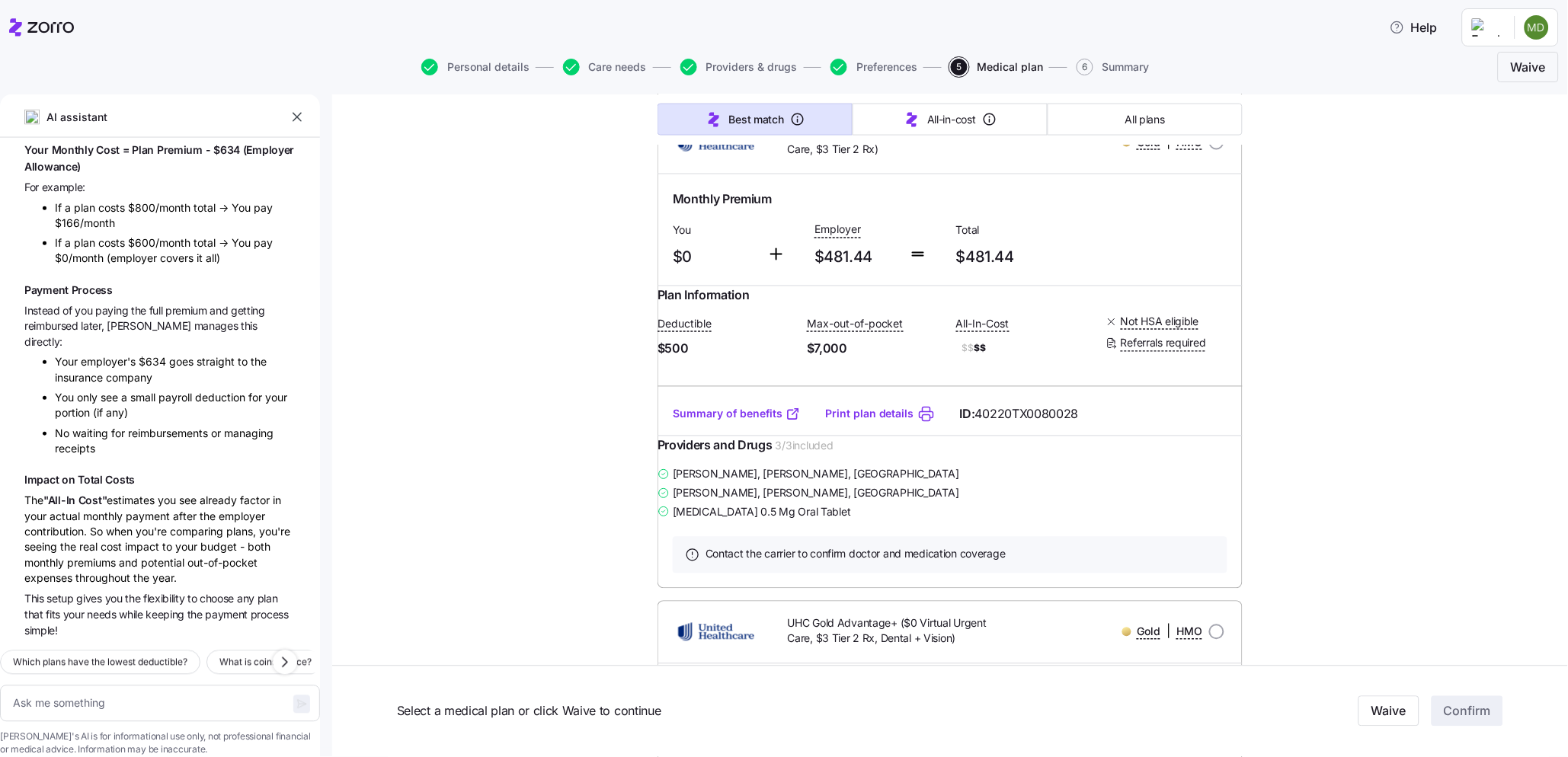
click at [744, 422] on link "Summary of benefits" at bounding box center [736, 414] width 128 height 15
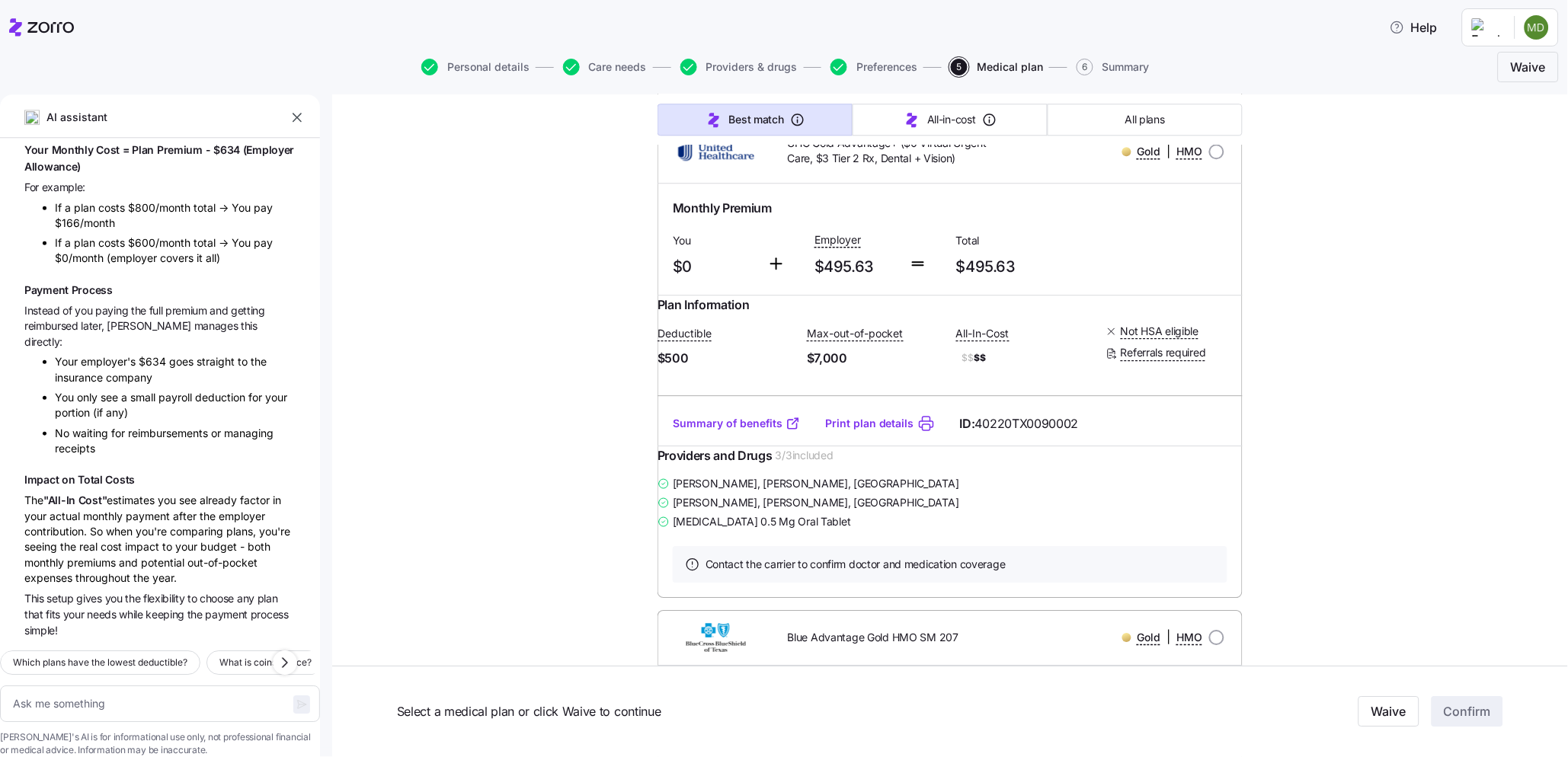
scroll to position [1269, 0]
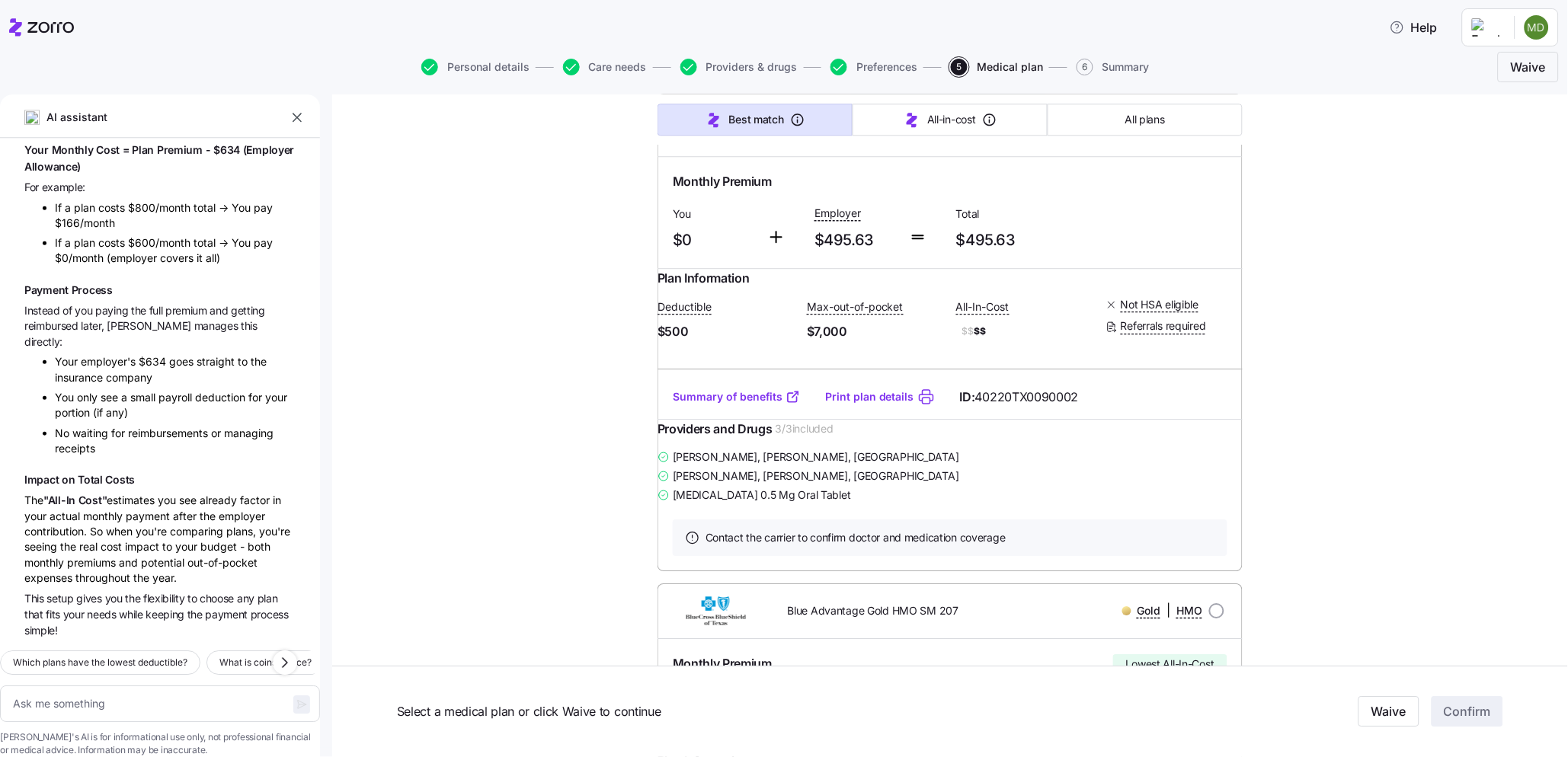
click at [756, 404] on link "Summary of benefits" at bounding box center [736, 397] width 128 height 15
drag, startPoint x: 793, startPoint y: 221, endPoint x: 963, endPoint y: 217, distance: 170.0
click at [963, 140] on span "UHC Gold Advantage+ ($0 Virtual Urgent Care, $3 Tier 2 Rx, Dental + Vision)" at bounding box center [890, 124] width 204 height 31
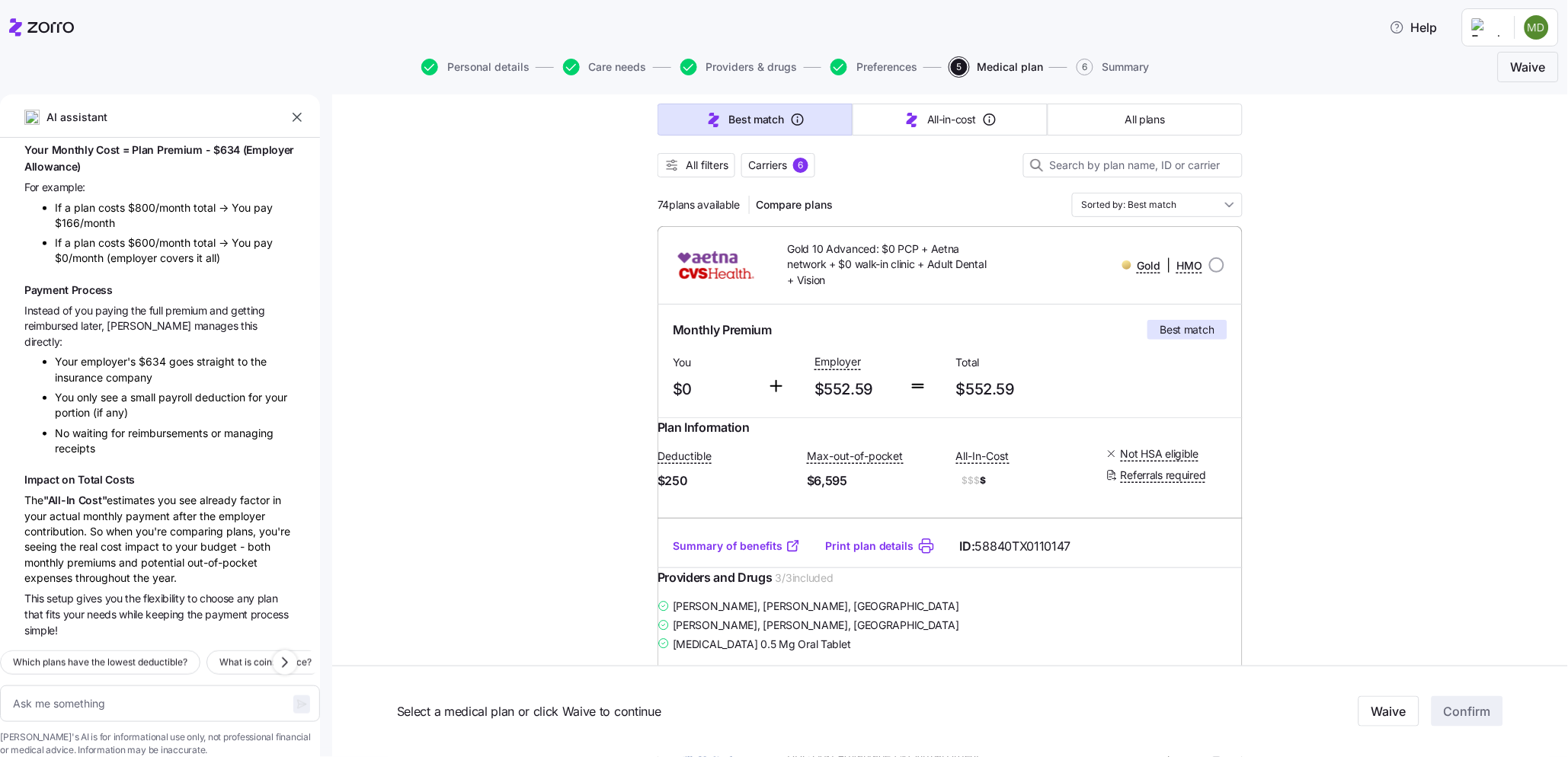
scroll to position [0, 0]
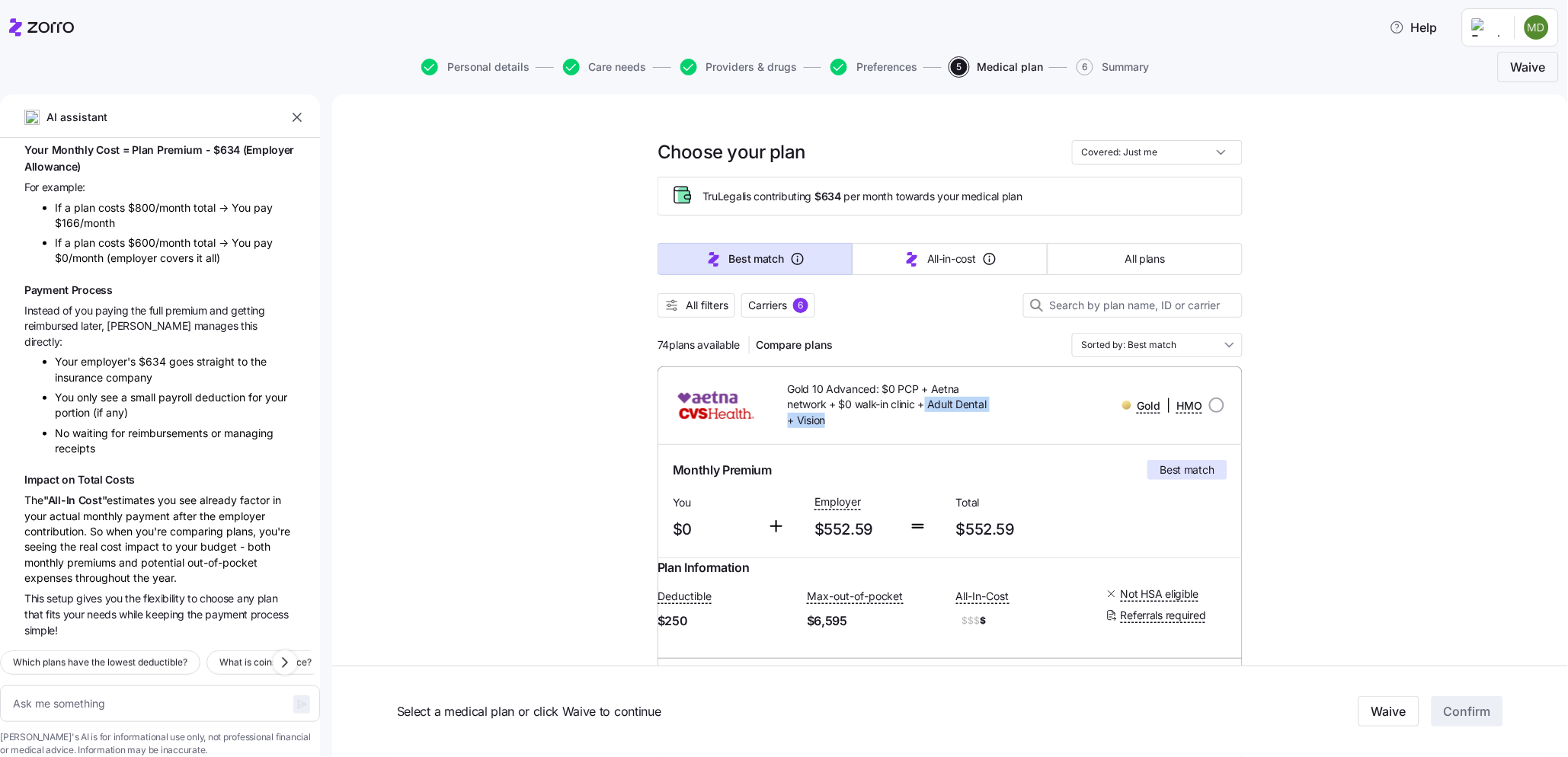
drag, startPoint x: 921, startPoint y: 402, endPoint x: 984, endPoint y: 424, distance: 66.7
click at [984, 424] on span "Gold 10 Advanced: $0 PCP + Aetna network + $0 walk-in clinic + Adult Dental + V…" at bounding box center [890, 405] width 204 height 47
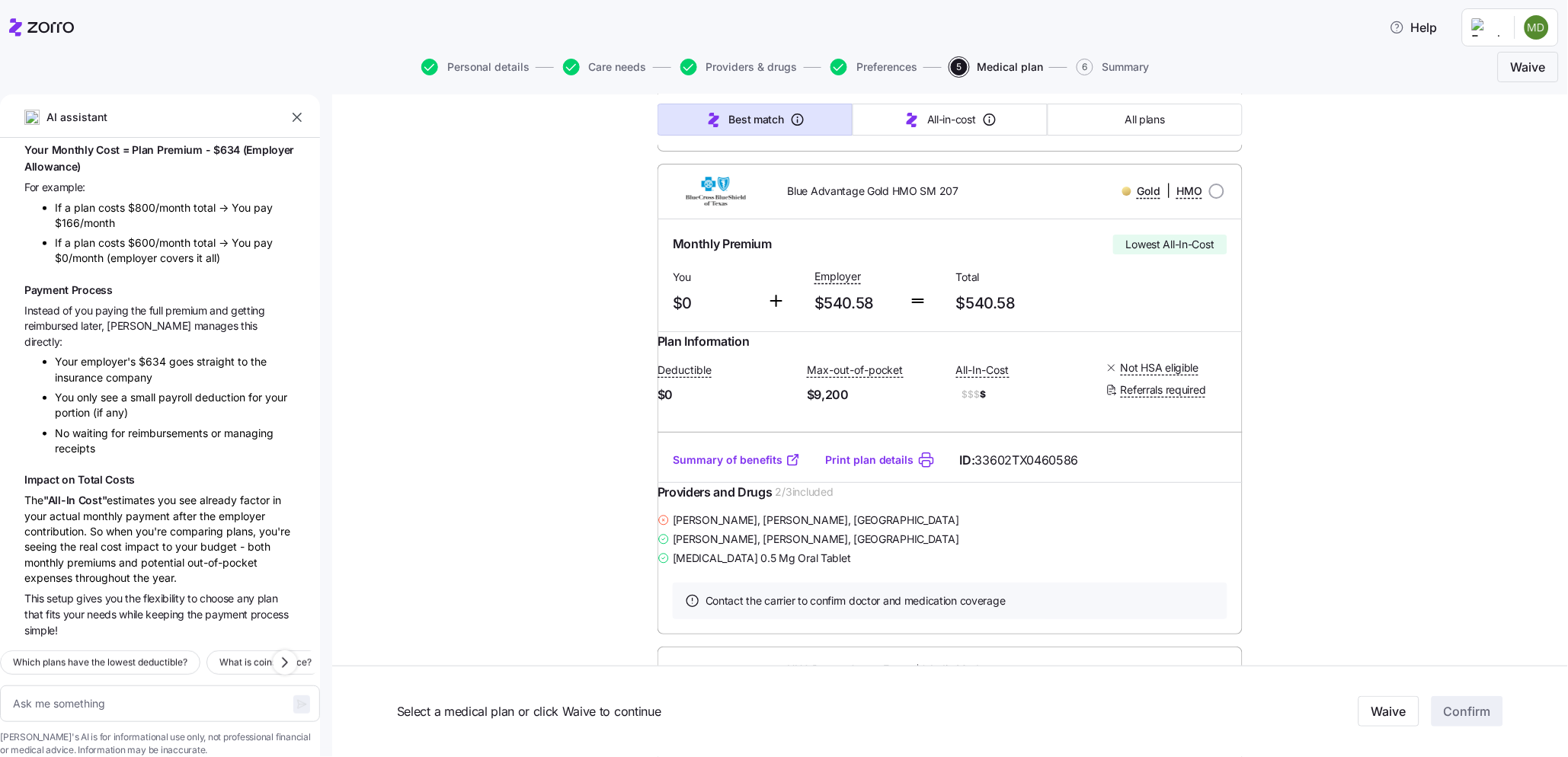
scroll to position [1777, 0]
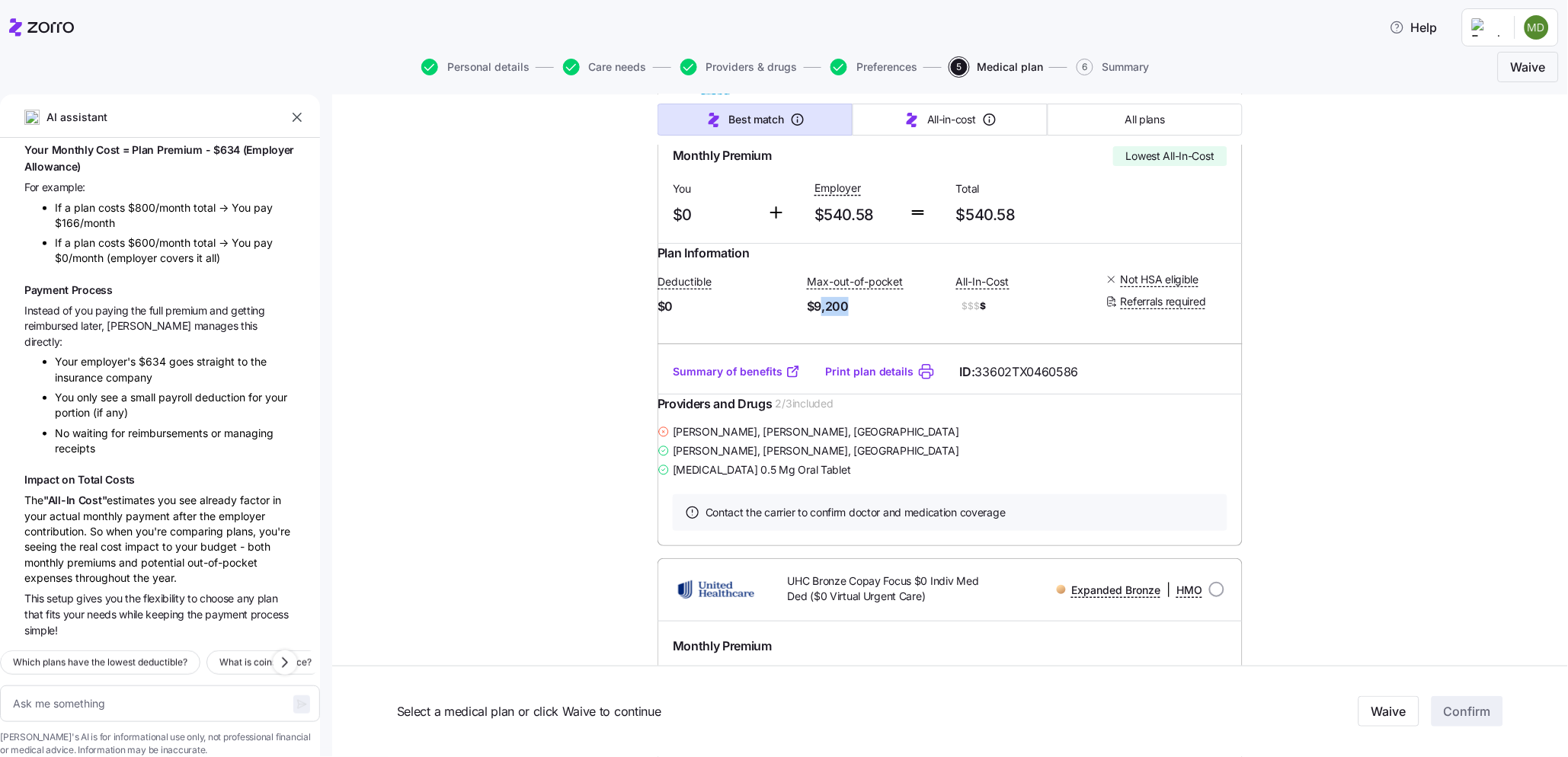
drag, startPoint x: 825, startPoint y: 457, endPoint x: 875, endPoint y: 467, distance: 51.0
click at [875, 316] on span "$9,200" at bounding box center [875, 306] width 137 height 19
drag, startPoint x: 691, startPoint y: 600, endPoint x: 842, endPoint y: 612, distance: 151.5
click at [842, 478] on div "[PERSON_NAME] , [PERSON_NAME], [GEOGRAPHIC_DATA] [PERSON_NAME] , [PERSON_NAME],…" at bounding box center [950, 450] width 586 height 56
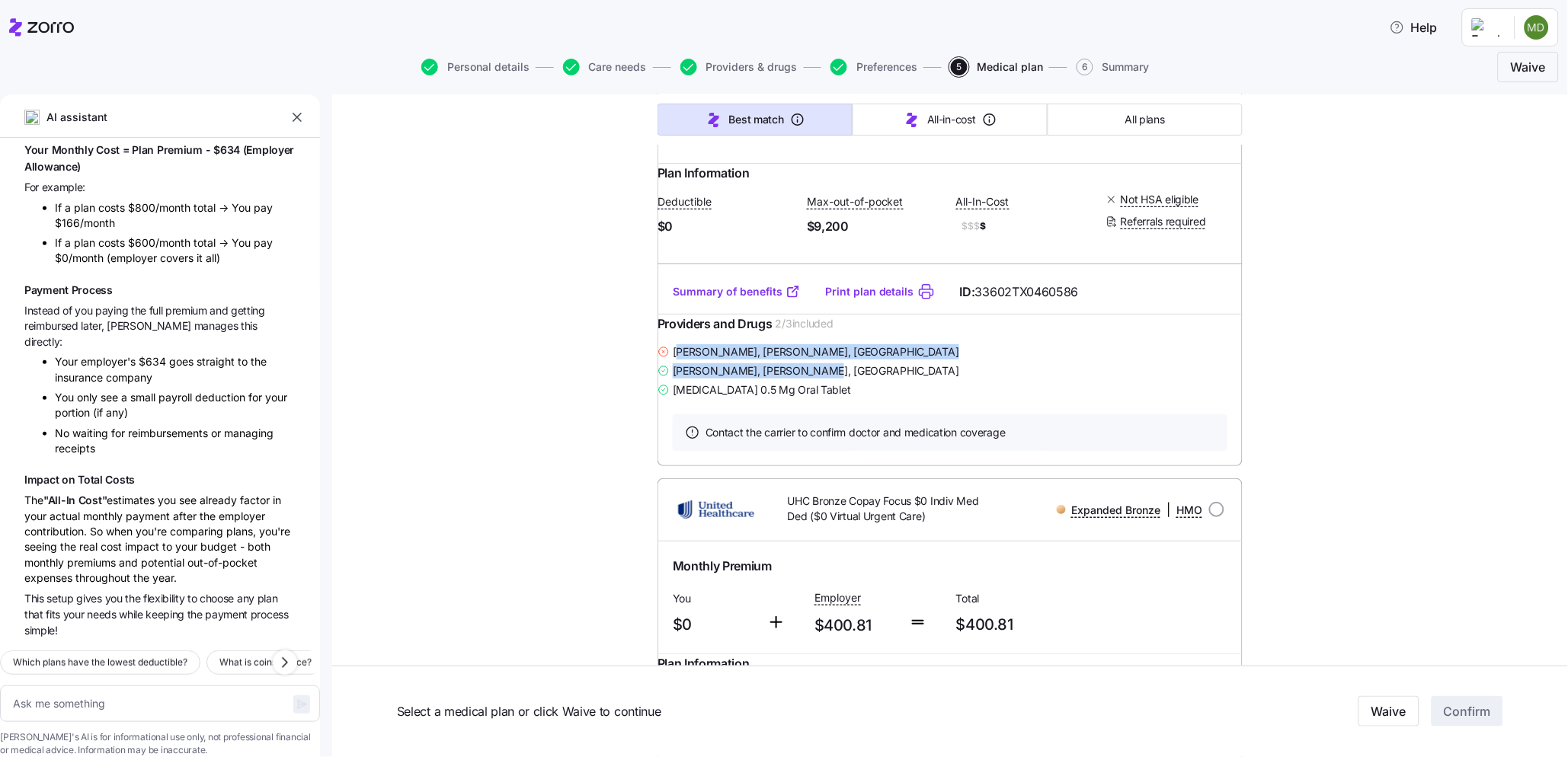
scroll to position [1946, 0]
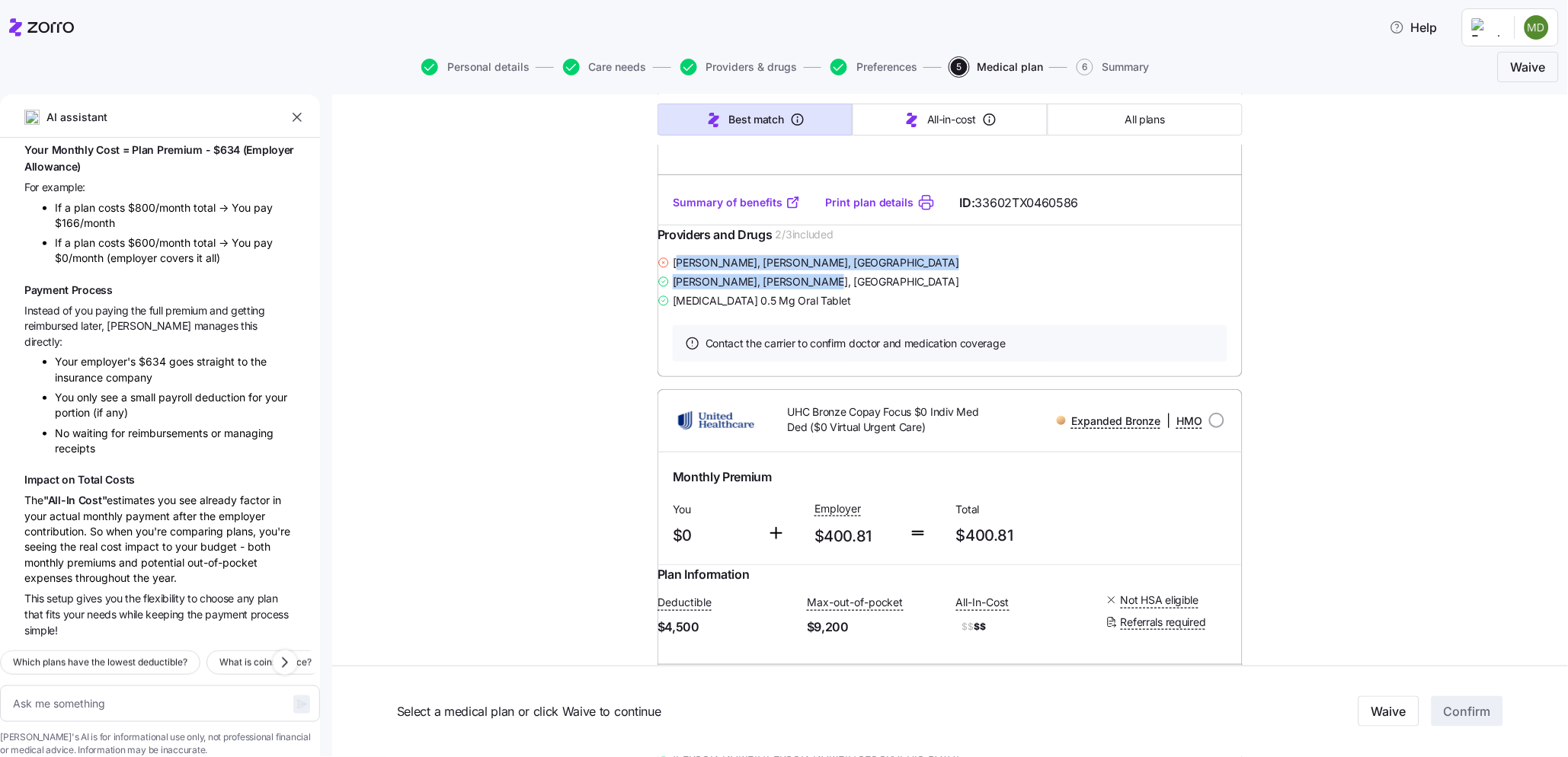
click at [732, 271] on span "[PERSON_NAME] , [PERSON_NAME], [GEOGRAPHIC_DATA]" at bounding box center [815, 262] width 287 height 15
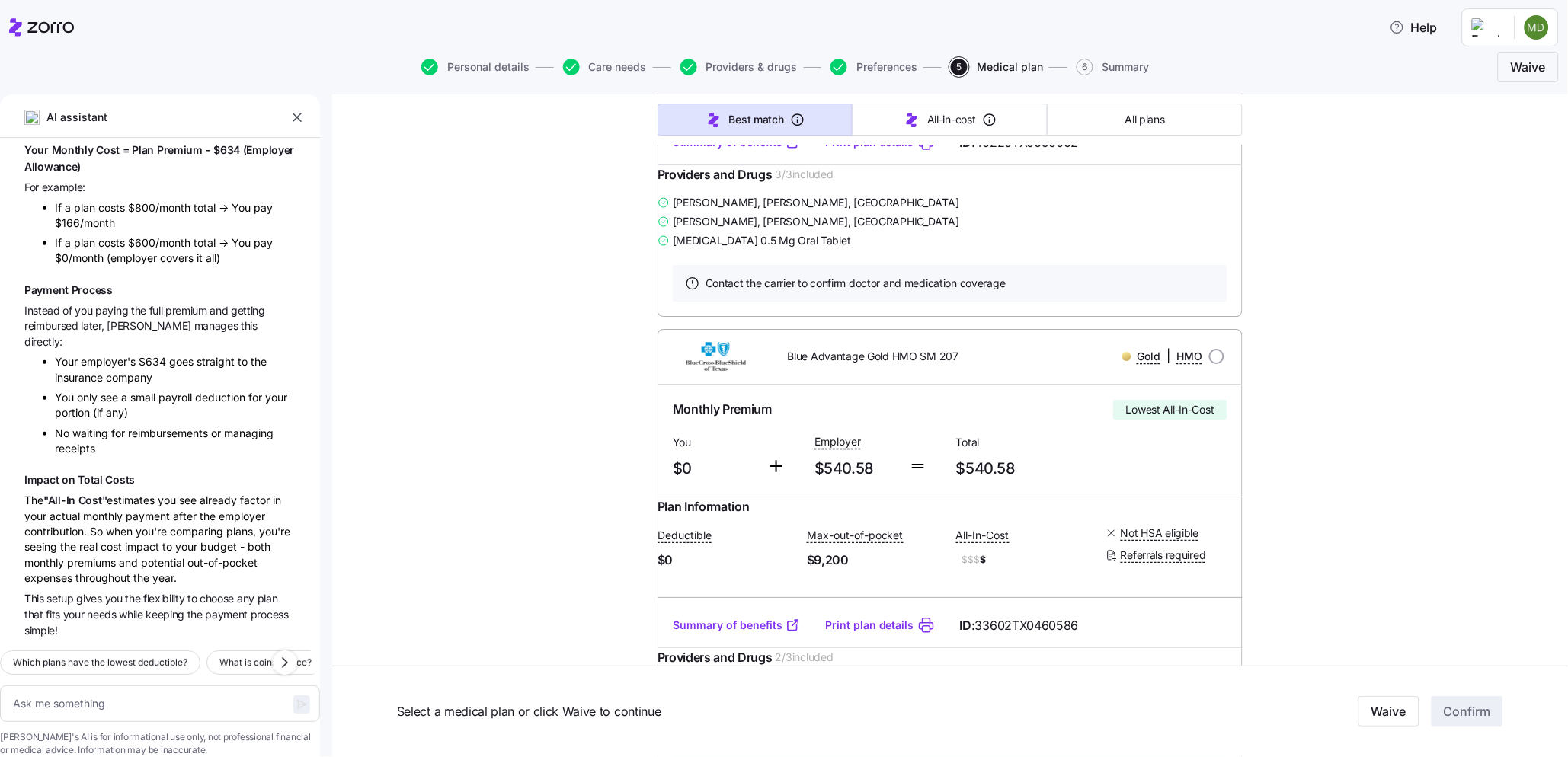
scroll to position [1437, 0]
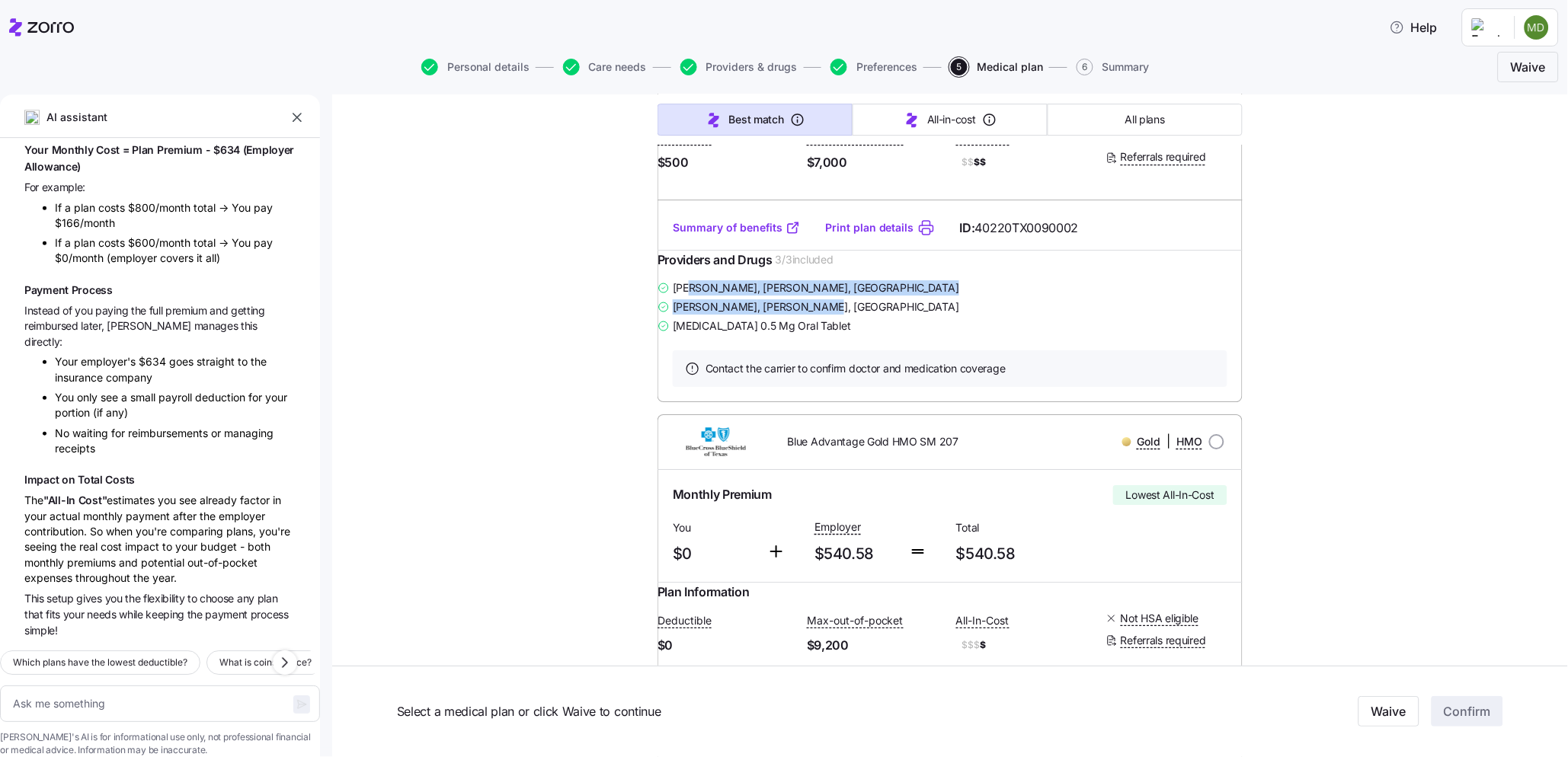
drag, startPoint x: 701, startPoint y: 412, endPoint x: 897, endPoint y: 420, distance: 196.2
click at [897, 334] on div "[PERSON_NAME] , [PERSON_NAME], [GEOGRAPHIC_DATA] [PERSON_NAME] , [PERSON_NAME],…" at bounding box center [950, 306] width 586 height 56
click at [696, 296] on span "[PERSON_NAME] , [PERSON_NAME], [GEOGRAPHIC_DATA]" at bounding box center [815, 287] width 287 height 15
click at [697, 296] on span "[PERSON_NAME] , [PERSON_NAME], [GEOGRAPHIC_DATA]" at bounding box center [815, 287] width 287 height 15
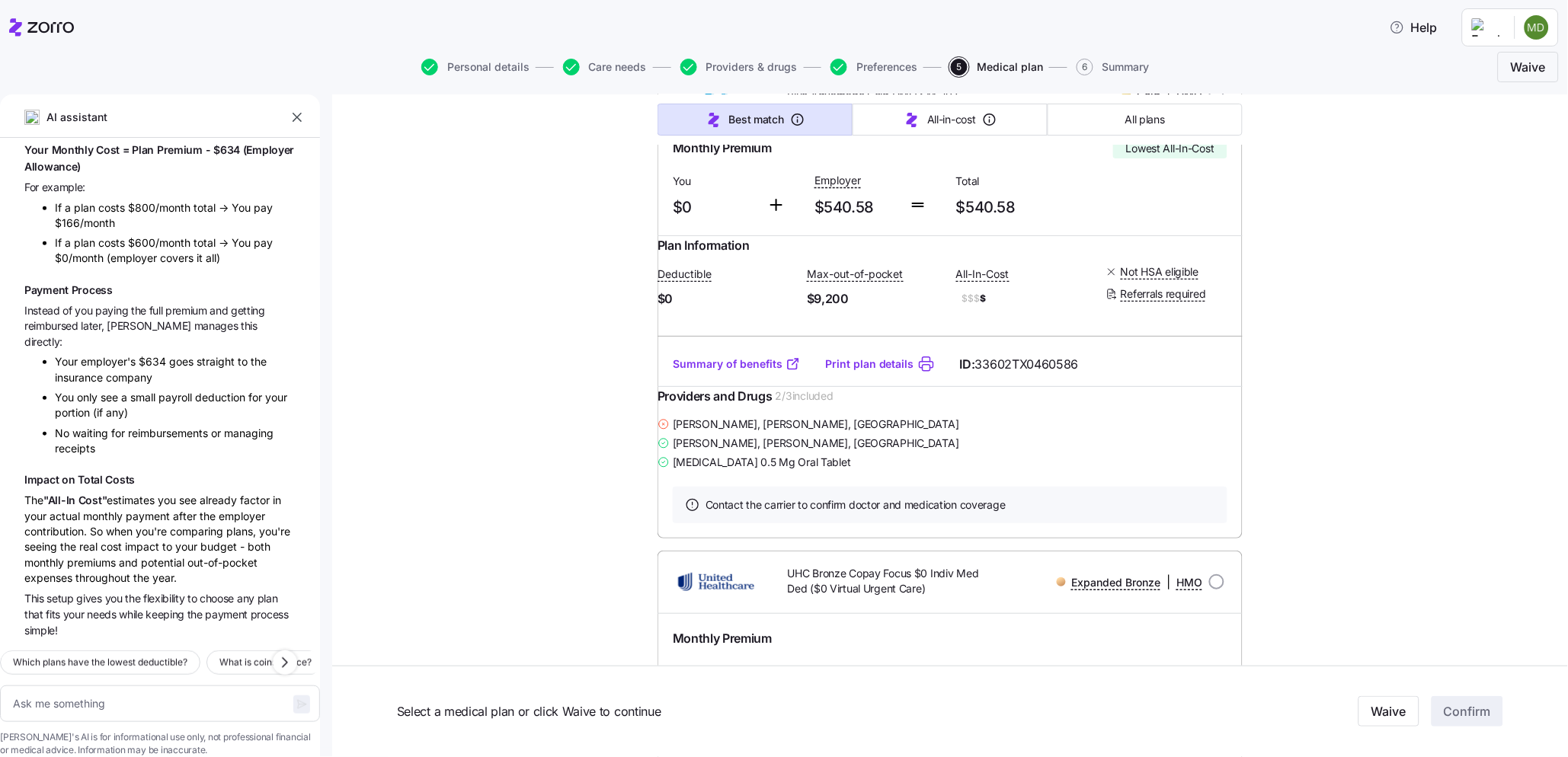
scroll to position [1861, 0]
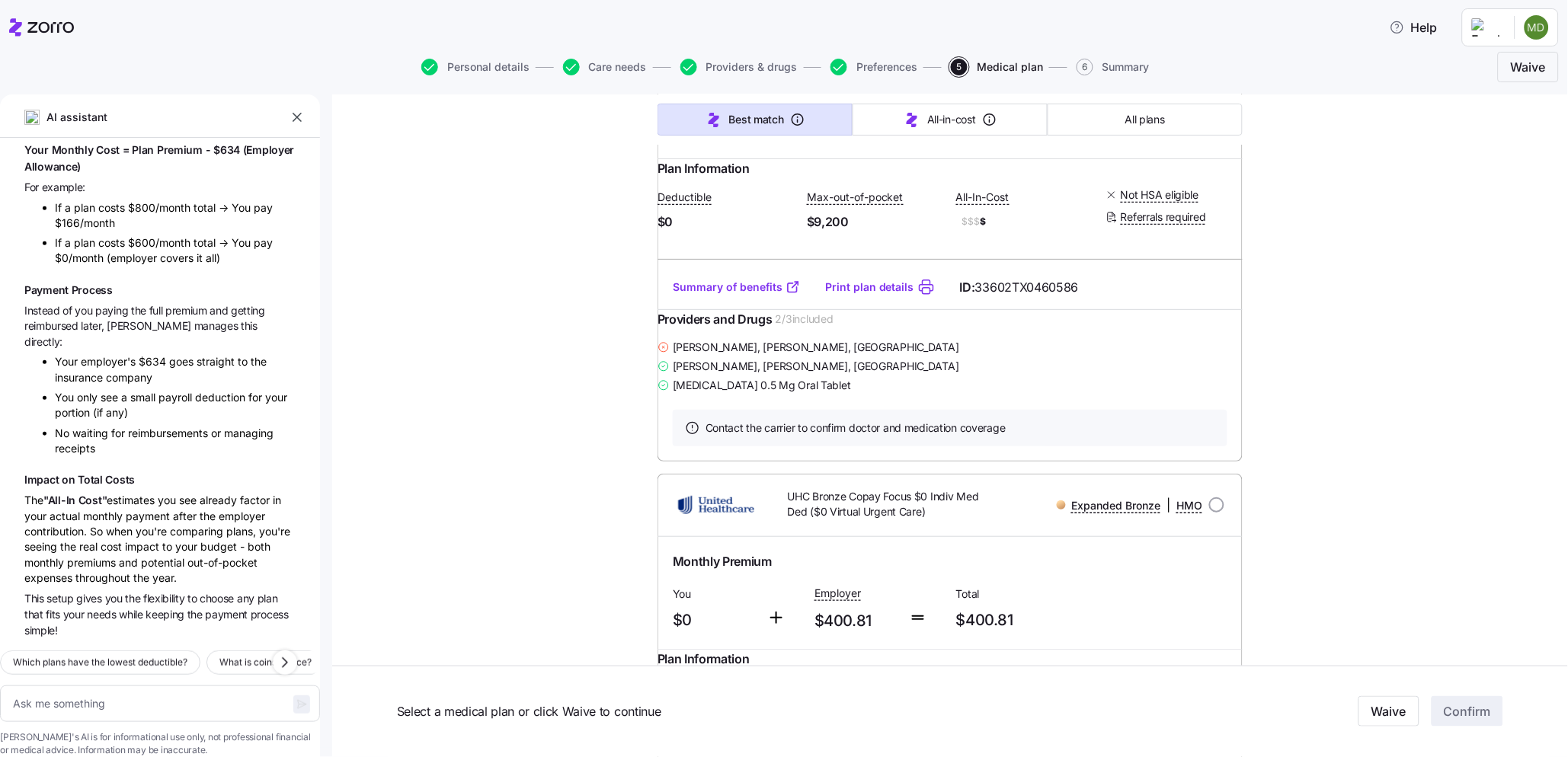
click at [714, 295] on link "Summary of benefits" at bounding box center [736, 287] width 128 height 15
drag, startPoint x: 681, startPoint y: 374, endPoint x: 651, endPoint y: 368, distance: 30.6
click at [657, 265] on div "Plan Information Deductible $0 Max-out-of-pocket $9,200 All-In-Cost $$$ $ Not H…" at bounding box center [950, 212] width 586 height 105
drag, startPoint x: 851, startPoint y: 371, endPoint x: 781, endPoint y: 368, distance: 70.1
click at [781, 241] on div "Deductible $0 Max-out-of-pocket $9,200 All-In-Cost $$$ $ Not HSA eligible Refer…" at bounding box center [950, 209] width 586 height 63
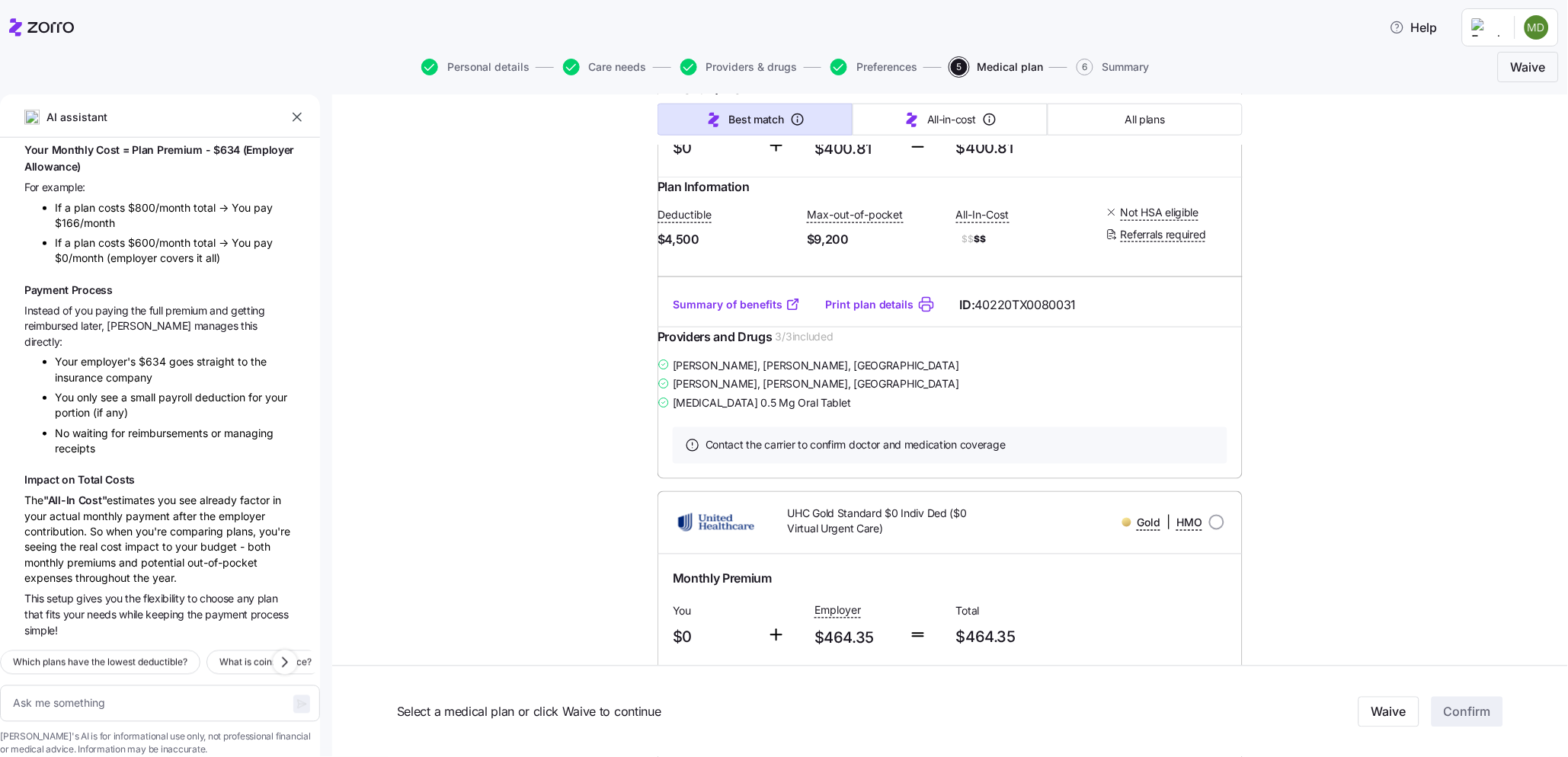
scroll to position [2369, 0]
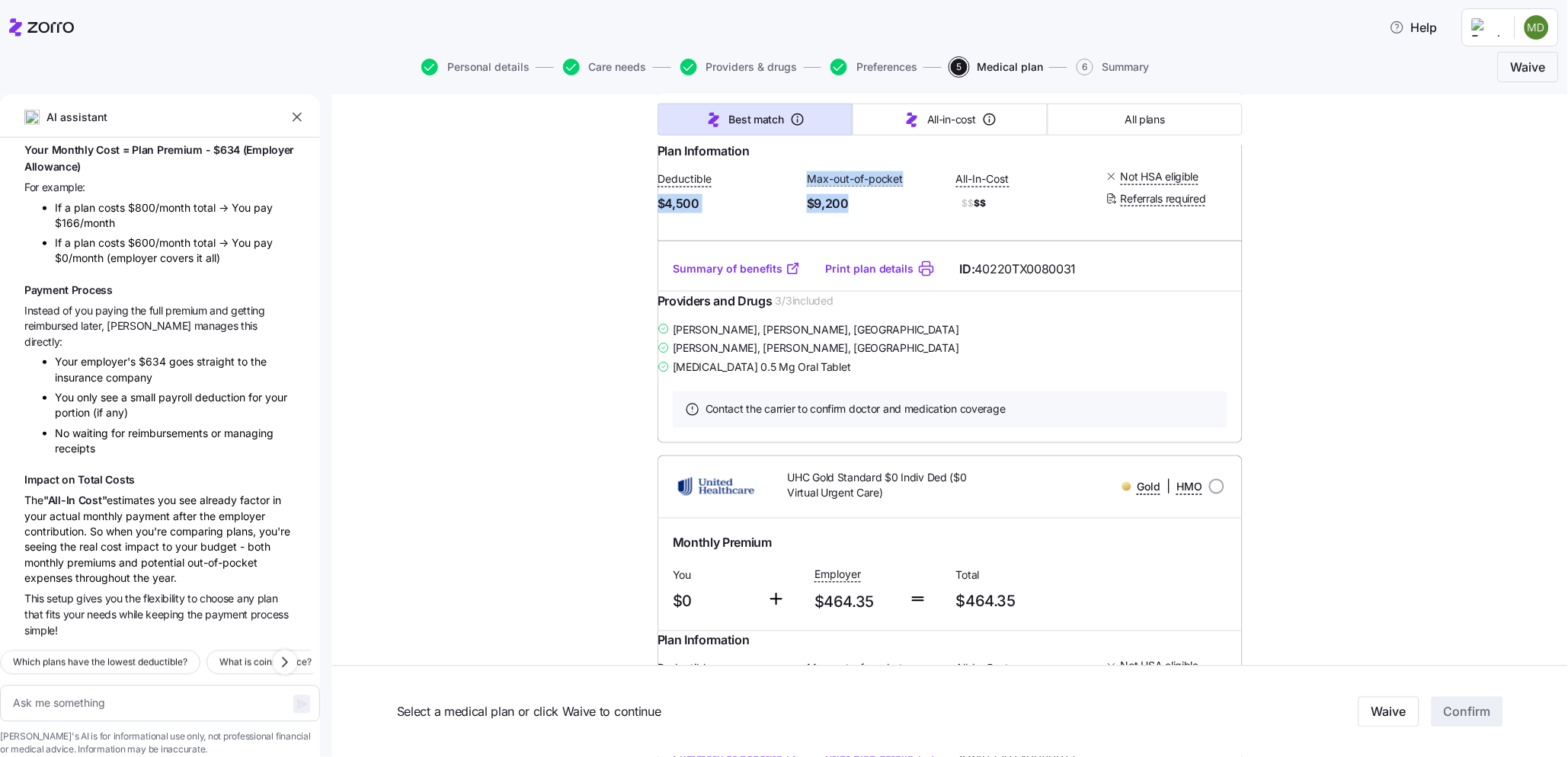
drag, startPoint x: 654, startPoint y: 398, endPoint x: 872, endPoint y: 400, distance: 218.0
click at [872, 247] on div "Plan Information Deductible $4,500 Max-out-of-pocket $9,200 All-In-Cost $$ $$ N…" at bounding box center [950, 194] width 586 height 105
click at [766, 276] on link "Summary of benefits" at bounding box center [736, 269] width 128 height 15
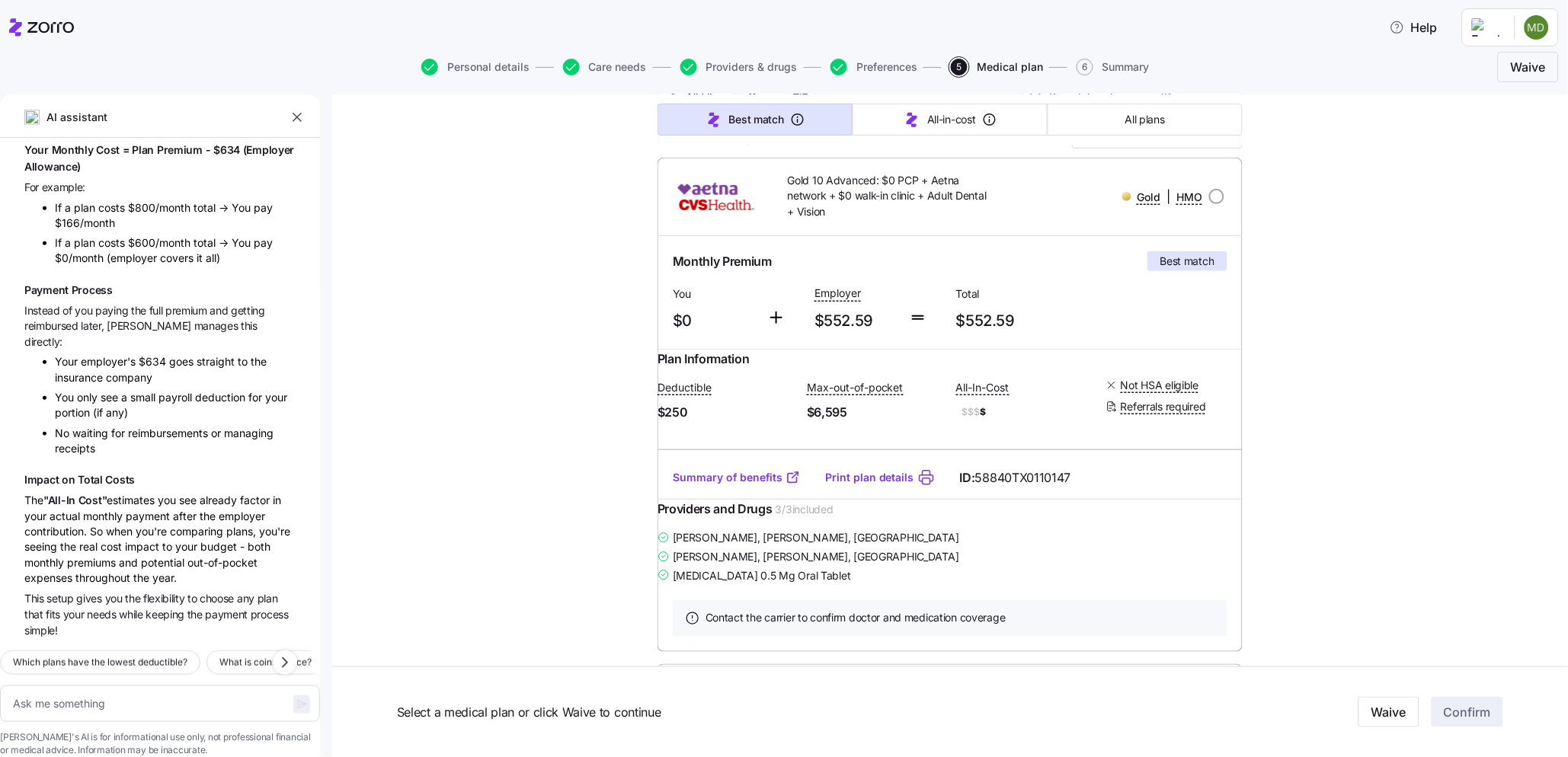
scroll to position [85, 0]
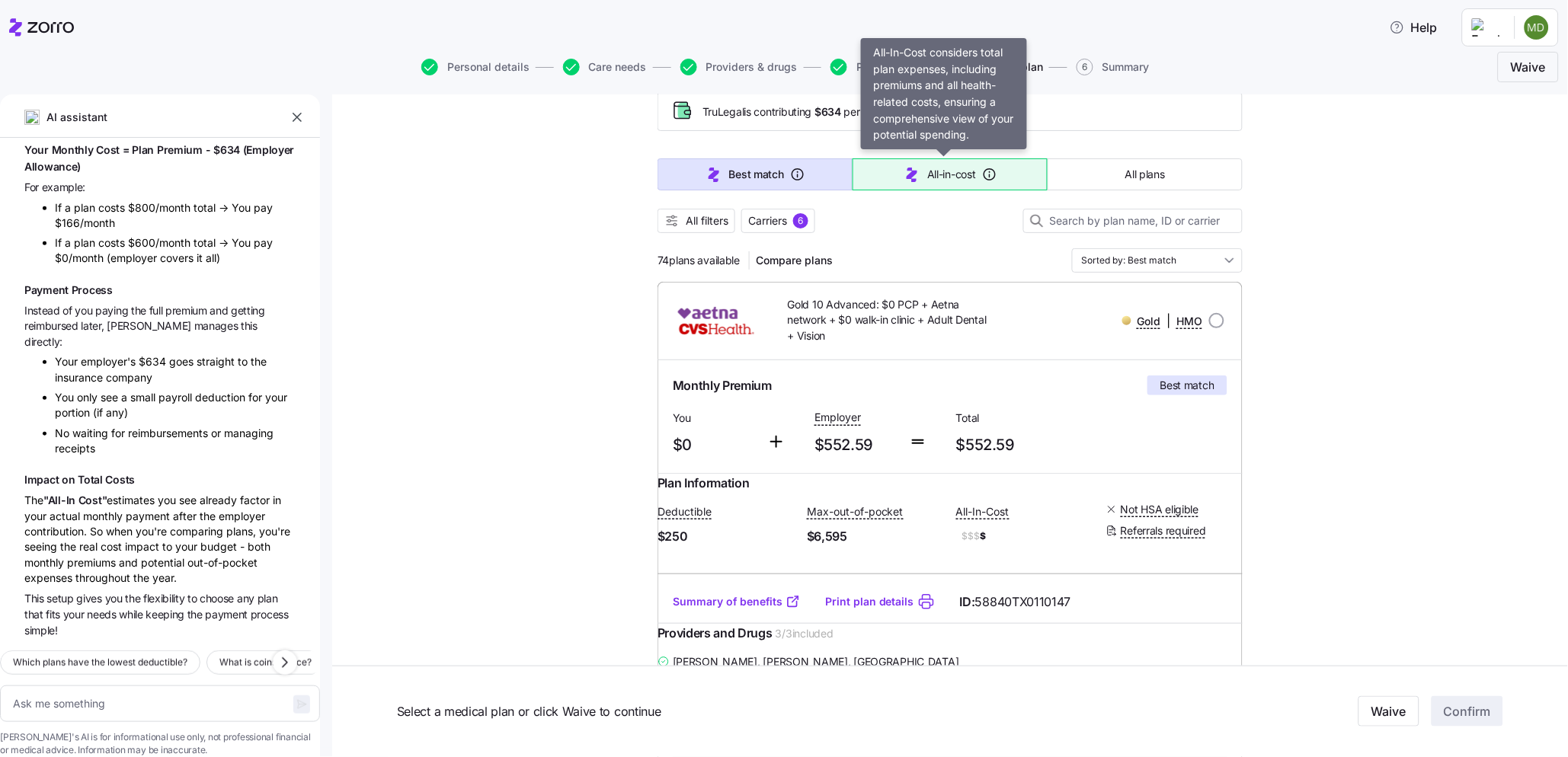
click at [930, 184] on button "All-in-cost" at bounding box center [950, 175] width 195 height 32
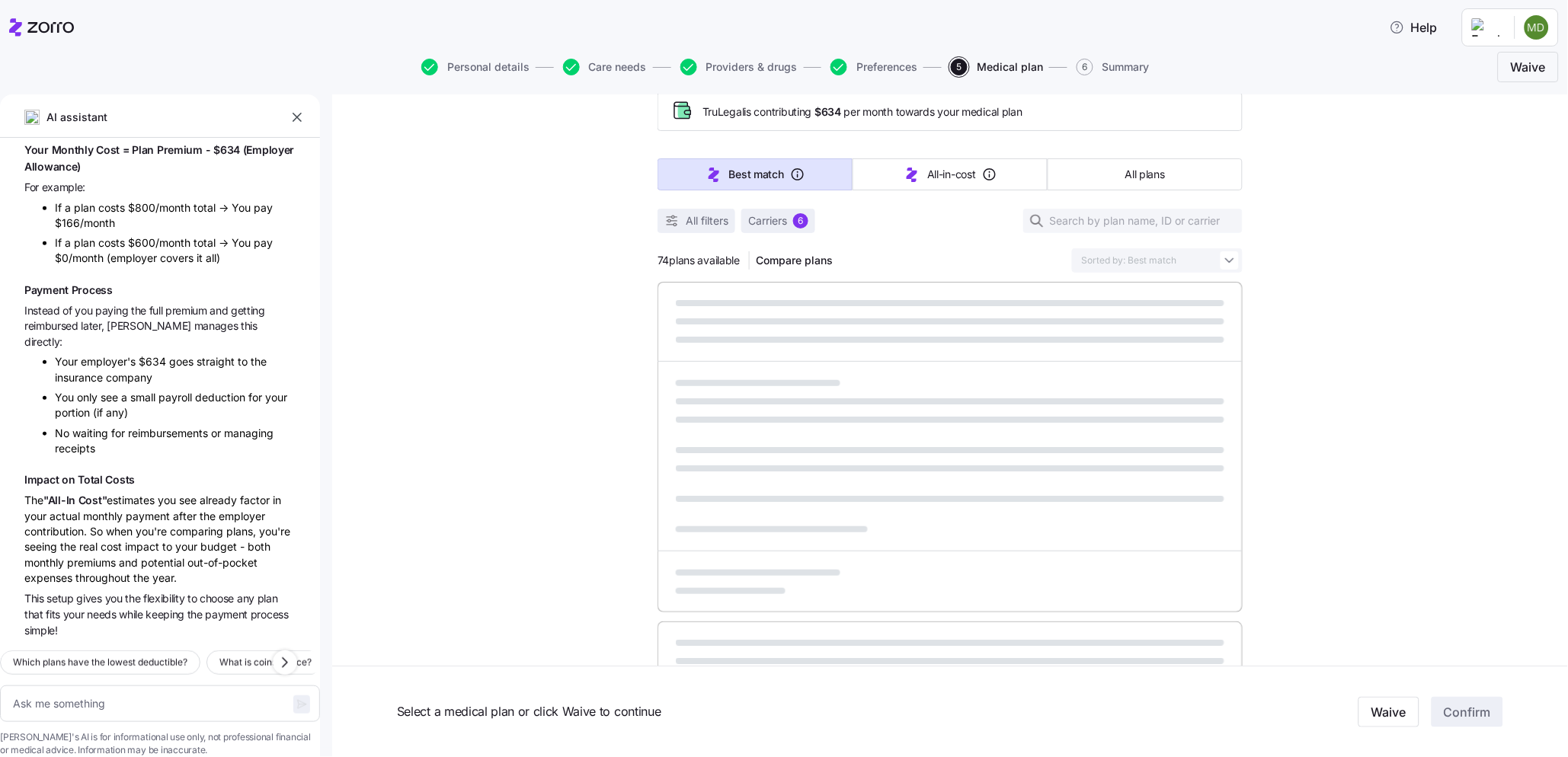
type textarea "x"
type input "Sorted by: All-in-cost"
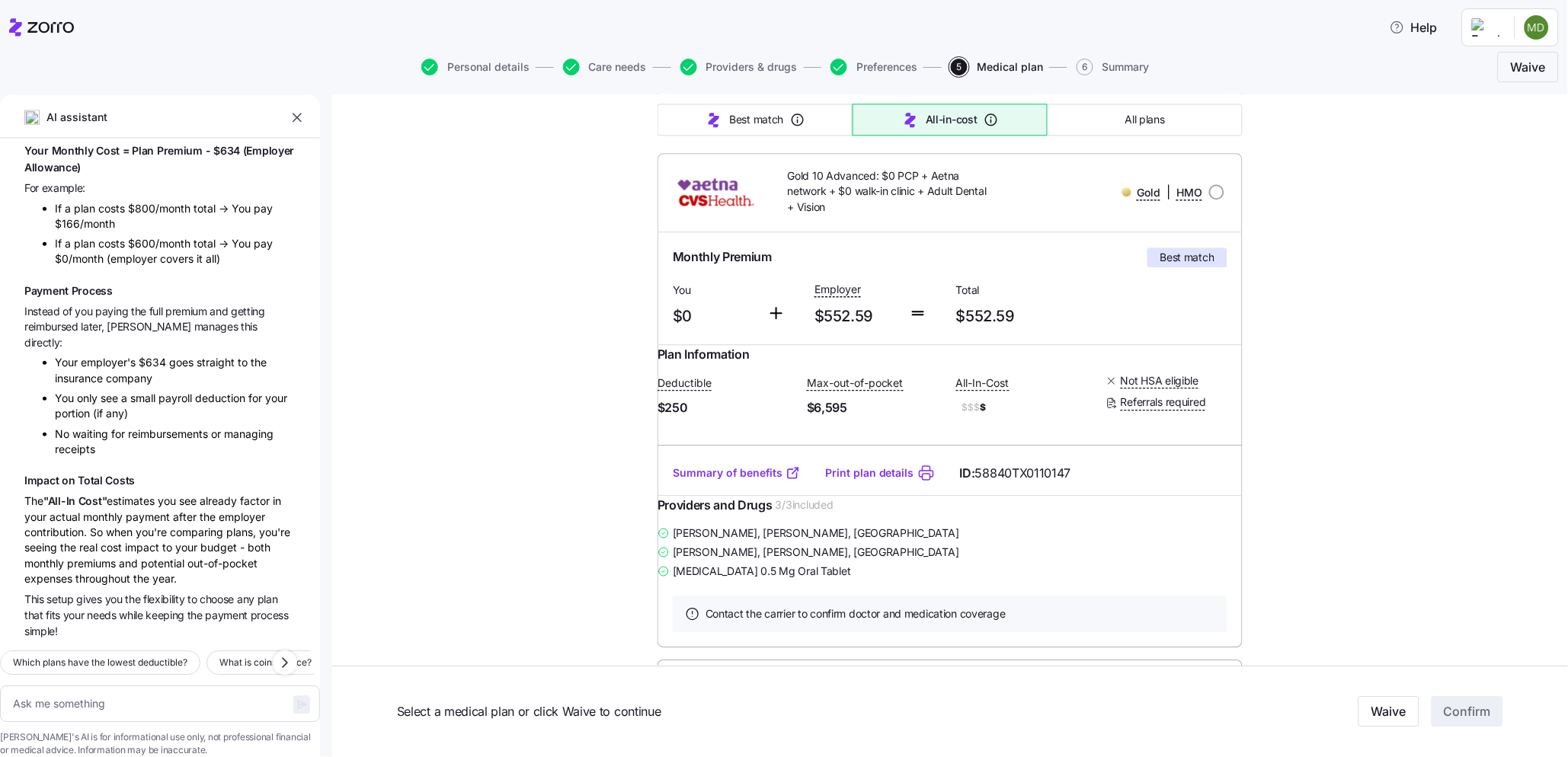
scroll to position [1185, 0]
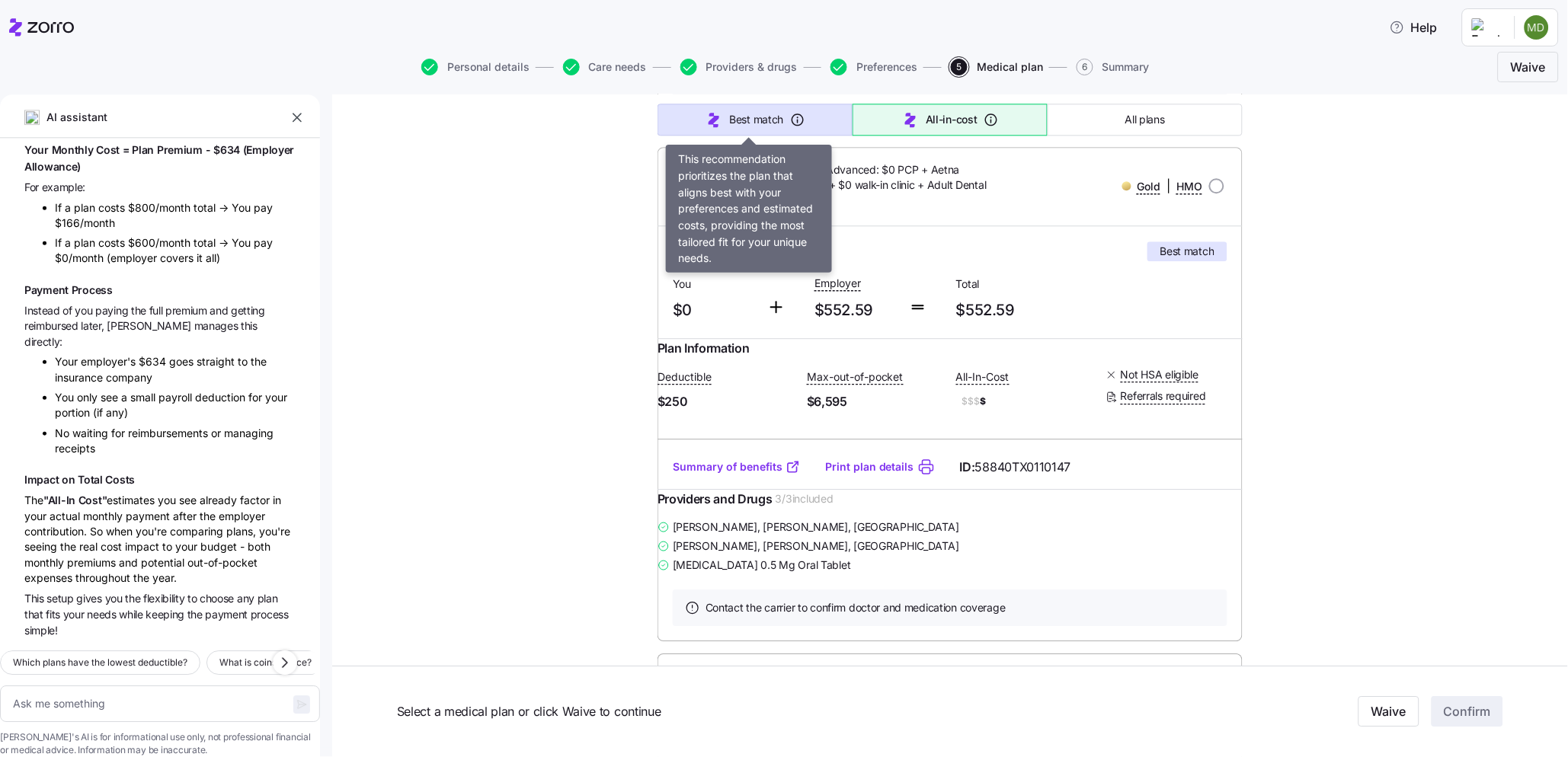
click at [790, 115] on icon "button" at bounding box center [798, 119] width 15 height 15
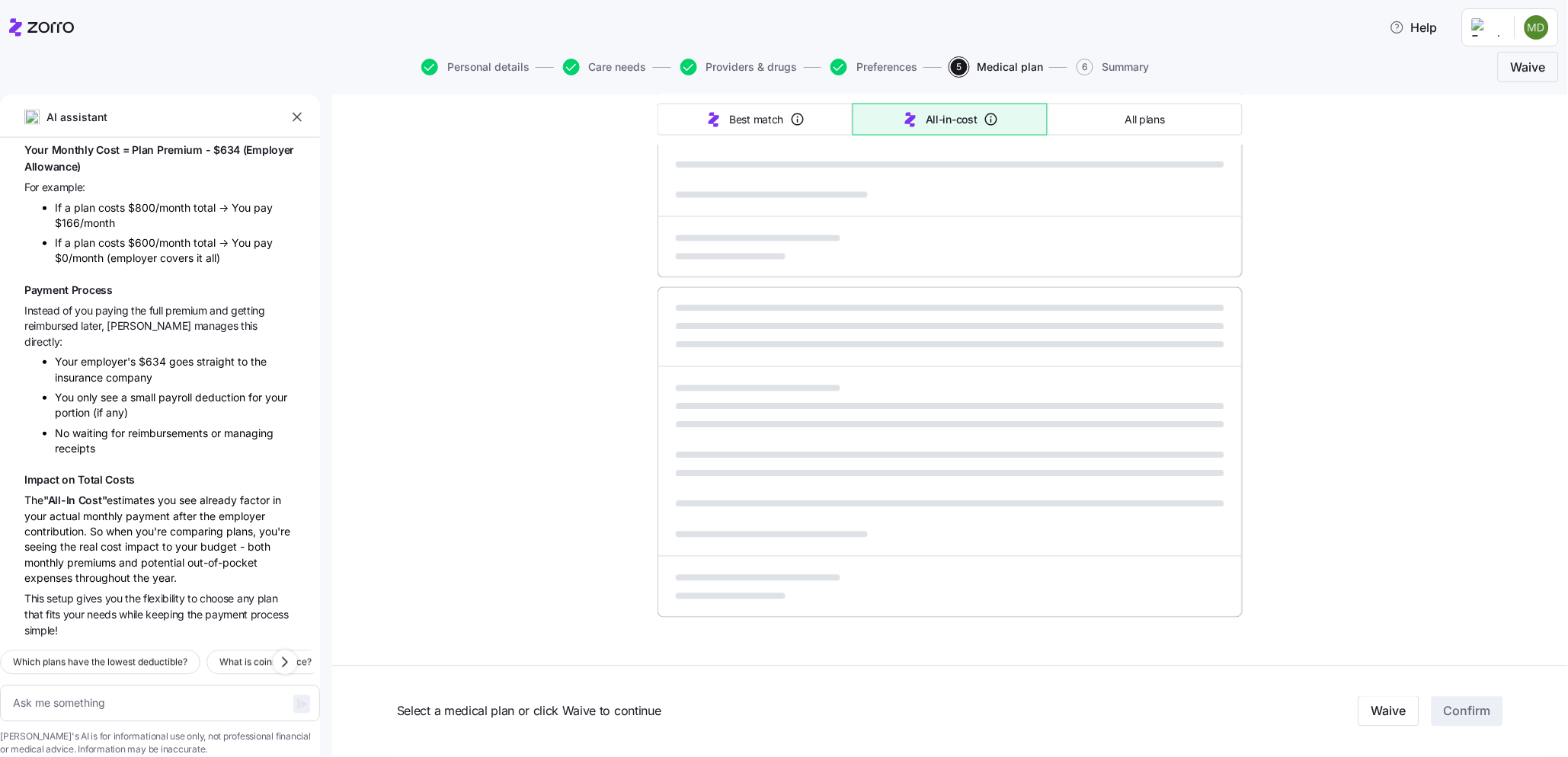
type textarea "x"
type input "Sorted by: Best match"
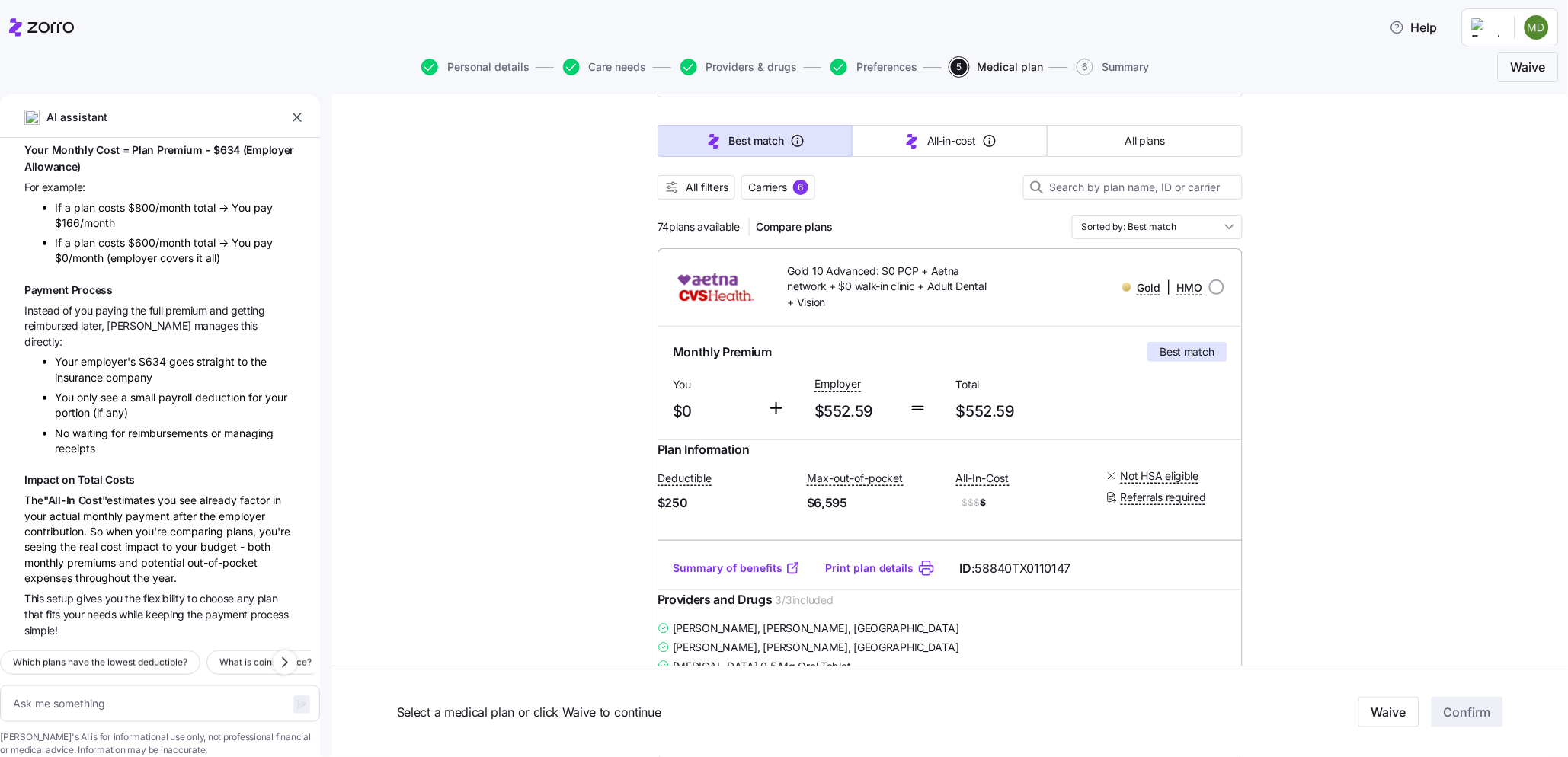
scroll to position [169, 0]
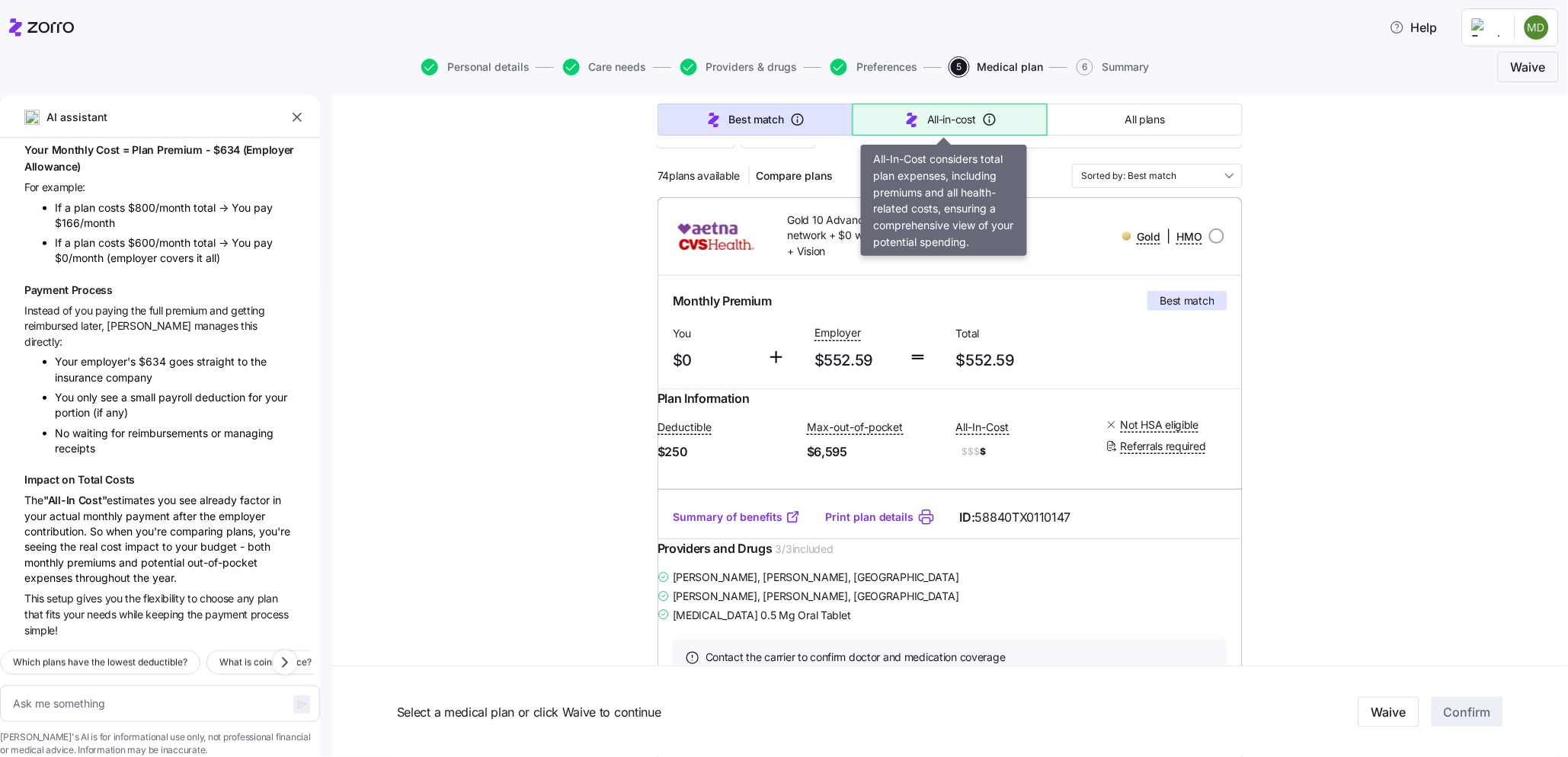
click at [933, 118] on span "All-in-cost" at bounding box center [952, 119] width 49 height 15
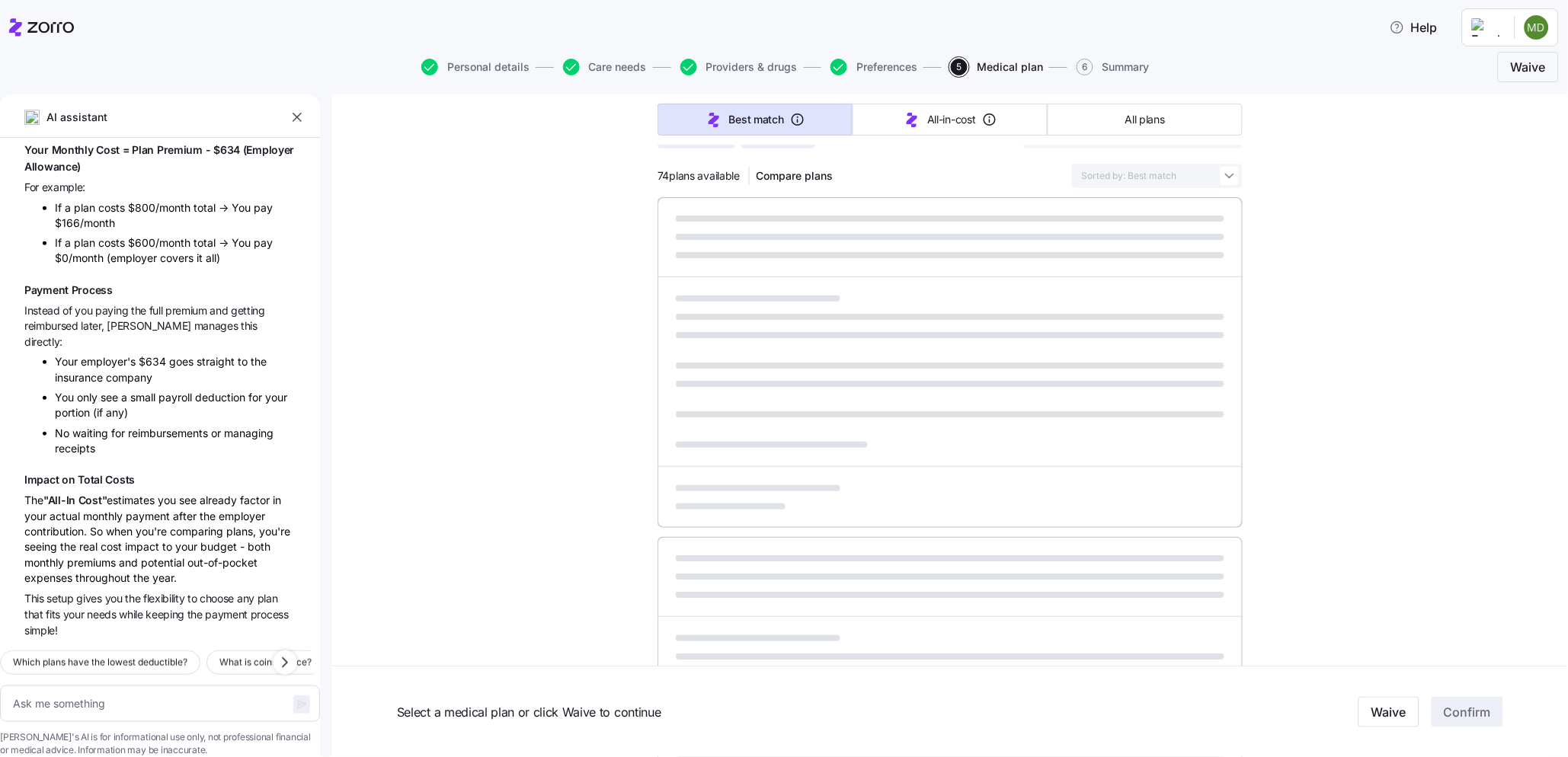
type textarea "x"
type input "Sorted by: All-in-cost"
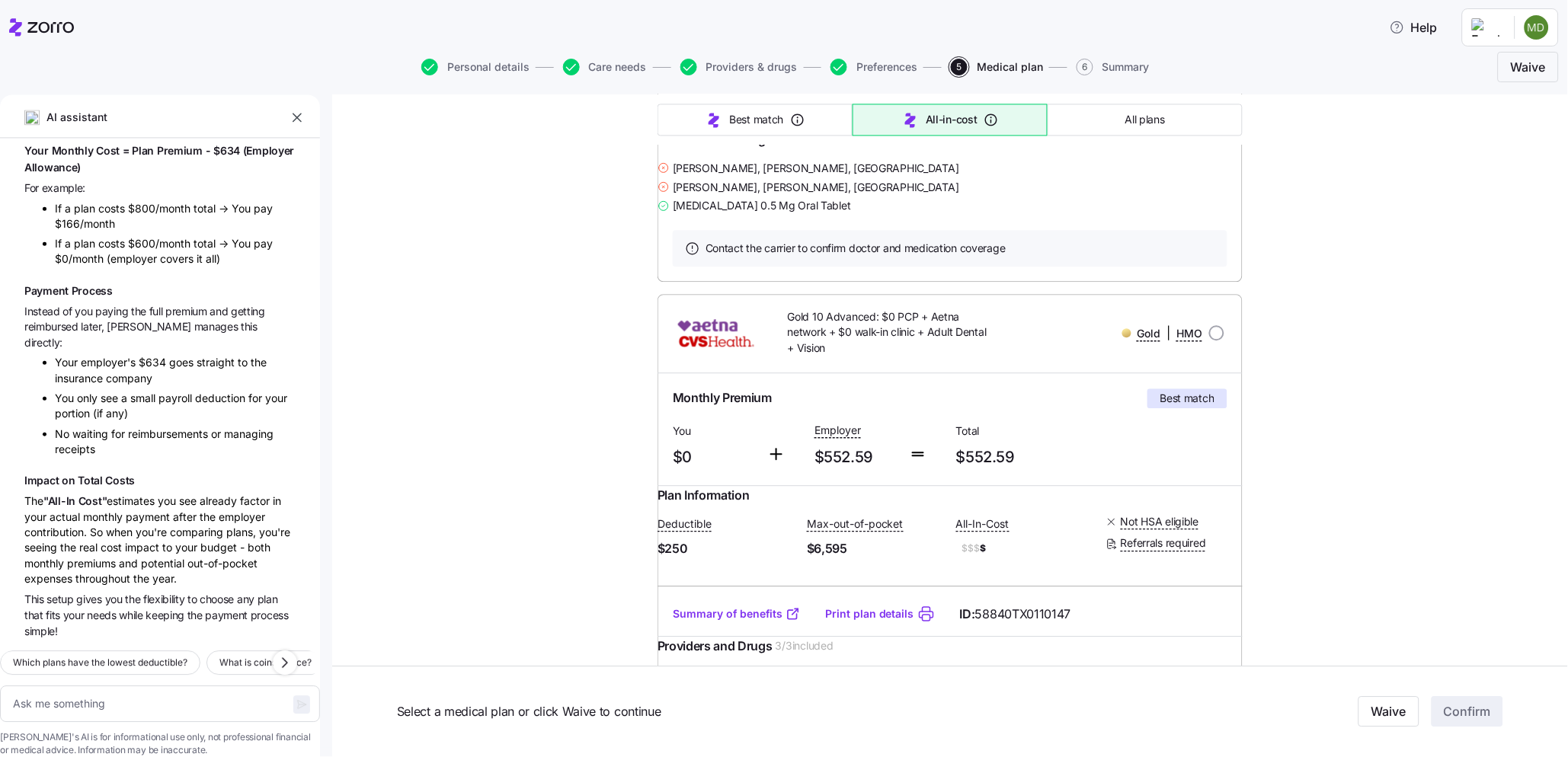
scroll to position [1269, 0]
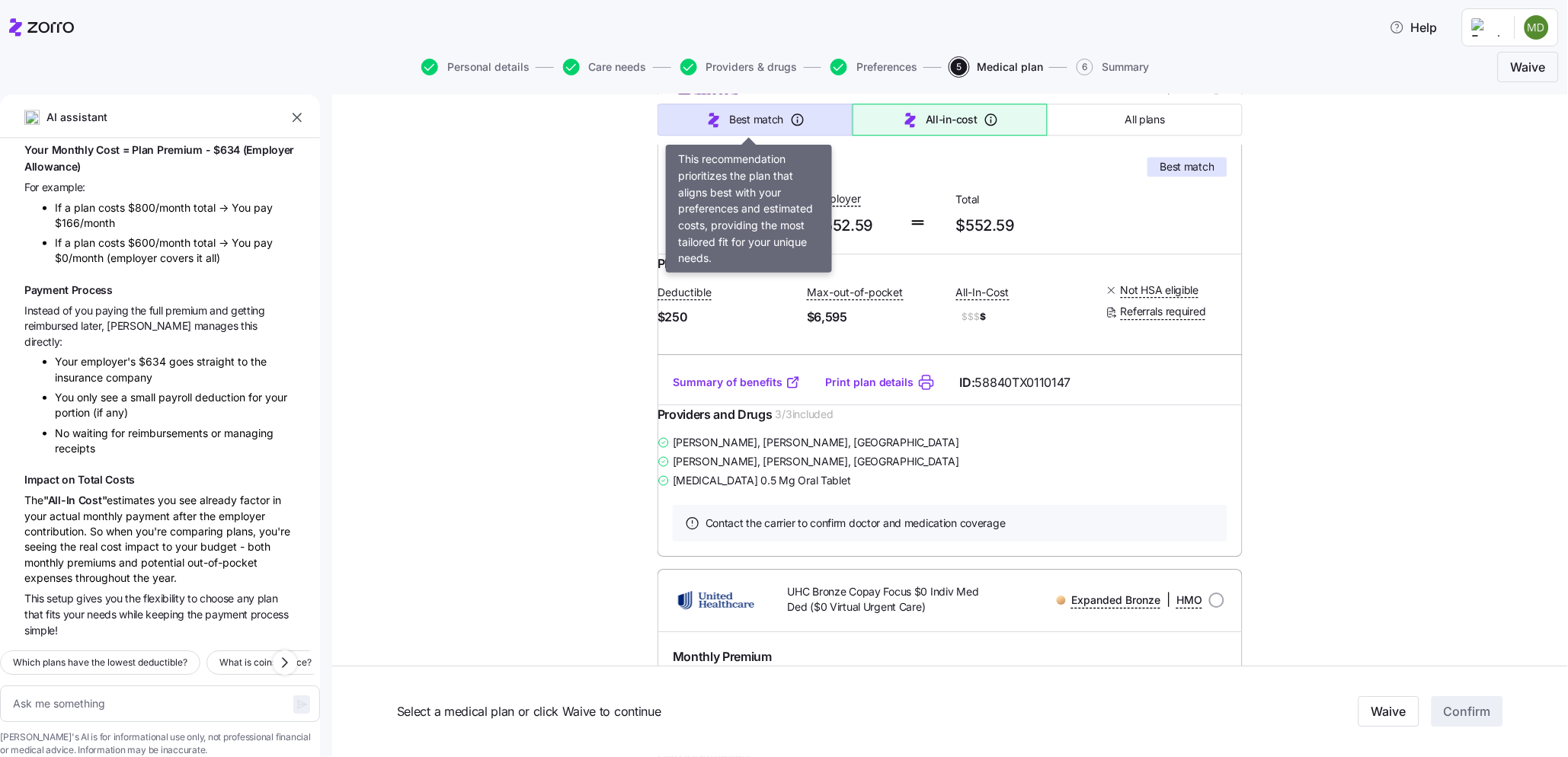
click at [816, 133] on button "Best match" at bounding box center [755, 119] width 195 height 32
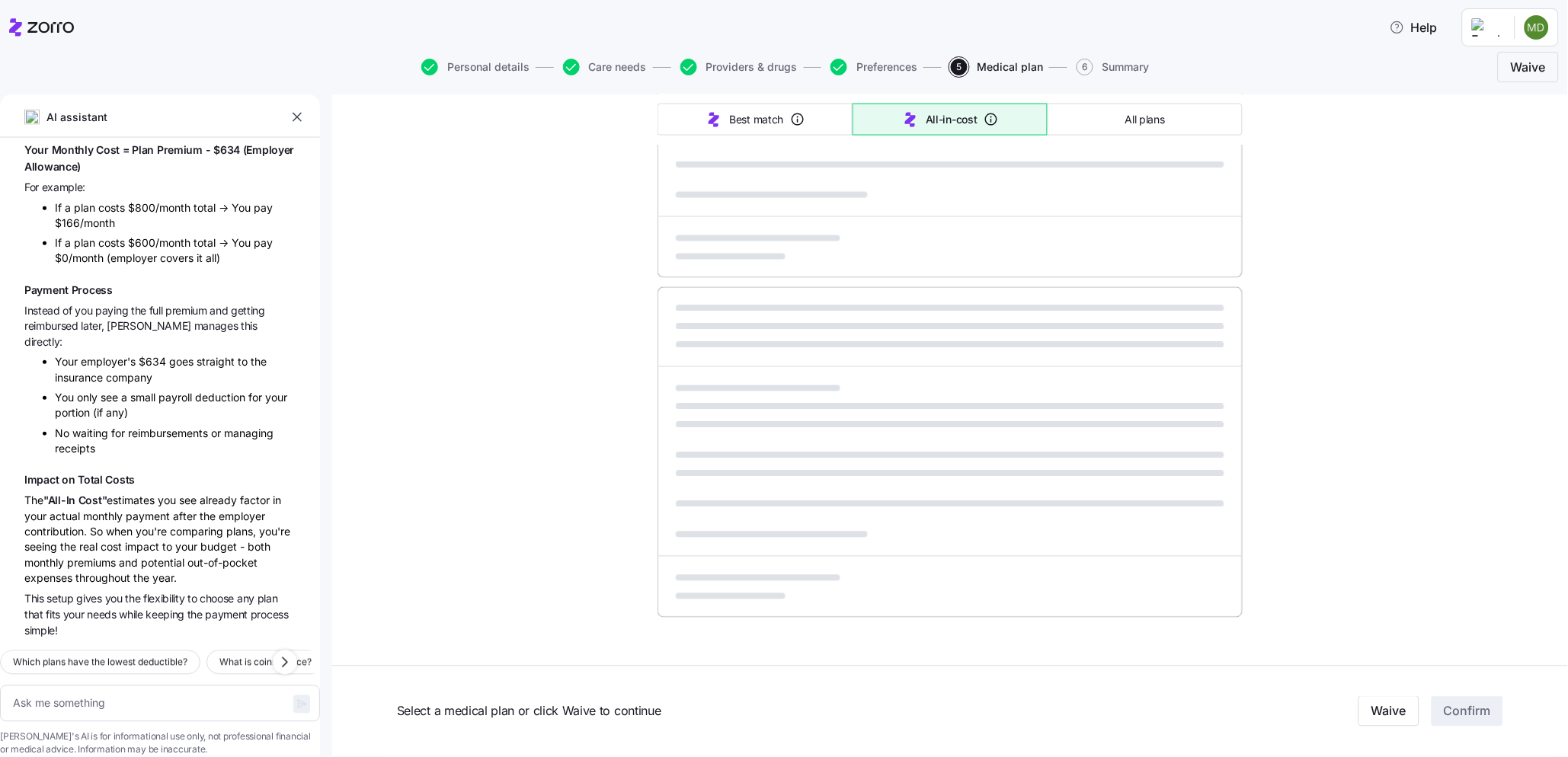
type textarea "x"
type input "Sorted by: Best match"
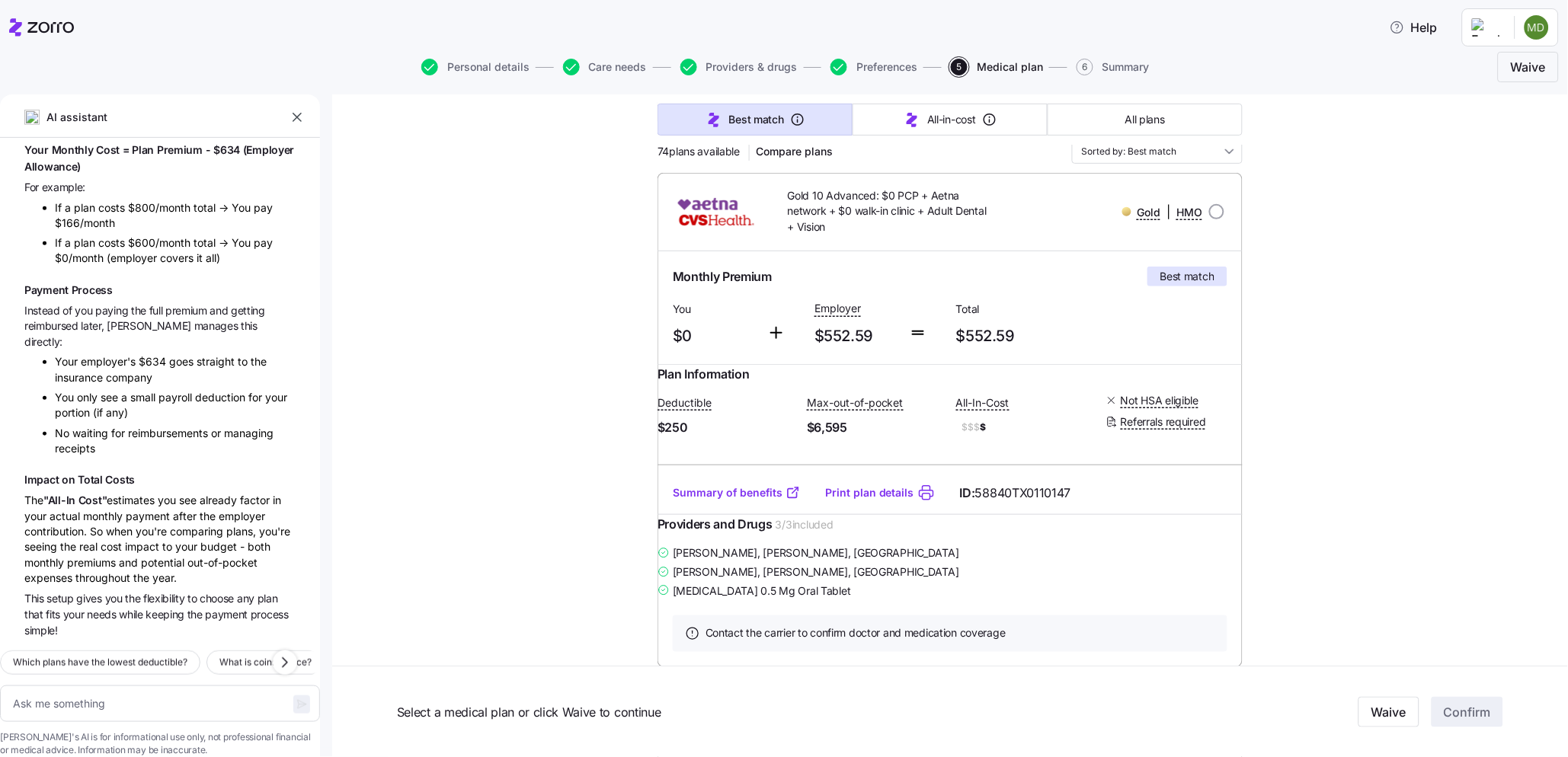
scroll to position [169, 0]
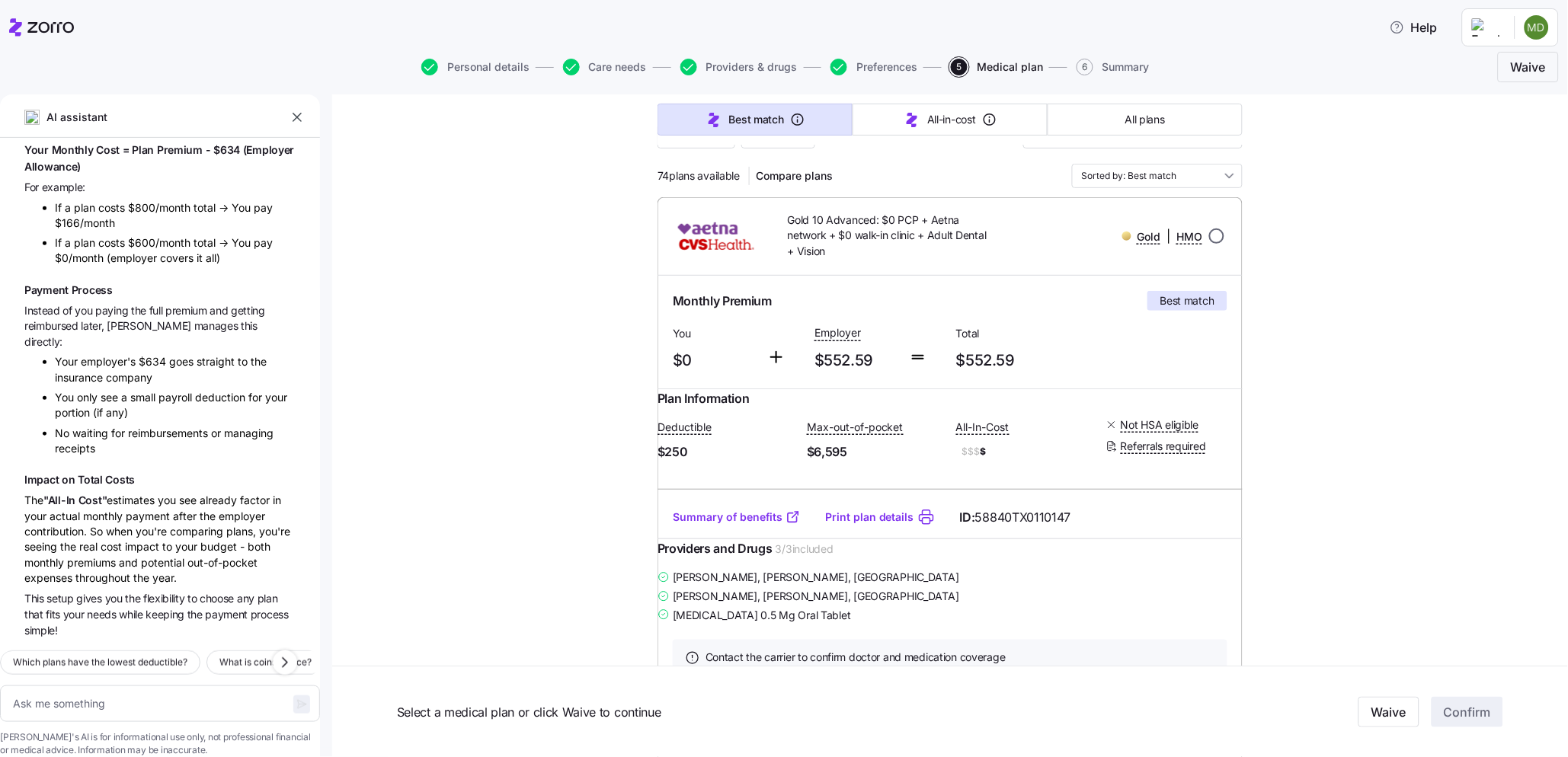
click at [1209, 240] on input "radio" at bounding box center [1217, 236] width 15 height 15
radio input "true"
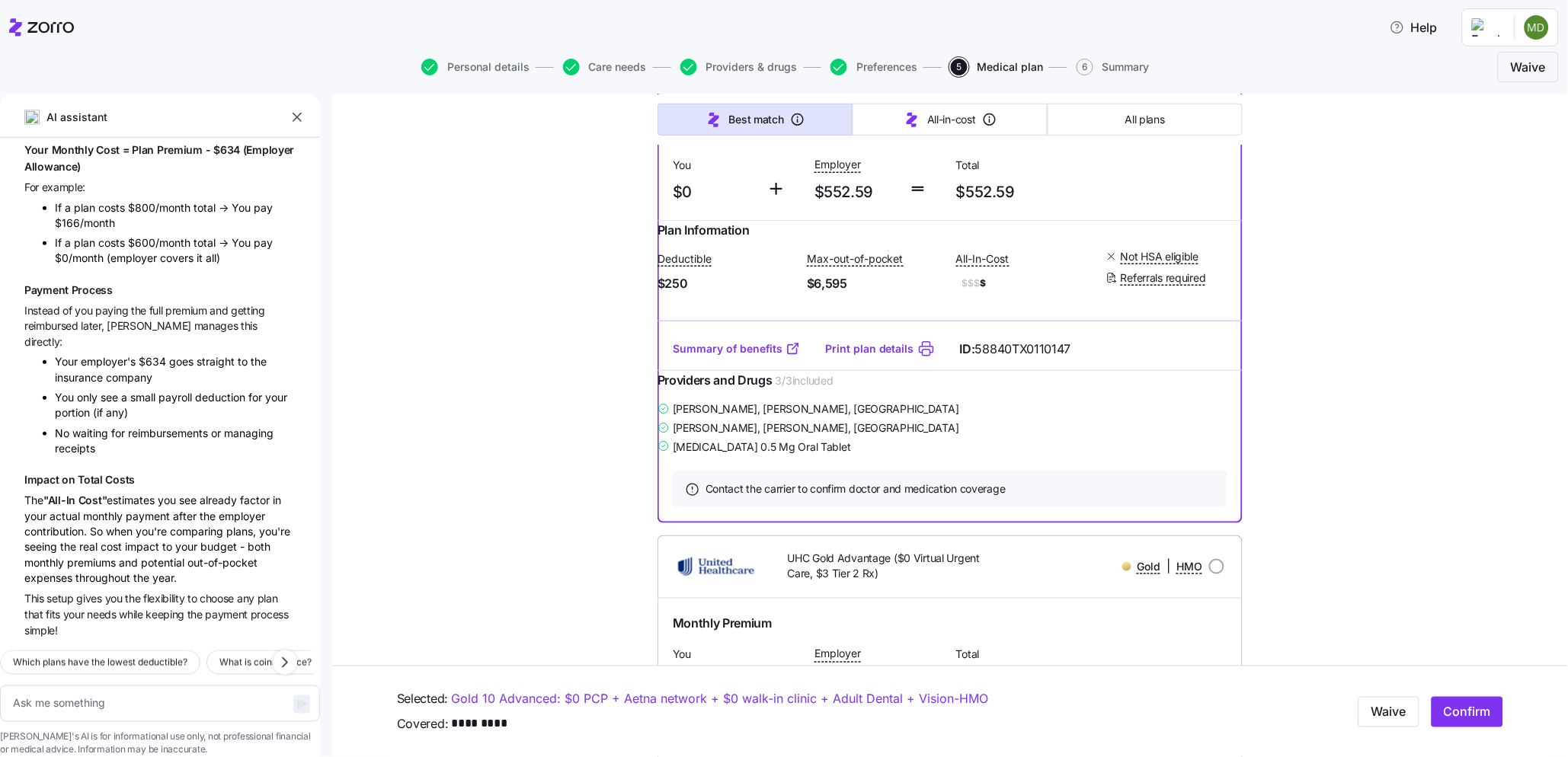
scroll to position [338, 0]
click at [857, 356] on link "Print plan details" at bounding box center [869, 348] width 89 height 15
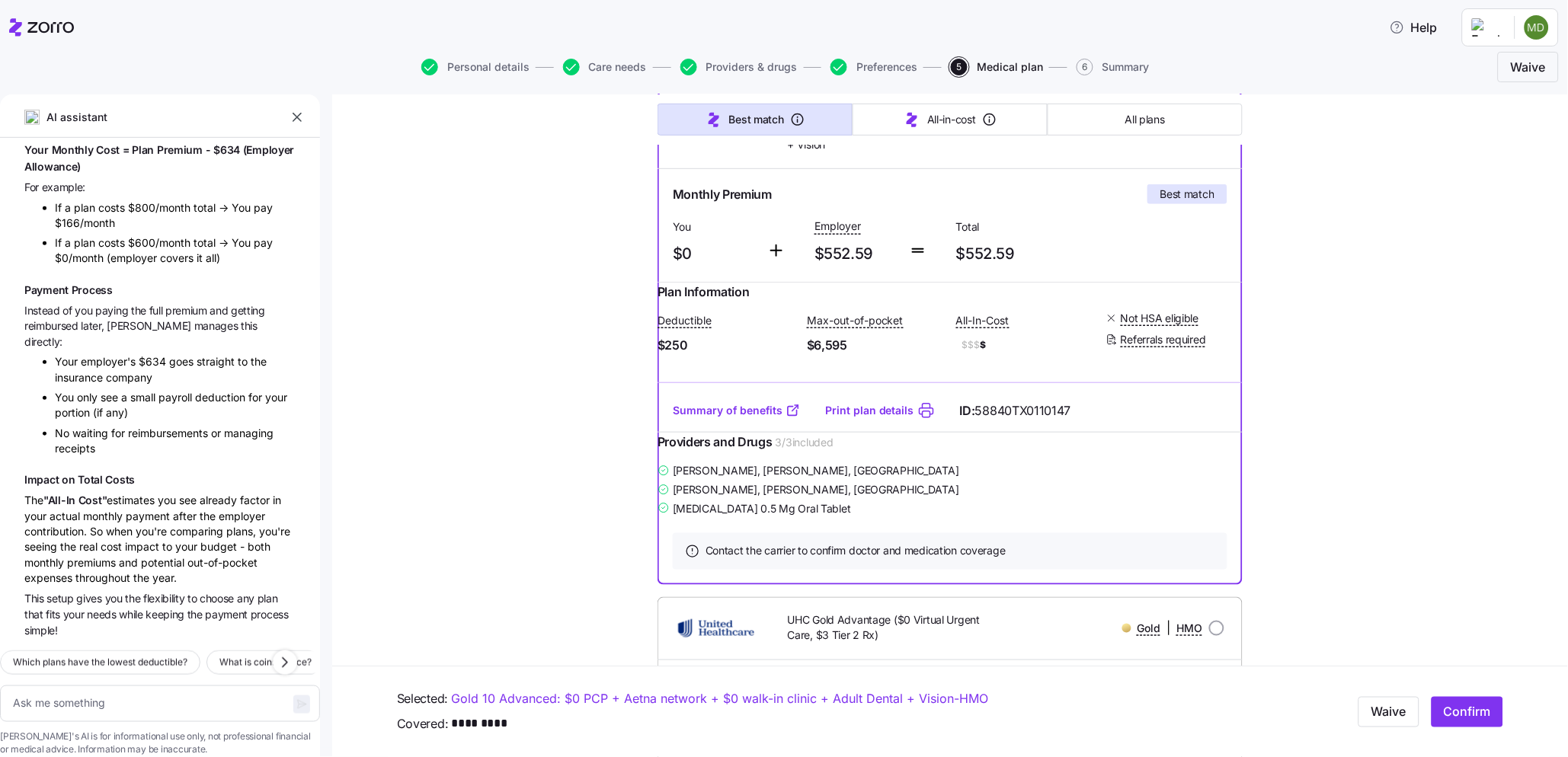
scroll to position [254, 0]
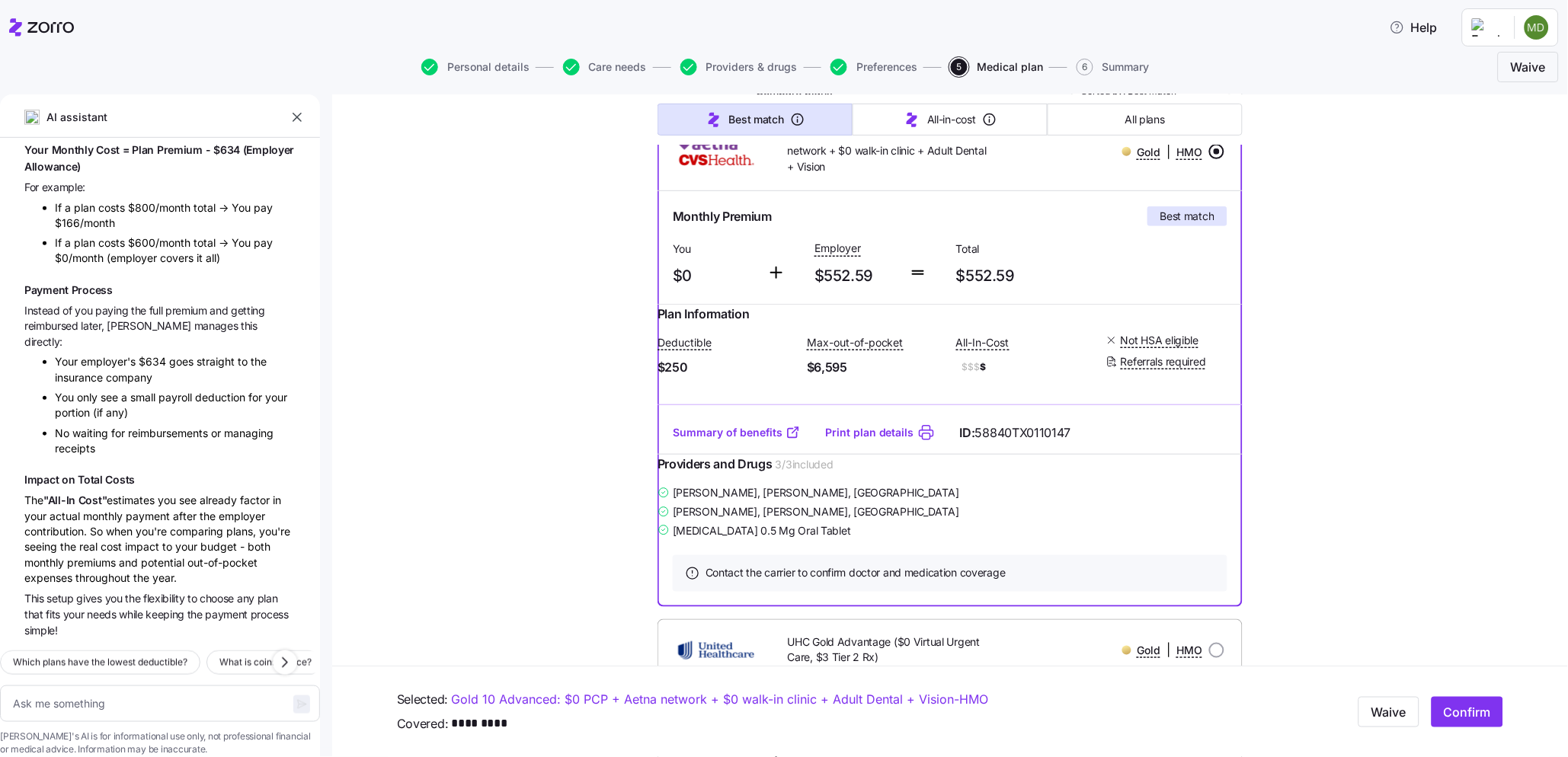
drag, startPoint x: 1455, startPoint y: 709, endPoint x: 1414, endPoint y: 686, distance: 47.0
click at [1388, 709] on span "Confirm" at bounding box center [1467, 712] width 48 height 19
type textarea "x"
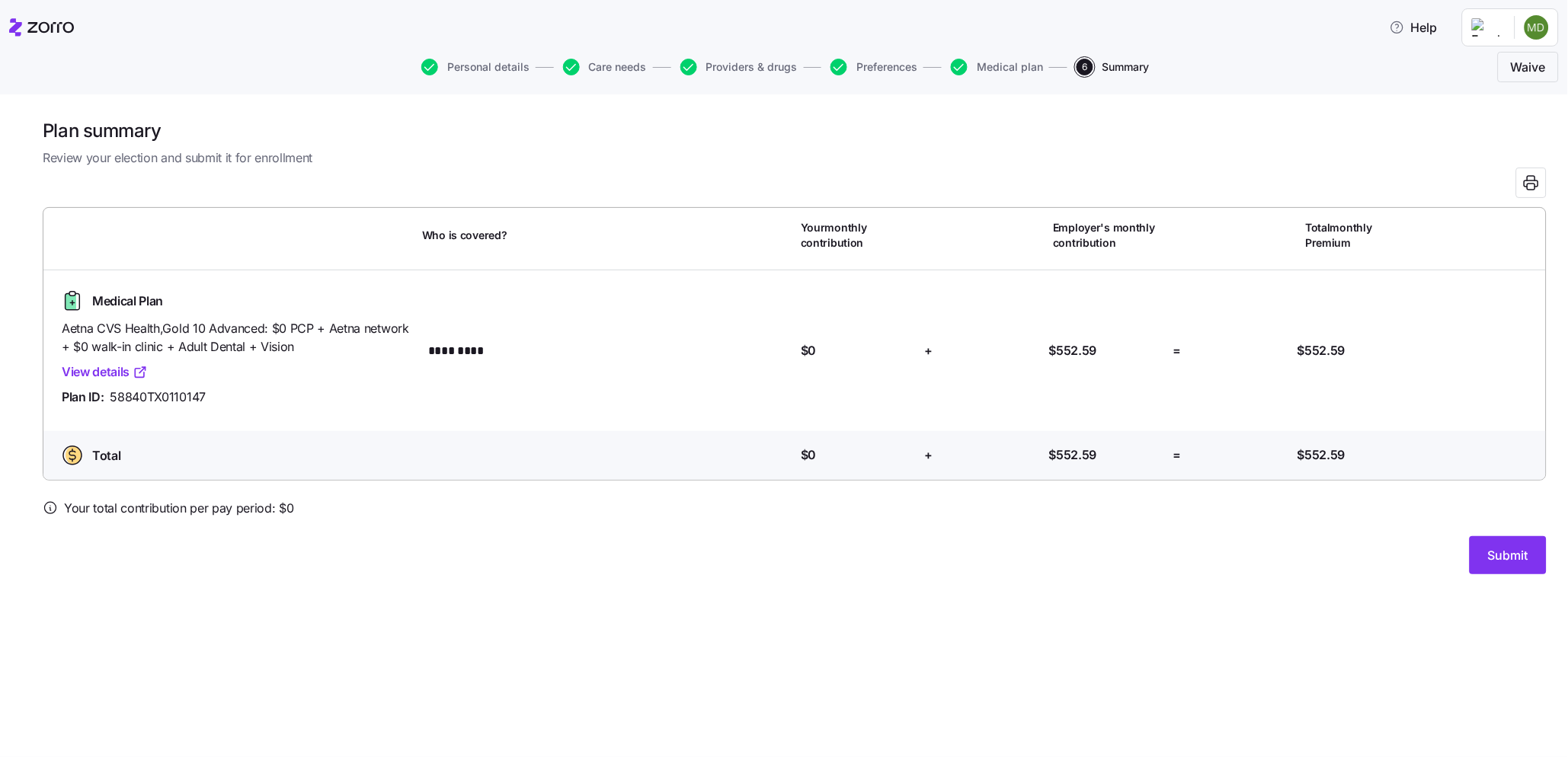
click at [1388, 556] on span "Submit" at bounding box center [1507, 555] width 40 height 19
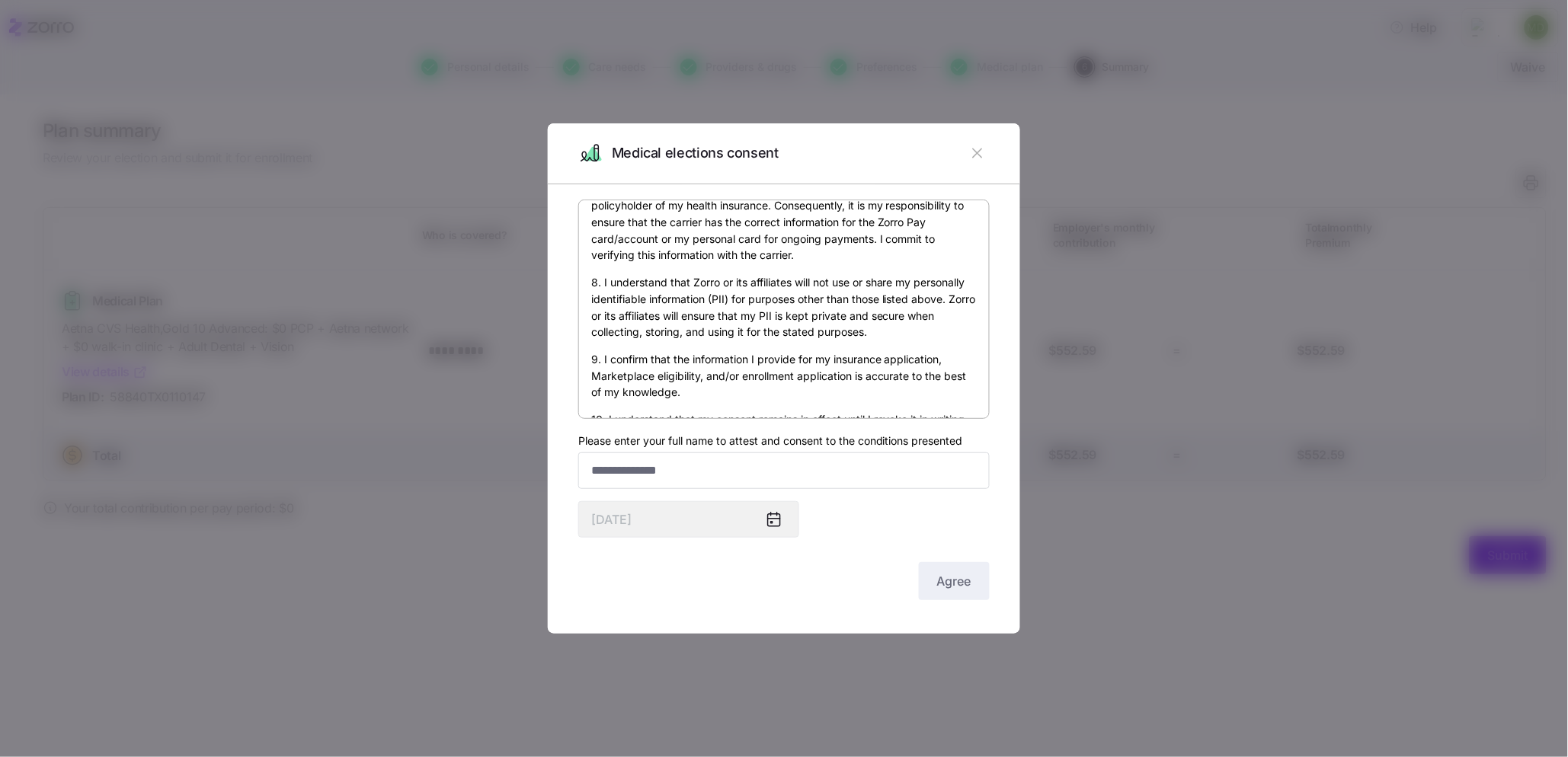
scroll to position [908, 0]
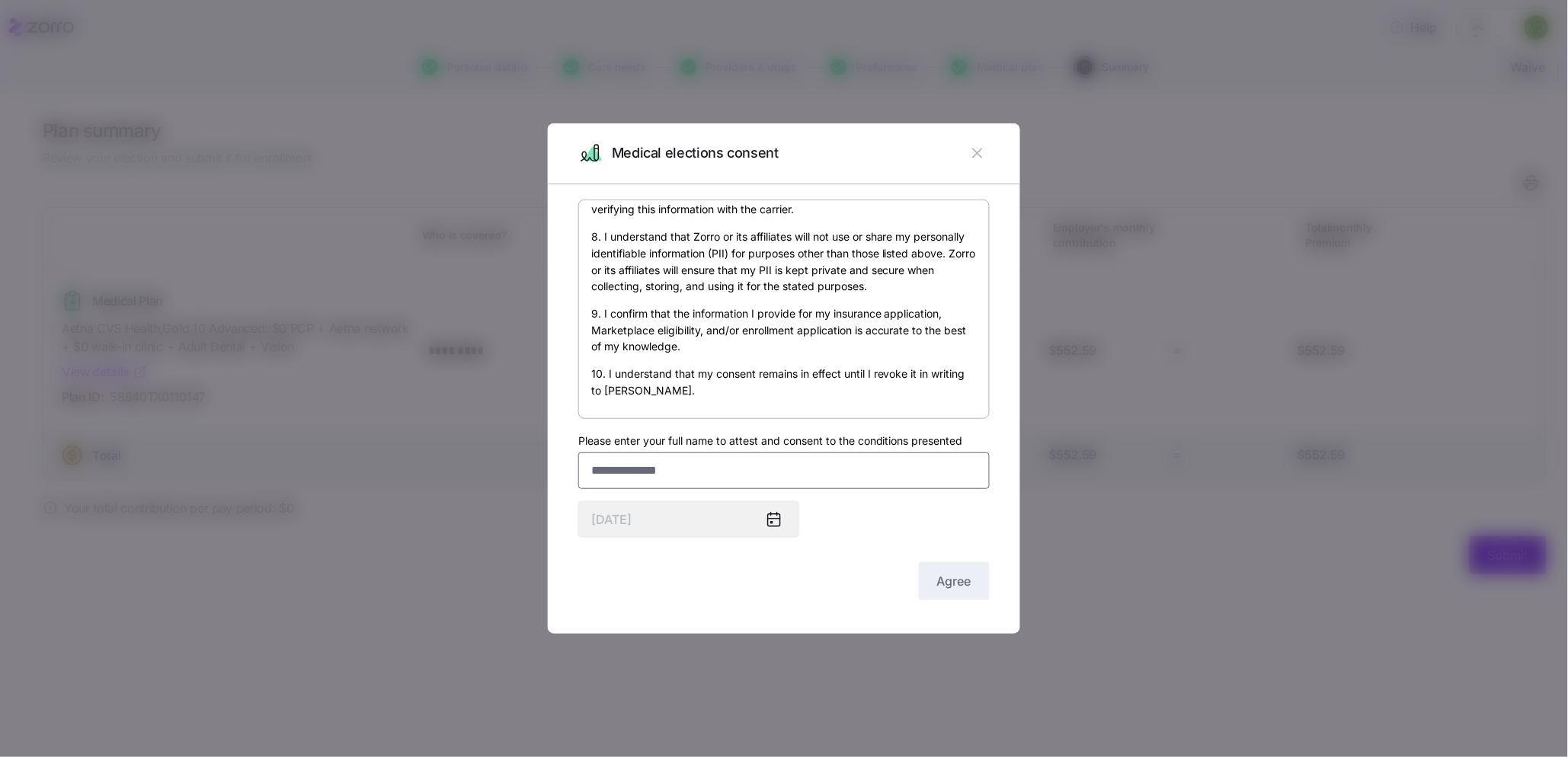
click at [669, 457] on input "Please enter your full name to attest and consent to the conditions presented" at bounding box center [784, 470] width 412 height 36
type input "**********"
click at [925, 573] on button "Agree" at bounding box center [954, 581] width 71 height 38
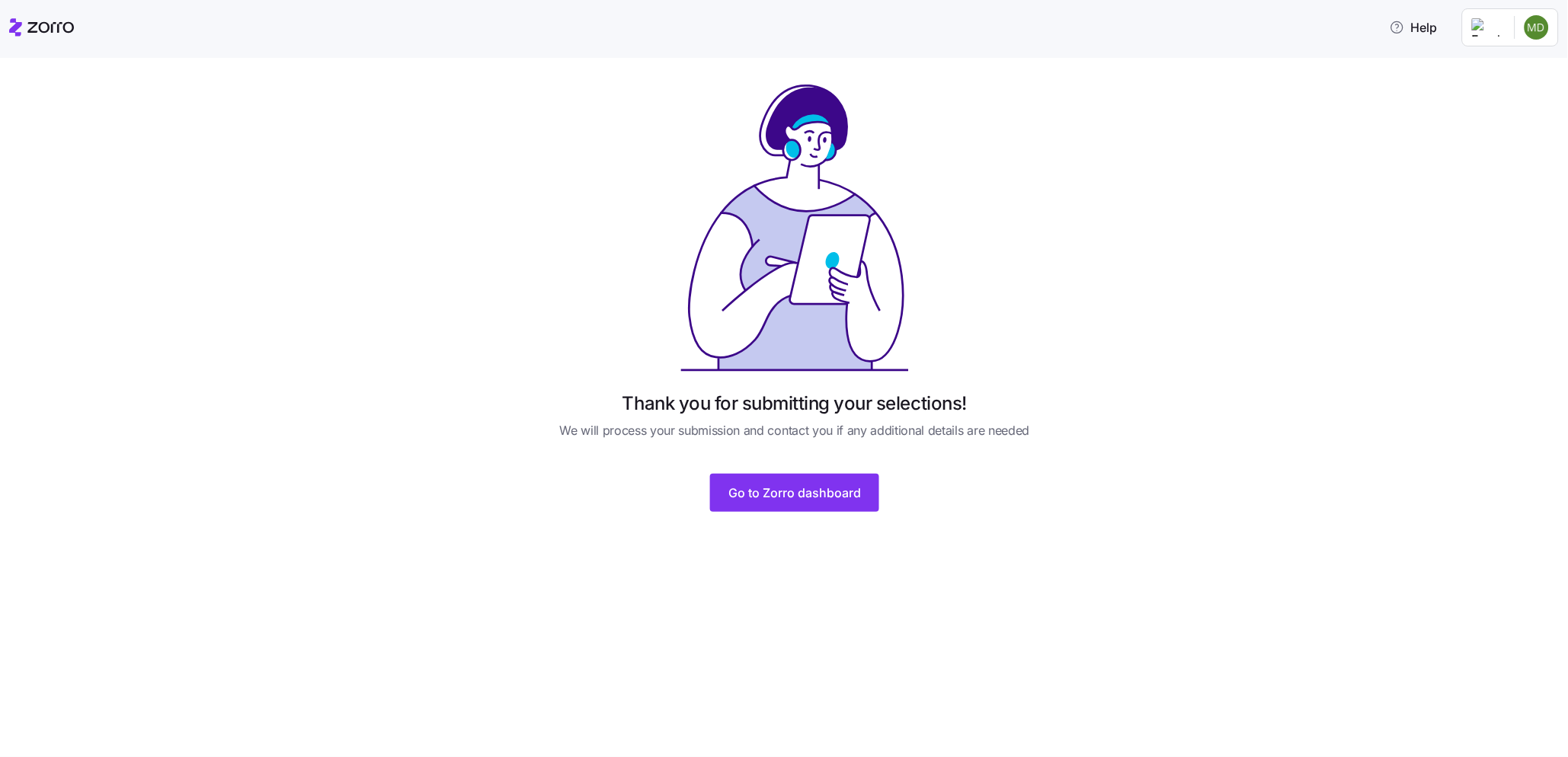
click at [880, 503] on div "Thank you for submitting your selections! We will process your submission and c…" at bounding box center [794, 297] width 509 height 429
click at [835, 498] on span "Go to Zorro dashboard" at bounding box center [795, 493] width 133 height 19
